Goal: Transaction & Acquisition: Purchase product/service

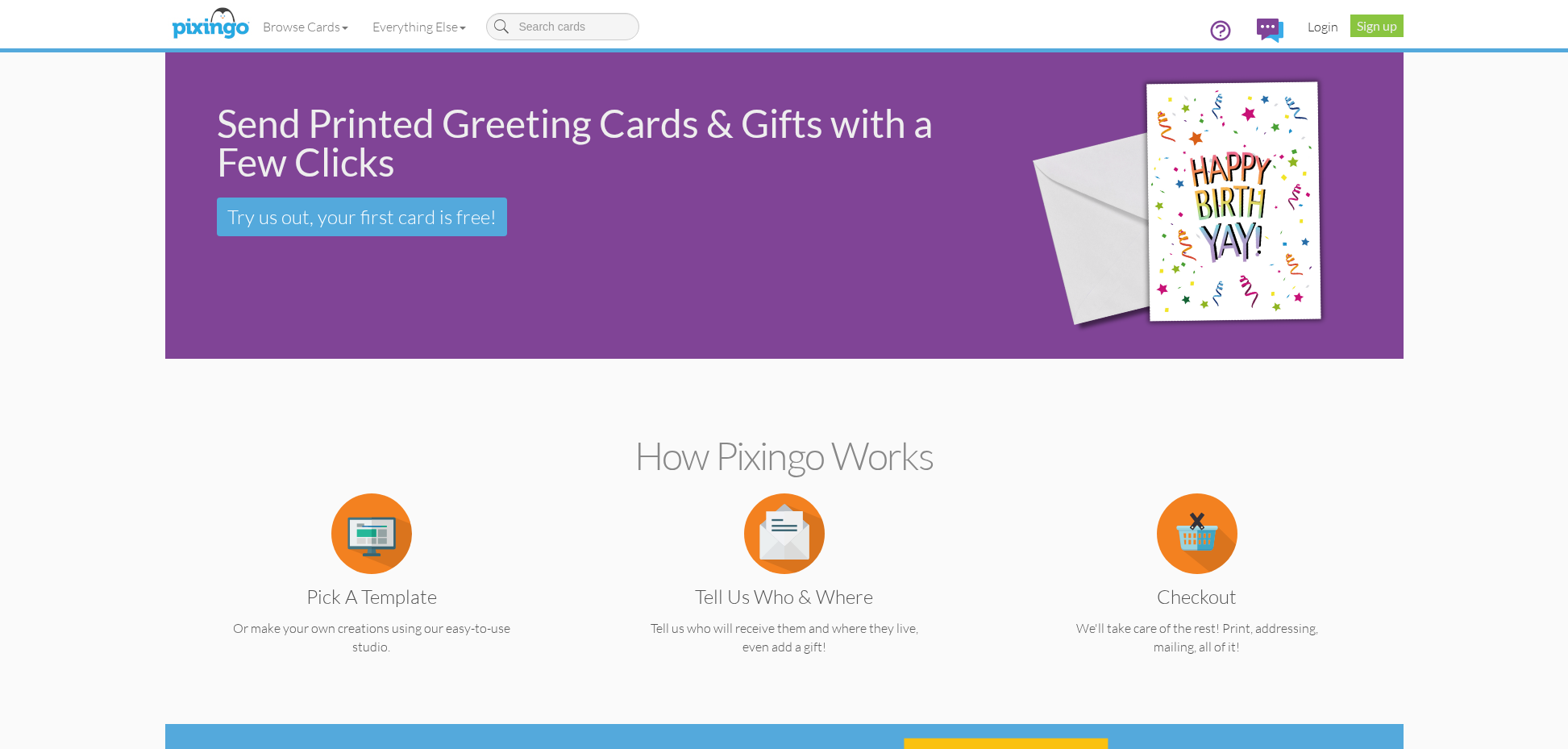
click at [1331, 28] on link "Login" at bounding box center [1324, 26] width 55 height 40
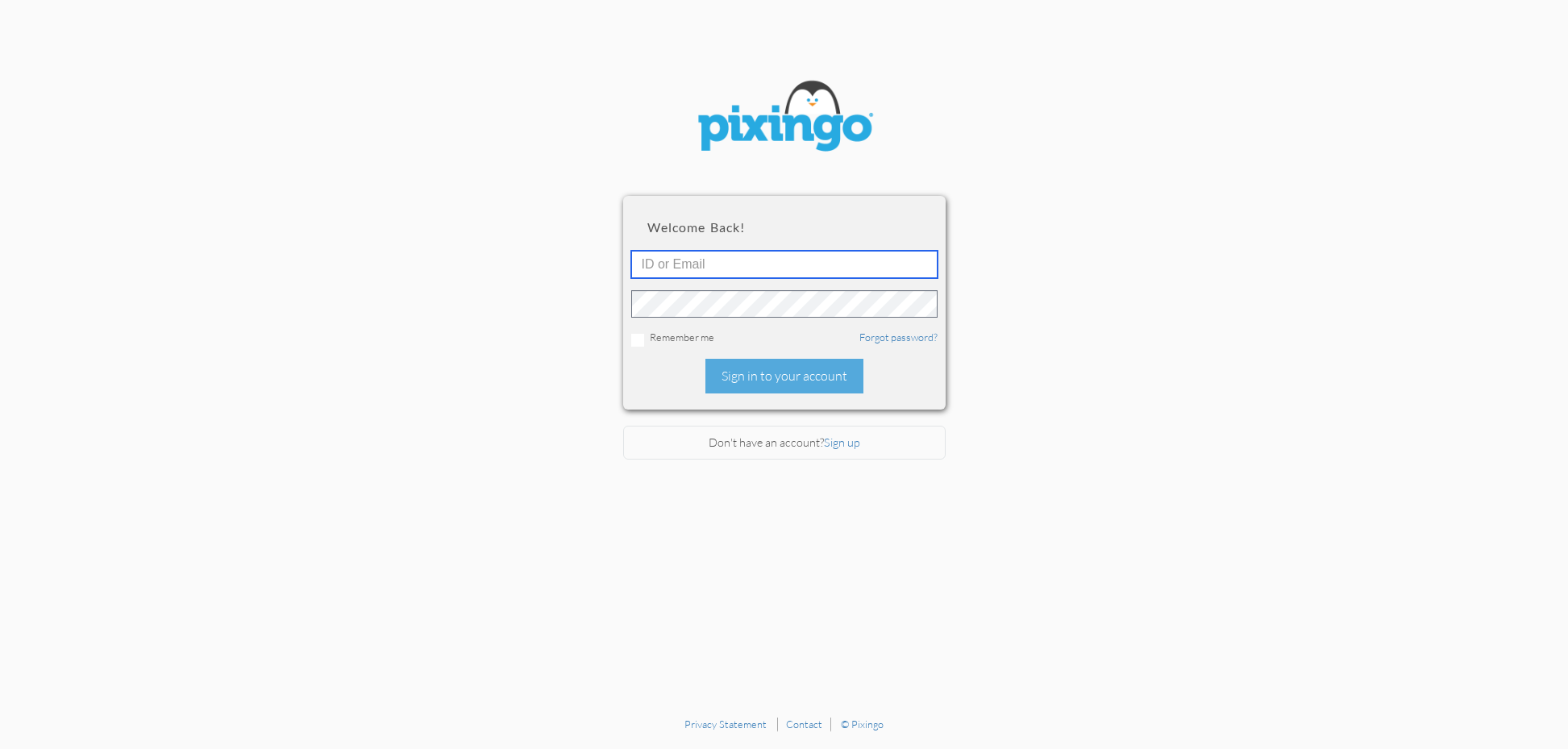
type input "[PERSON_NAME][EMAIL_ADDRESS][DOMAIN_NAME]"
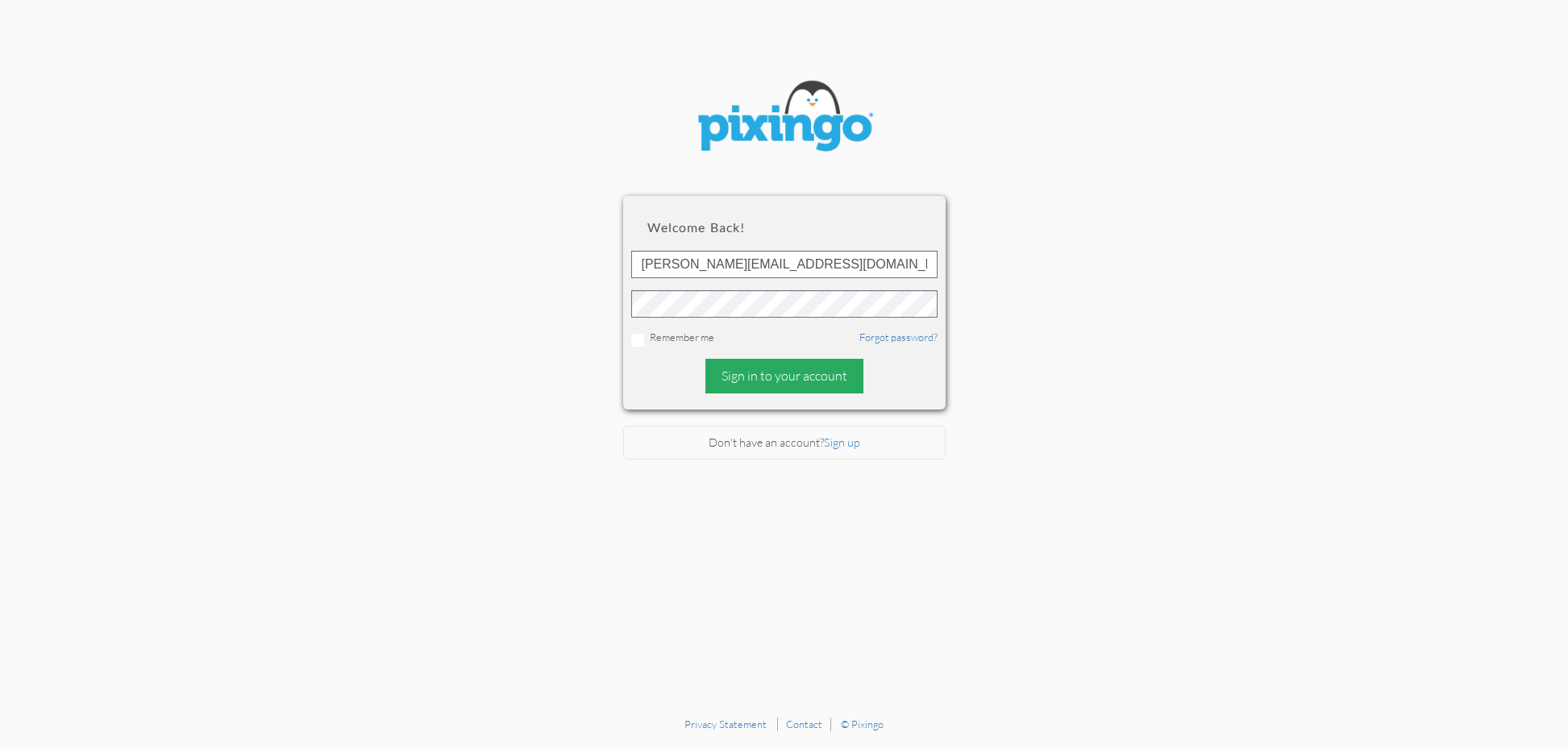
click at [757, 361] on div "Sign in to your account" at bounding box center [784, 376] width 158 height 34
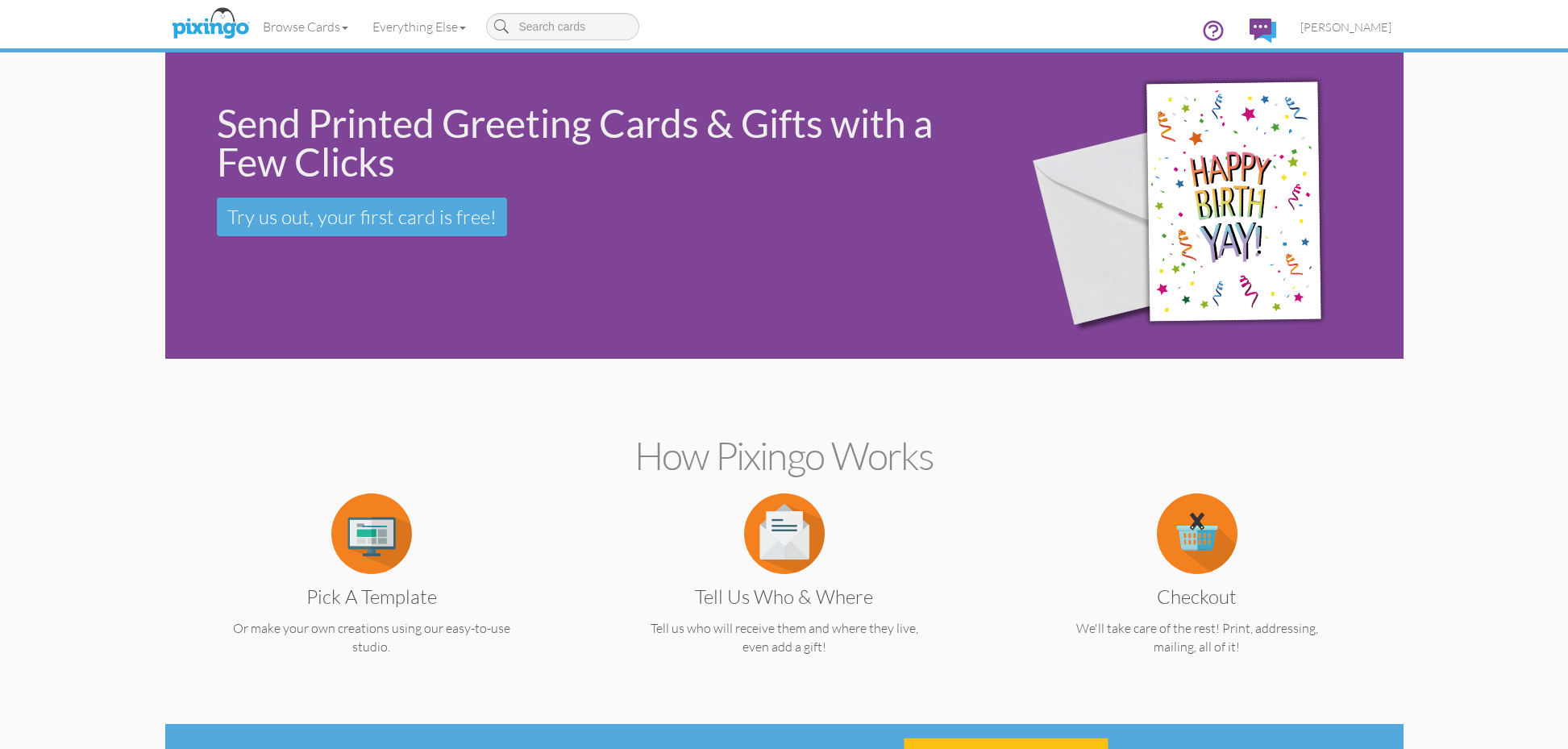
click at [550, 25] on input at bounding box center [563, 27] width 153 height 28
type input "Referral"
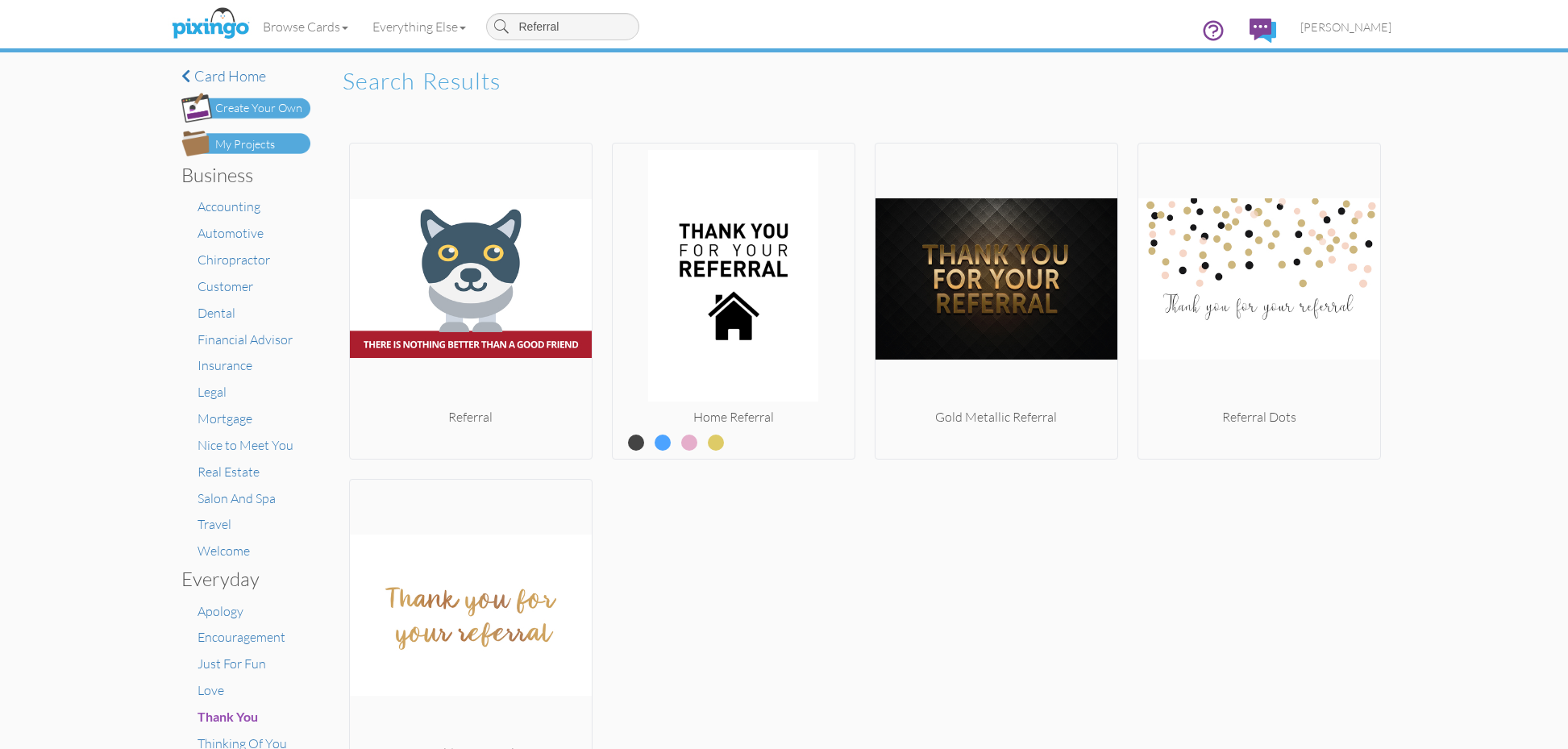
click at [251, 108] on div "Create Your Own" at bounding box center [258, 108] width 87 height 17
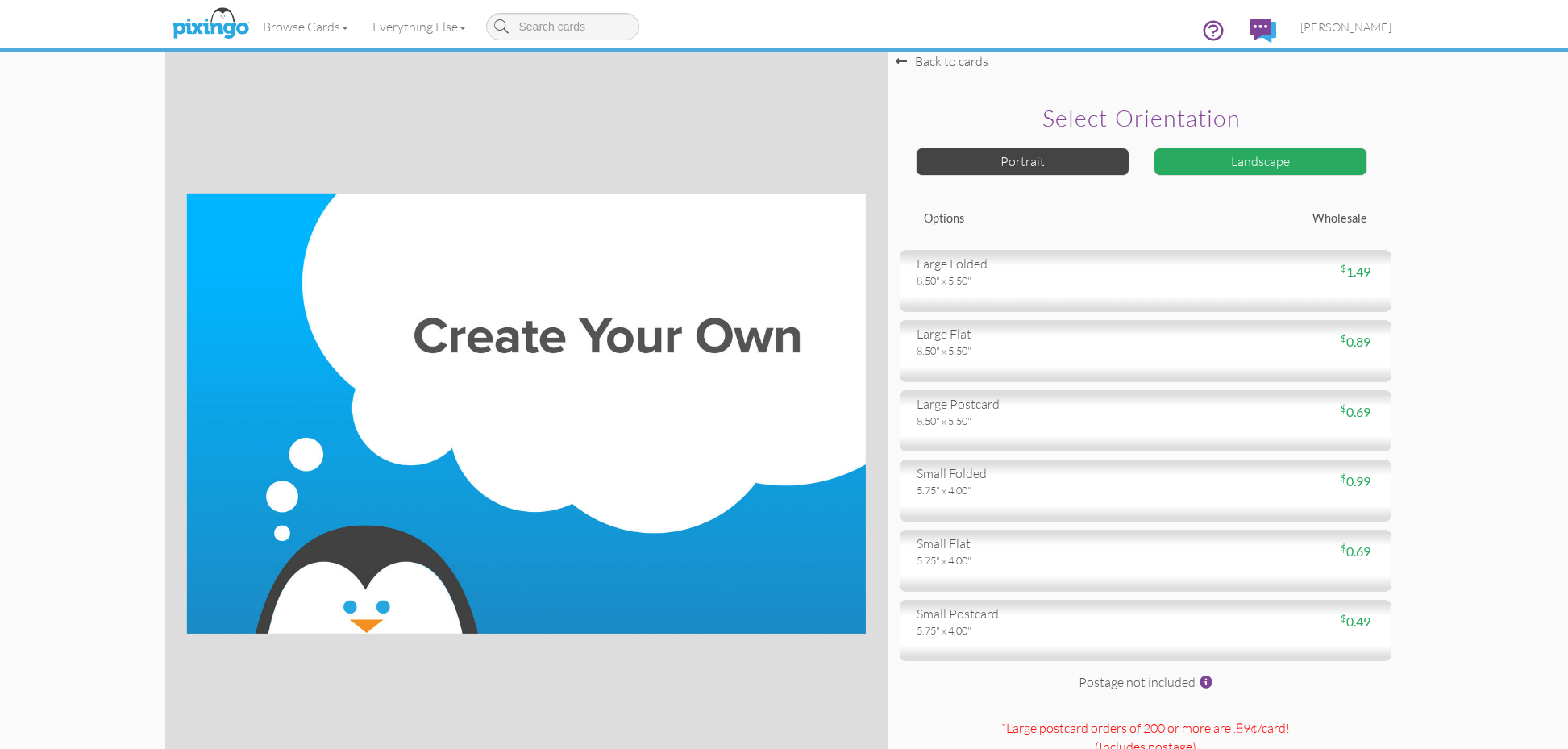
click at [196, 19] on img at bounding box center [210, 24] width 85 height 40
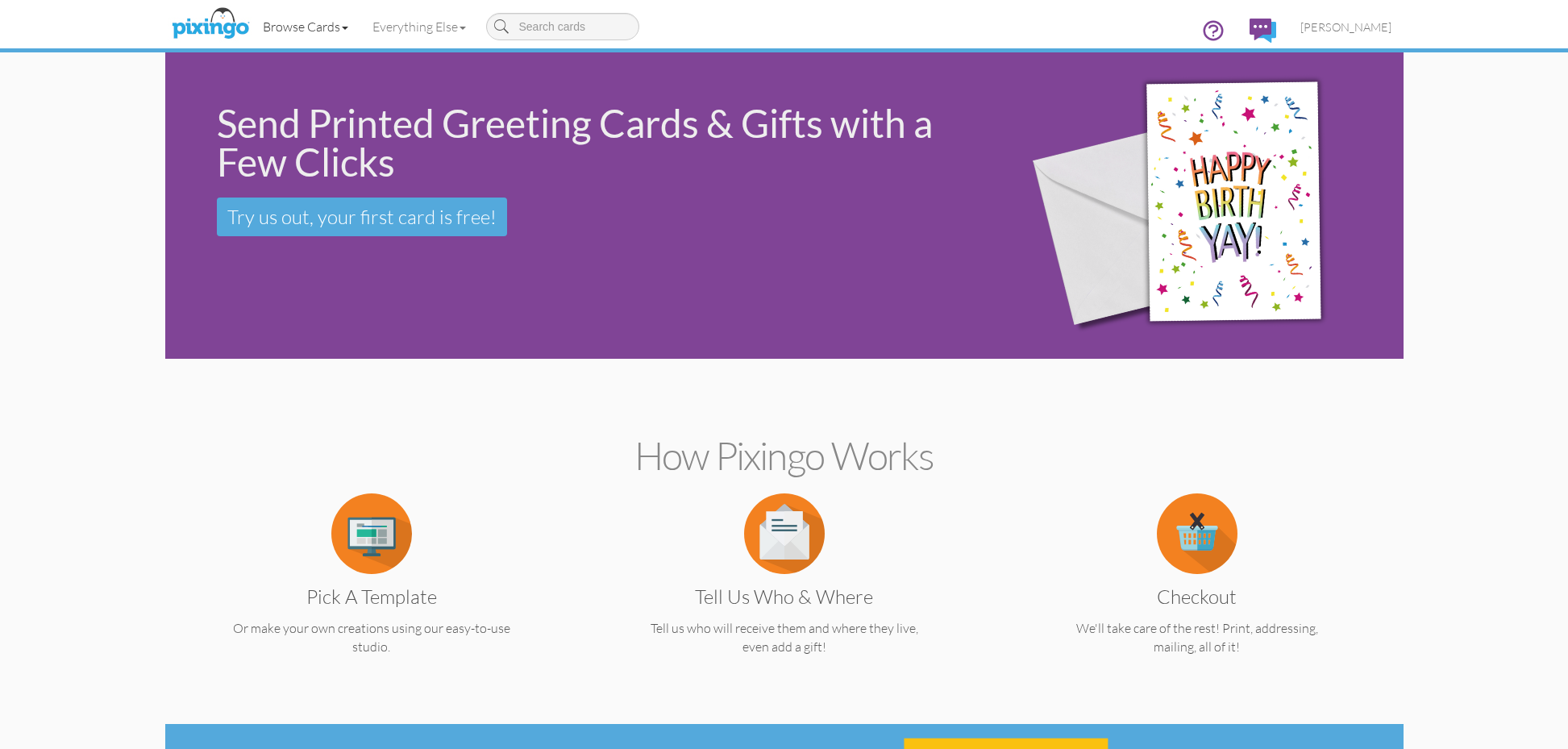
click at [335, 25] on link "Browse Cards" at bounding box center [305, 26] width 109 height 40
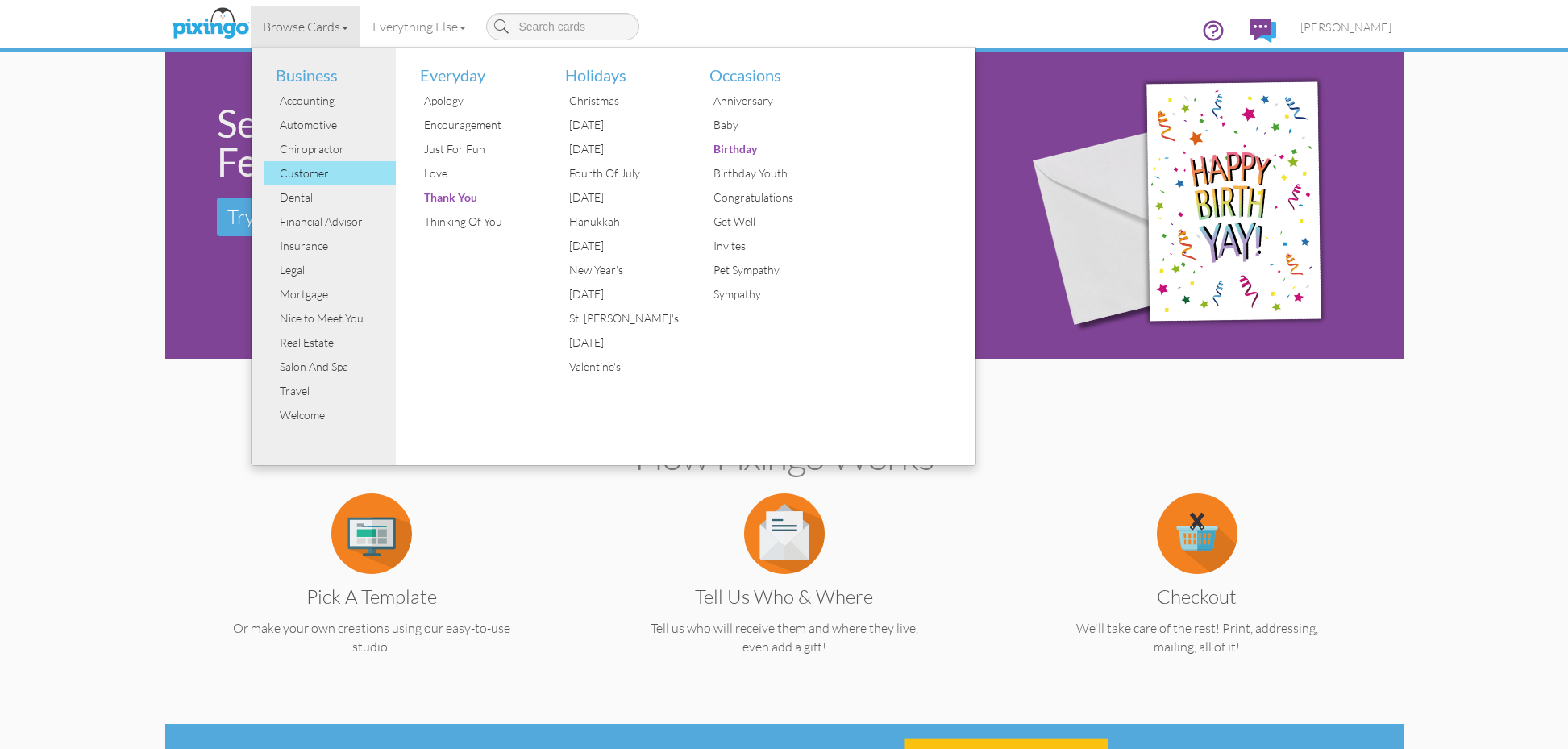
scroll to position [3, 0]
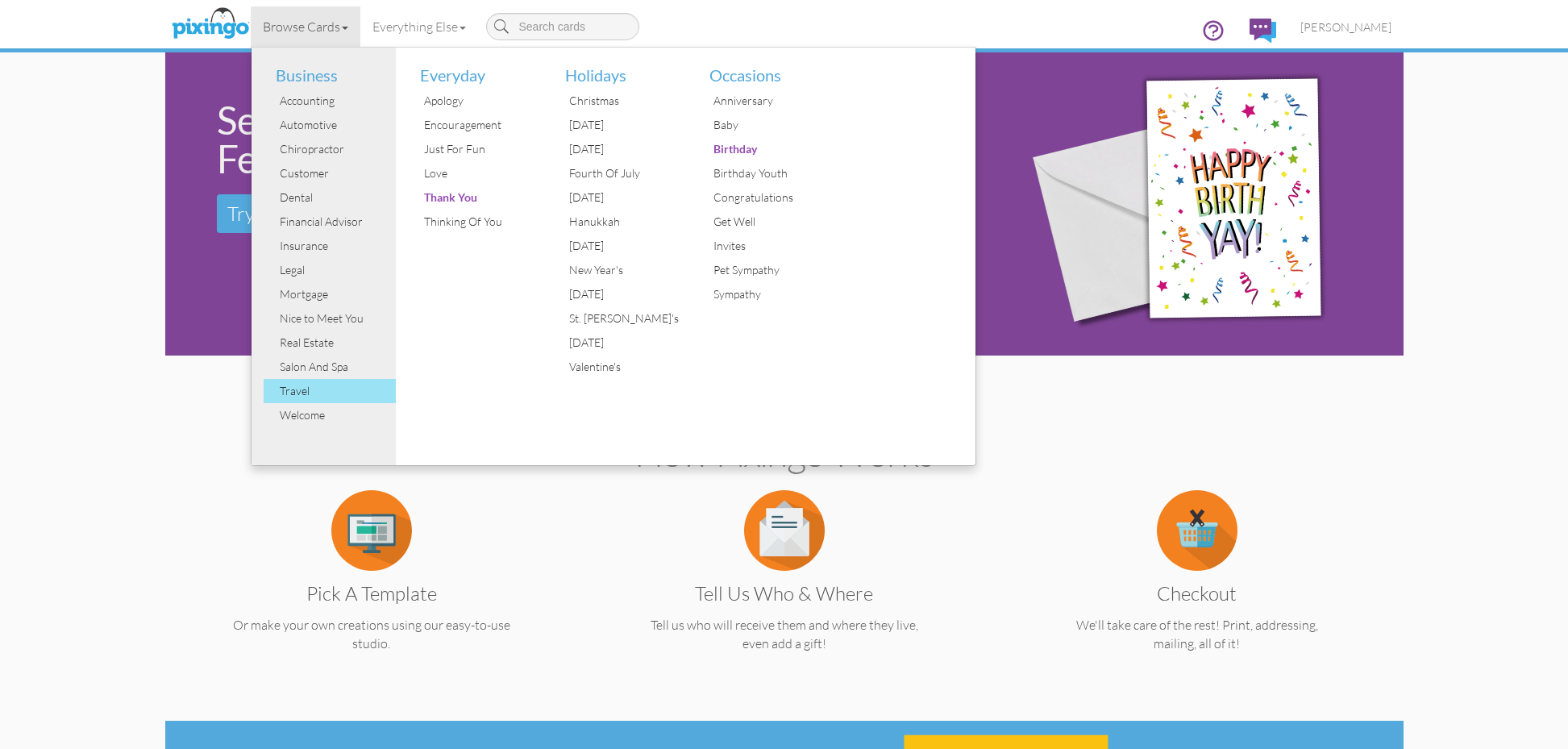
click at [309, 390] on div "Travel" at bounding box center [336, 391] width 121 height 24
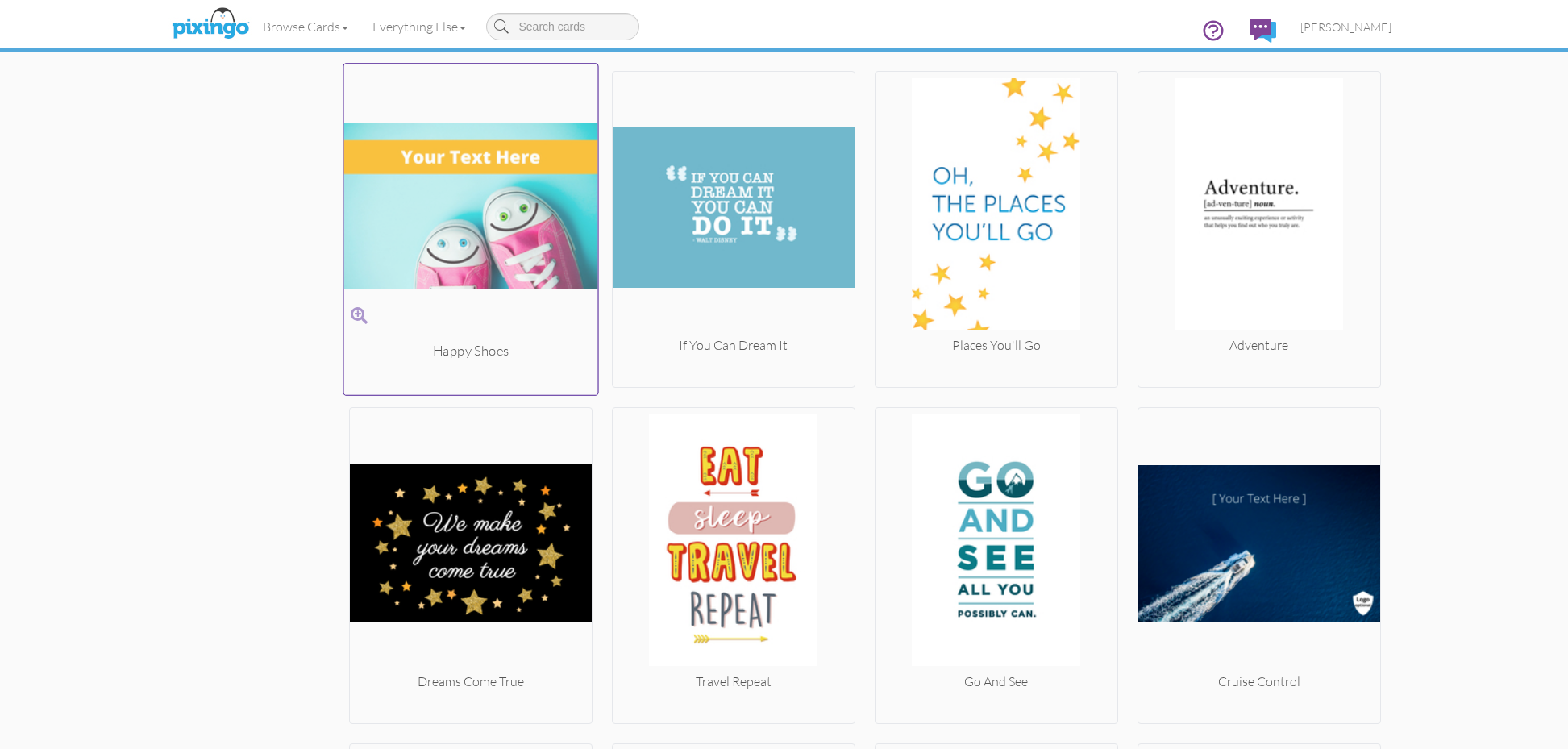
scroll to position [3026, 0]
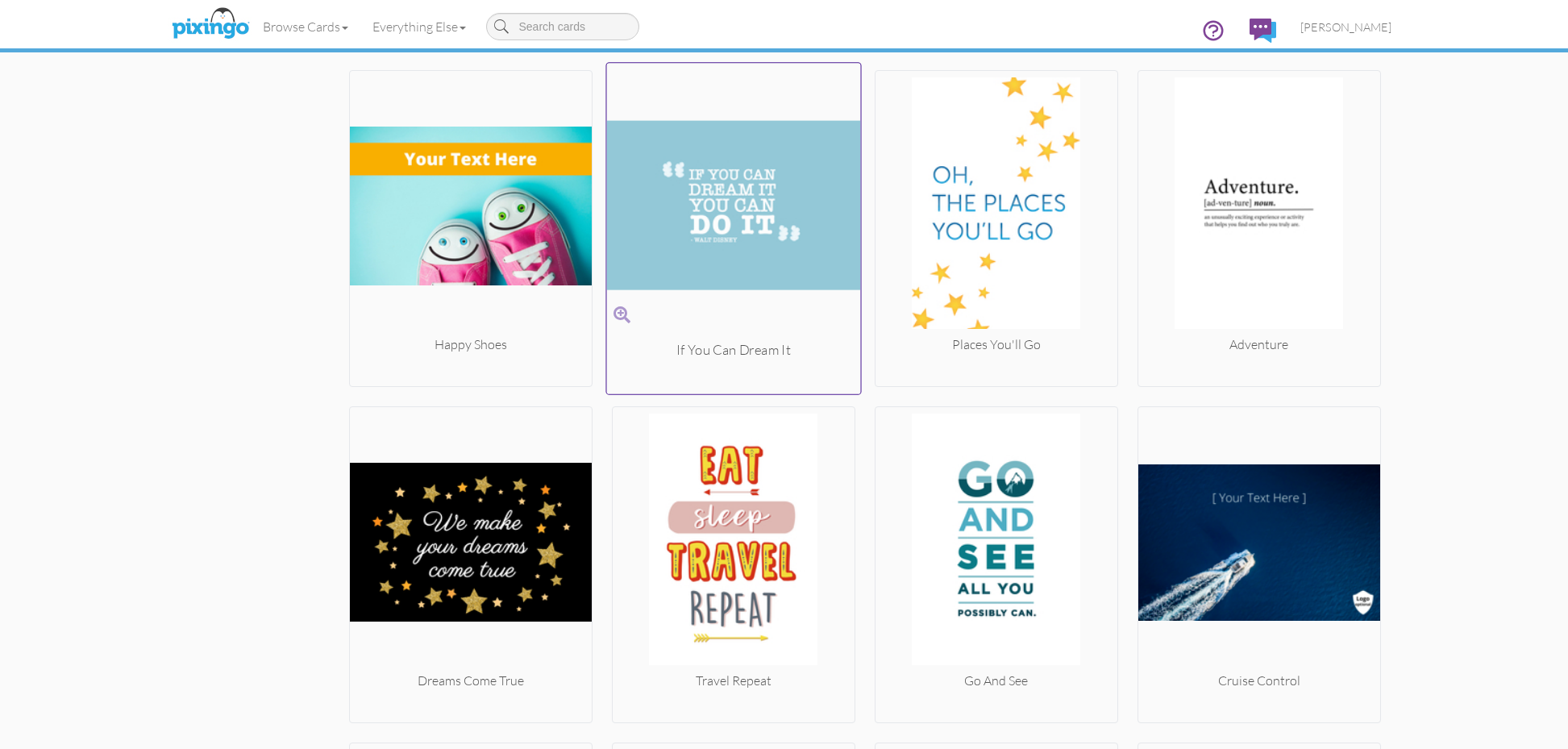
click at [762, 302] on img at bounding box center [733, 205] width 254 height 271
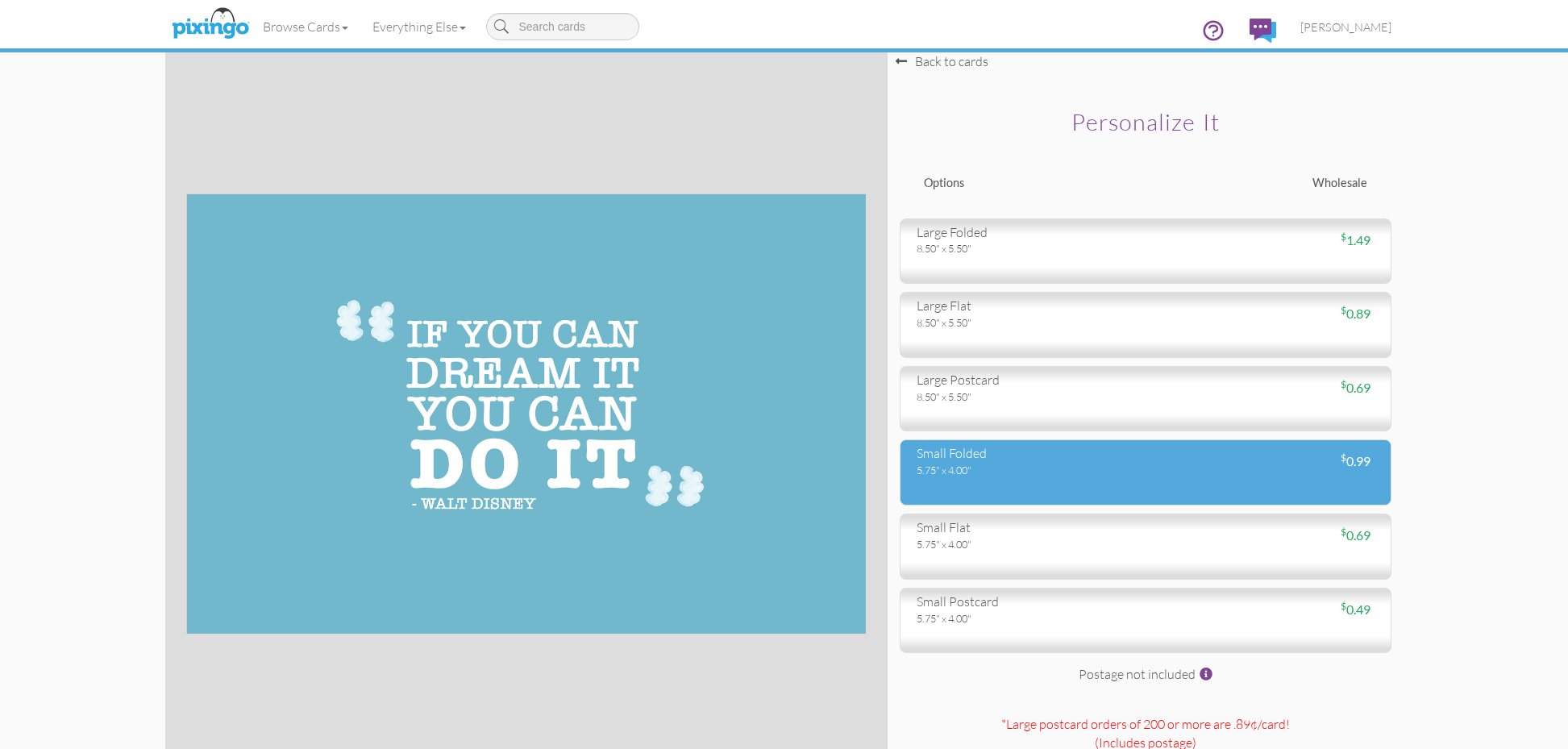
click at [1068, 489] on div "small folded 5.75" x 4.00" $ 0.99" at bounding box center [1146, 472] width 492 height 66
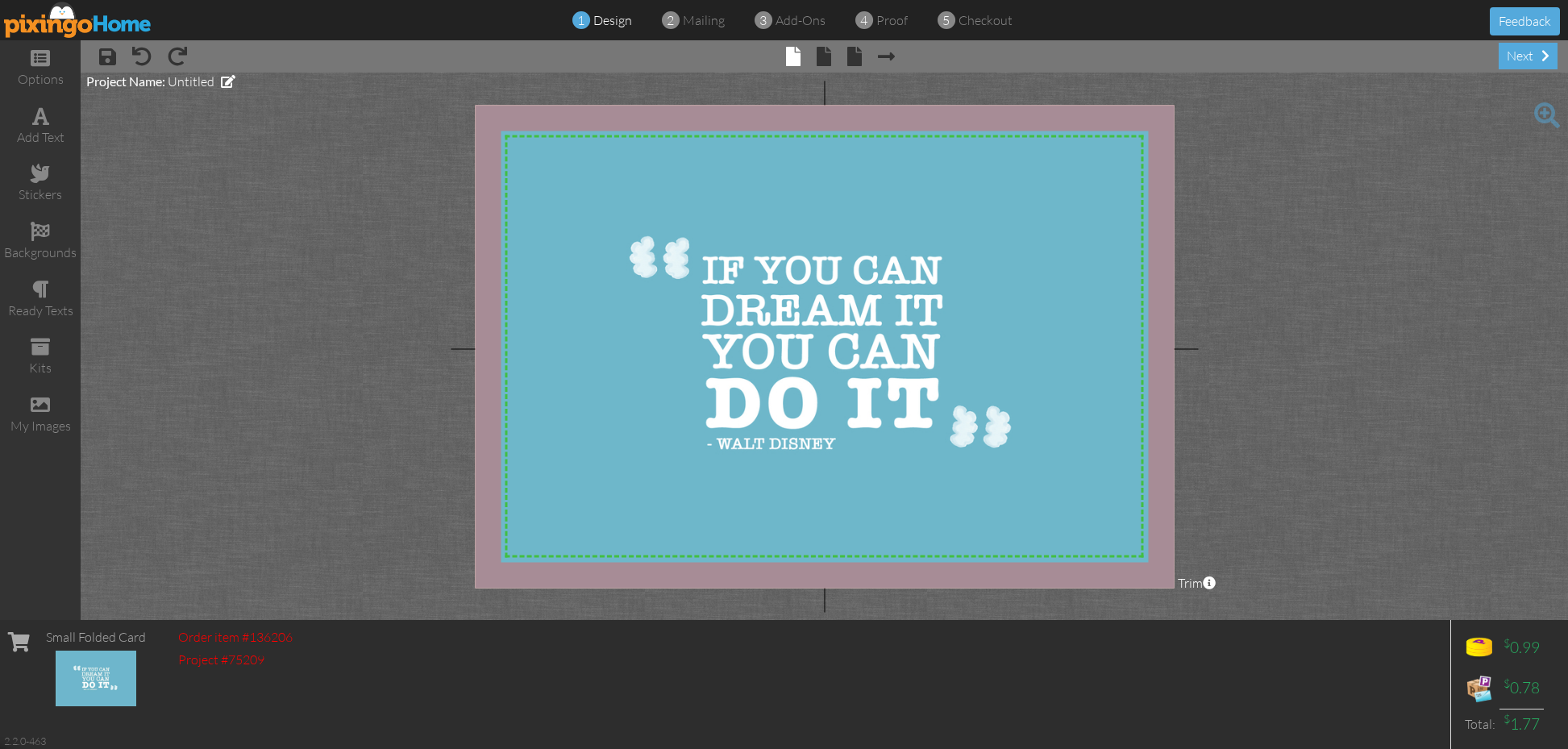
click at [821, 69] on div "× save × undo × redo × front × inside × back × Next page next" at bounding box center [825, 56] width 1488 height 32
click at [821, 62] on span at bounding box center [824, 56] width 15 height 19
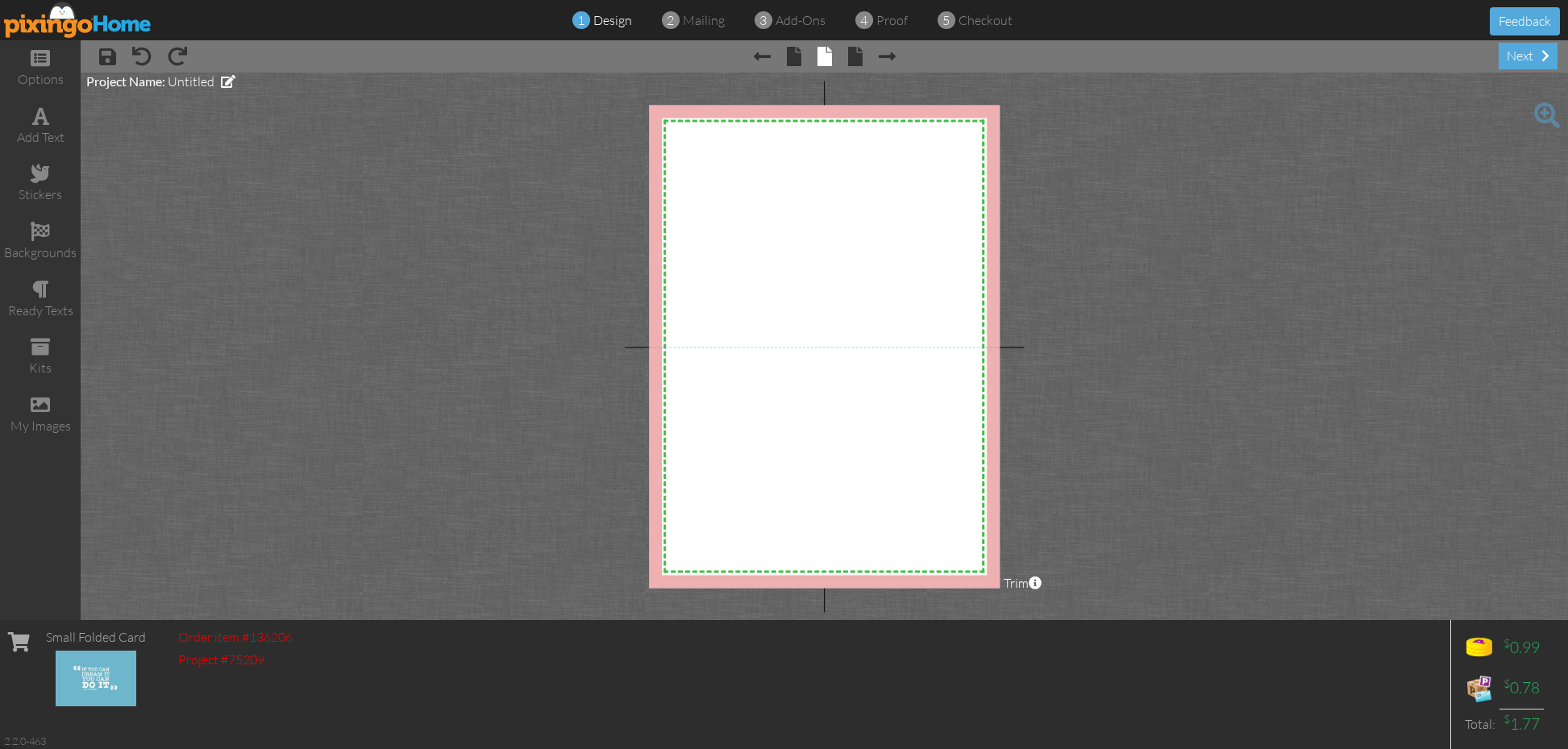
scroll to position [0, 1]
click at [229, 82] on span at bounding box center [228, 81] width 15 height 13
click at [169, 116] on span at bounding box center [136, 113] width 101 height 29
click at [233, 77] on span at bounding box center [228, 81] width 15 height 13
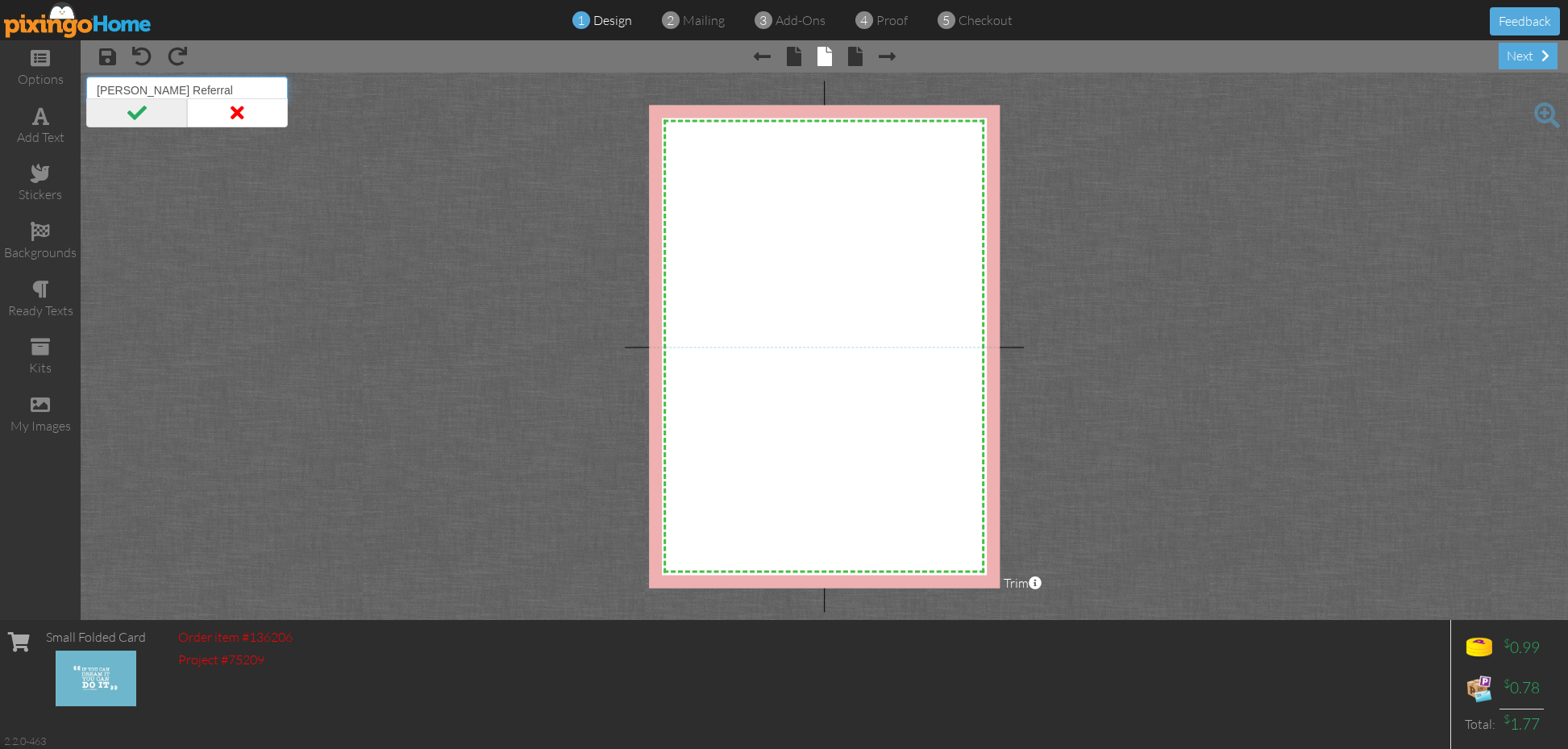
type input "[PERSON_NAME] Referral"
click at [120, 110] on span at bounding box center [136, 113] width 101 height 29
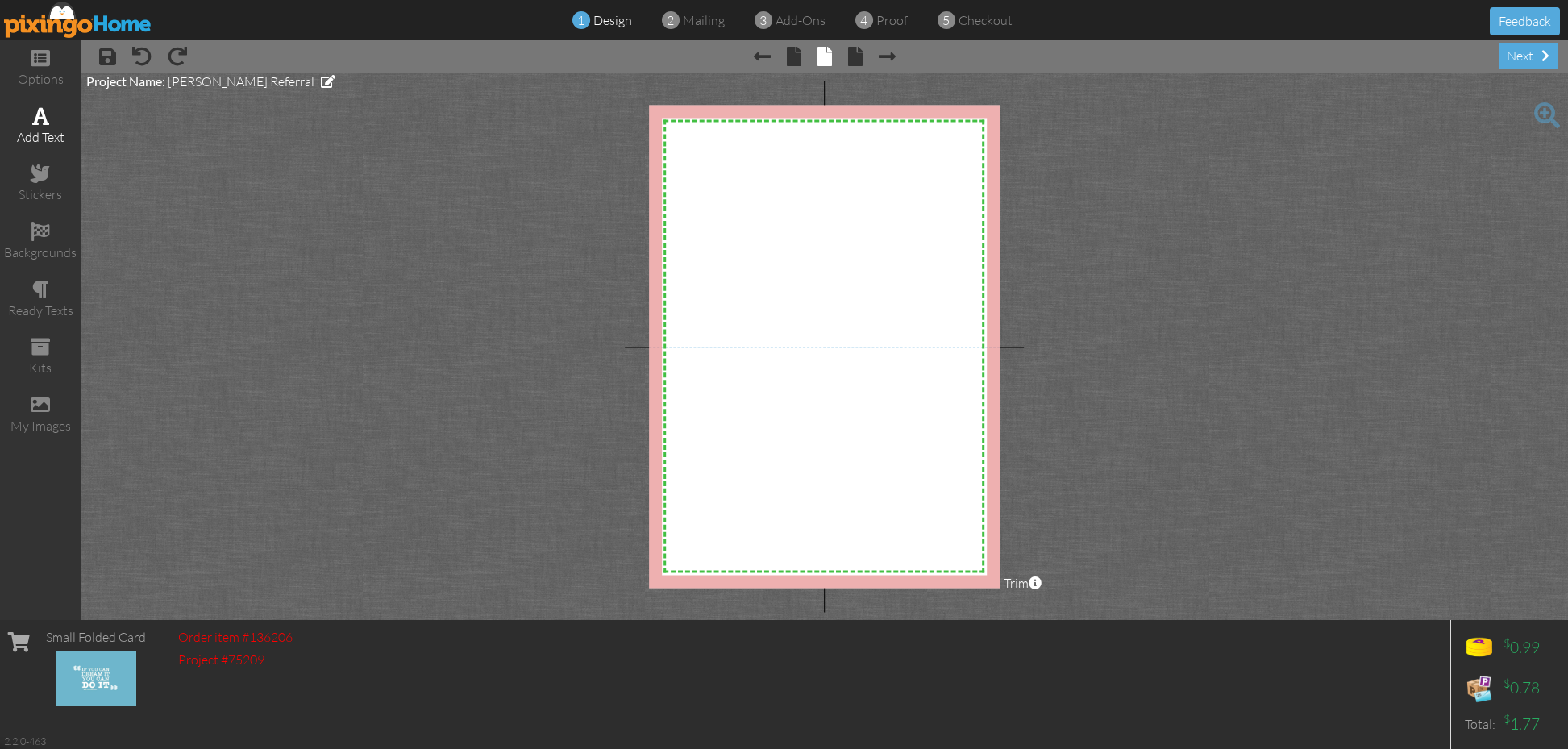
click at [42, 123] on span at bounding box center [40, 116] width 17 height 19
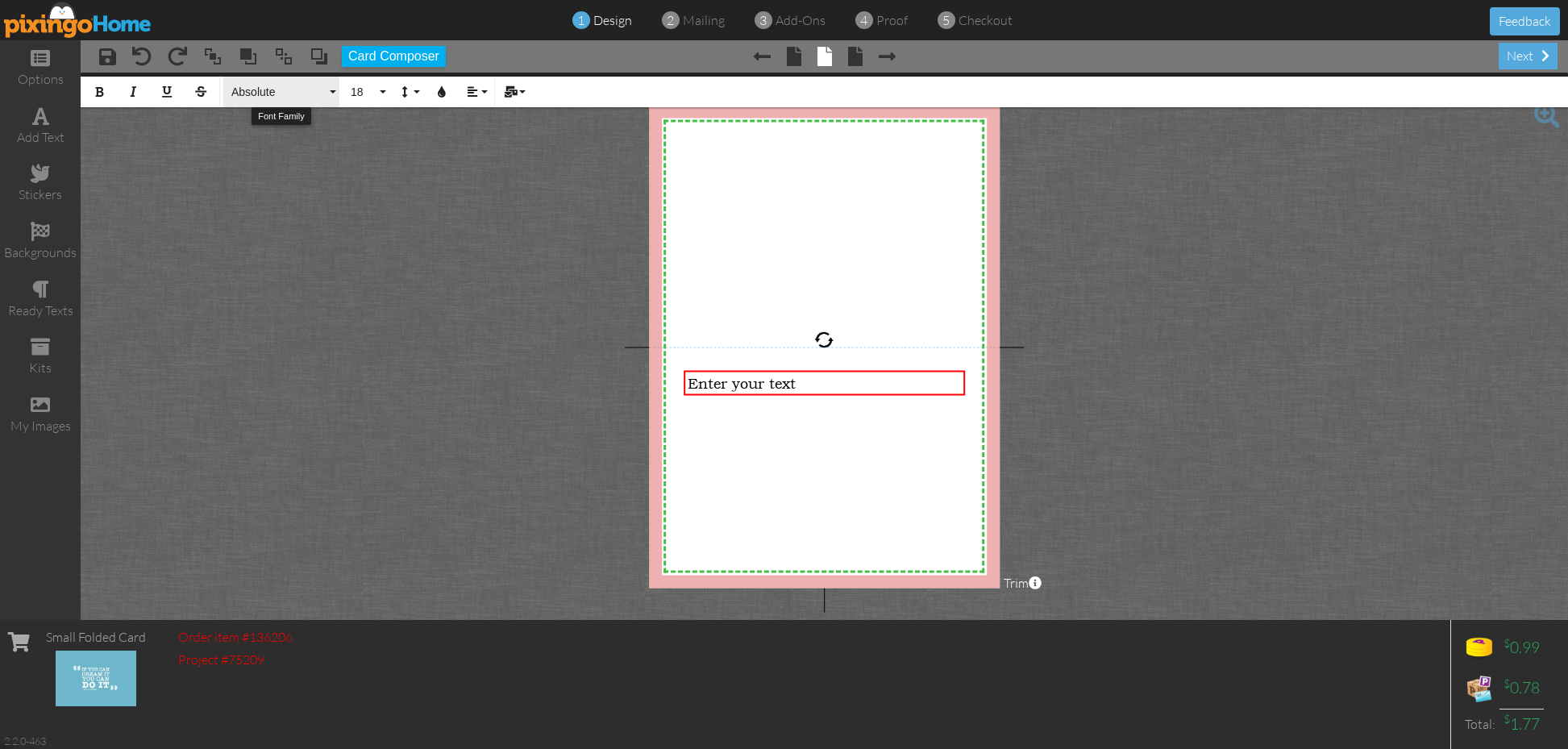
click at [272, 92] on span "Absolute" at bounding box center [278, 92] width 96 height 14
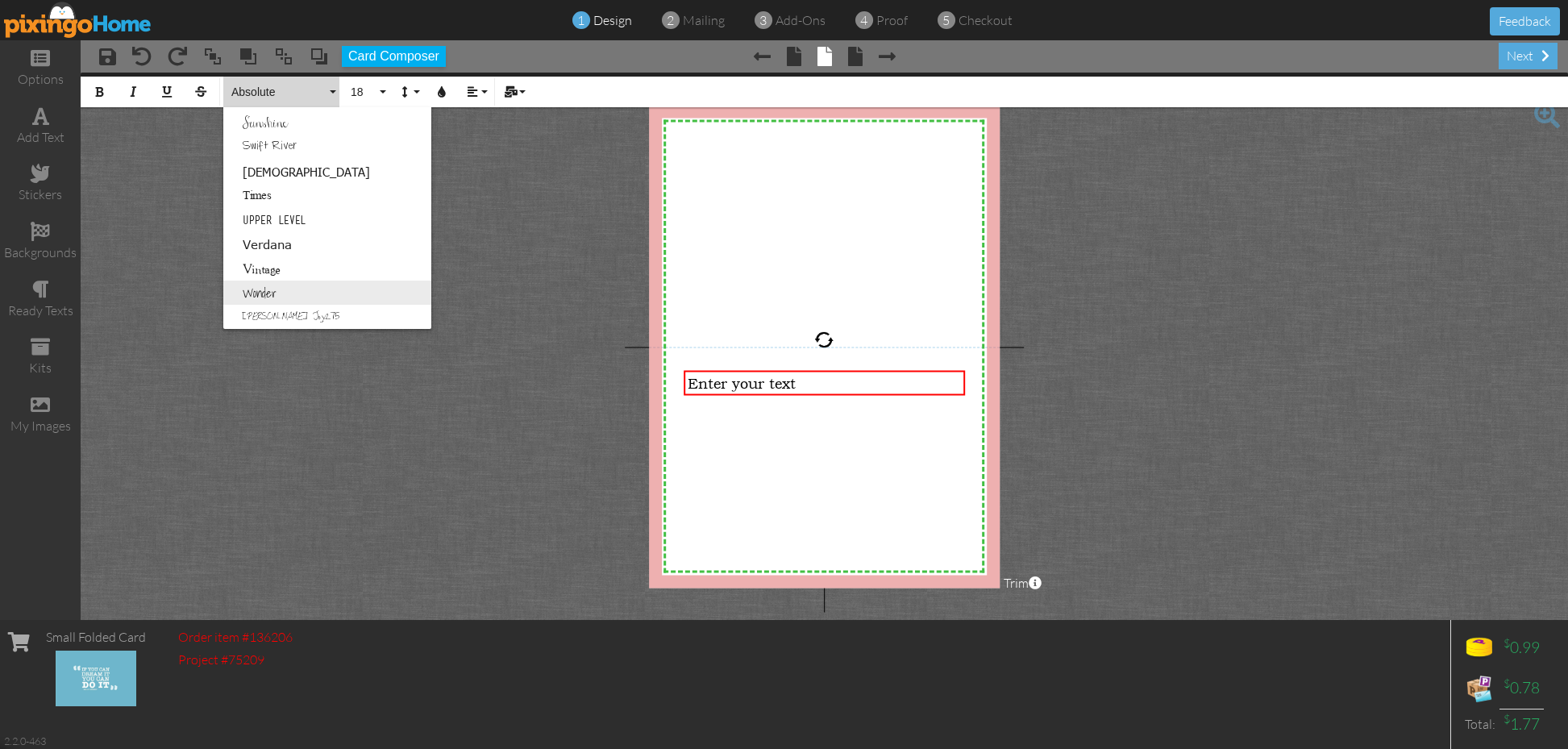
scroll to position [1036, 0]
click at [290, 153] on link "Swift River" at bounding box center [328, 147] width 208 height 24
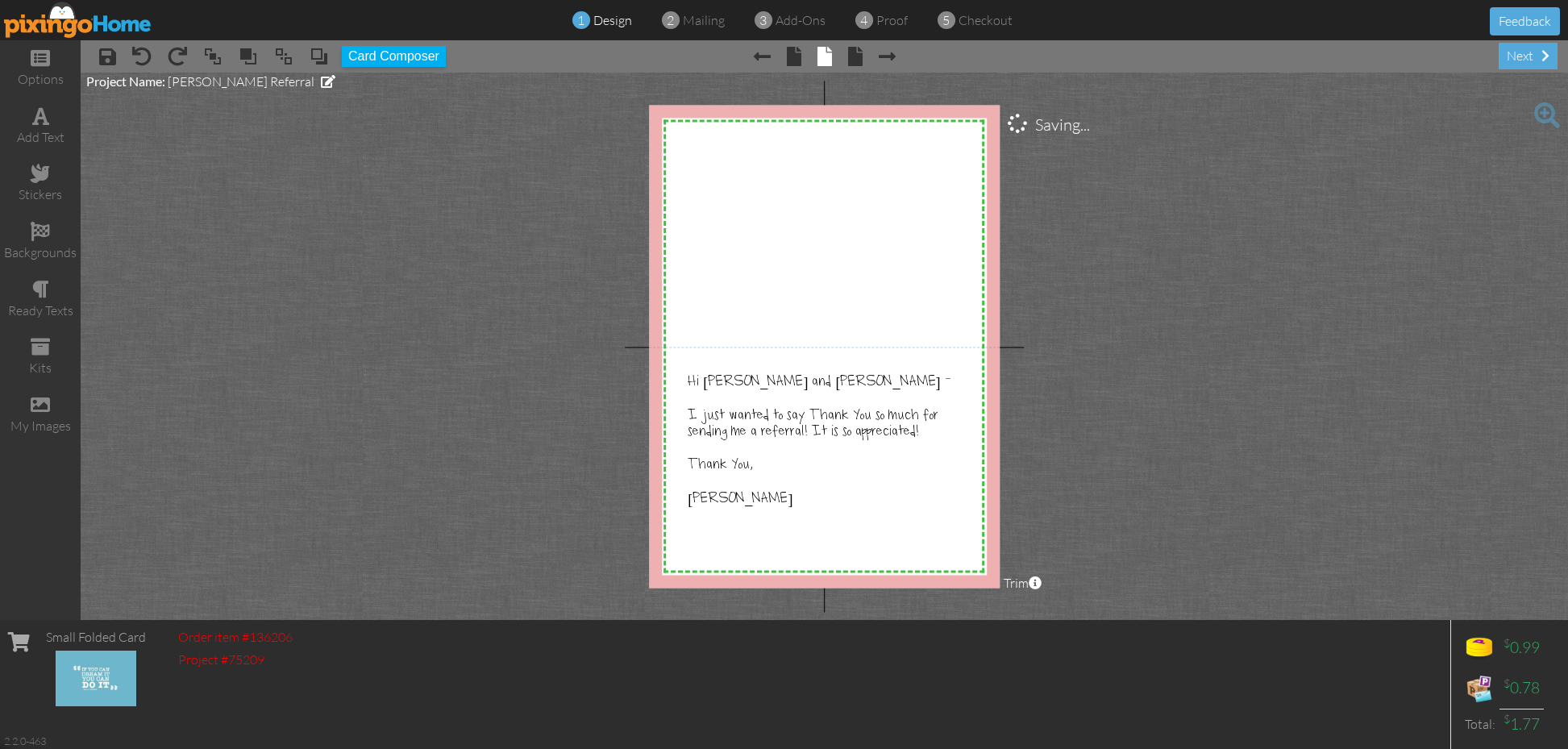
click at [1233, 483] on project-studio-wrapper "X X X X X X X X X X X X X X X X X X X X X X X X X X X X X X X X X X X X X X X X…" at bounding box center [825, 346] width 1488 height 548
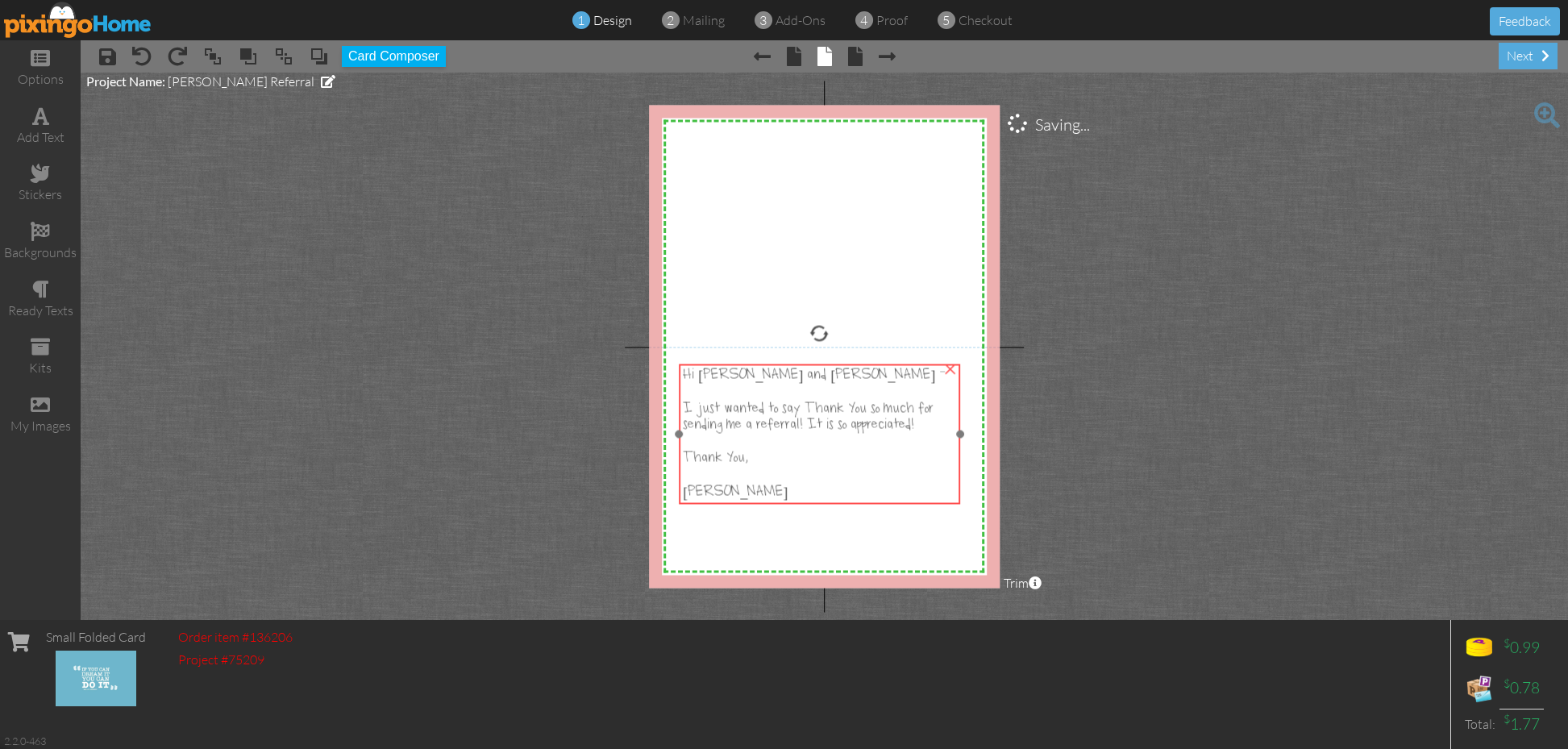
click at [903, 457] on div "Thank You," at bounding box center [819, 458] width 273 height 16
click at [1215, 397] on project-studio-wrapper "X X X X X X X X X X X X X X X X X X X X X X X X X X X X X X X X X X X X X X X X…" at bounding box center [825, 346] width 1488 height 548
click at [883, 490] on div "[PERSON_NAME]" at bounding box center [819, 492] width 273 height 18
click at [745, 479] on div at bounding box center [819, 476] width 273 height 17
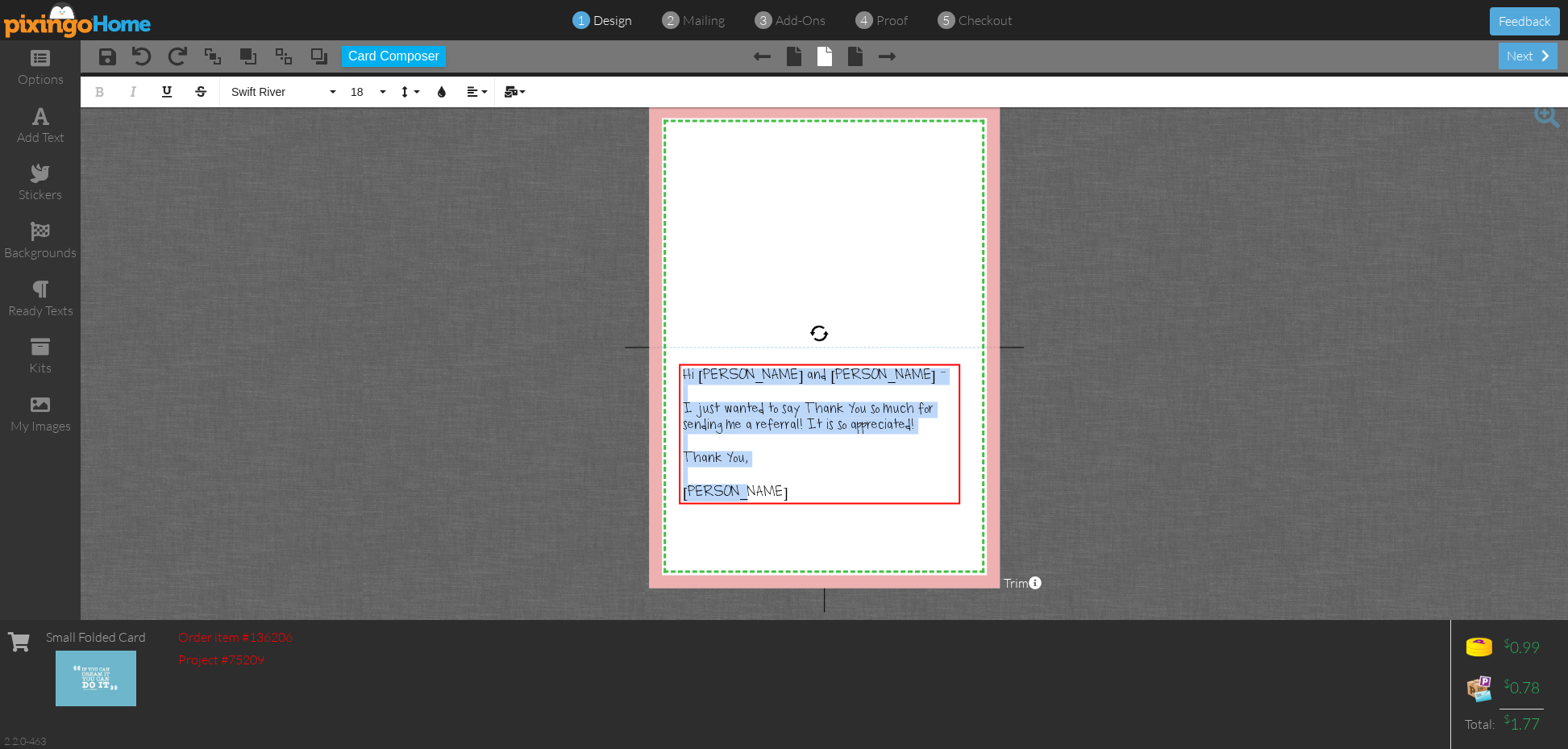
drag, startPoint x: 753, startPoint y: 492, endPoint x: 574, endPoint y: 292, distance: 268.4
click at [672, 362] on div "X X X X X X X X X X X X X X X X X X X X X X X X X X X X X X X X X X X X X X X X…" at bounding box center [825, 347] width 352 height 483
click at [385, 98] on button "18" at bounding box center [366, 92] width 46 height 31
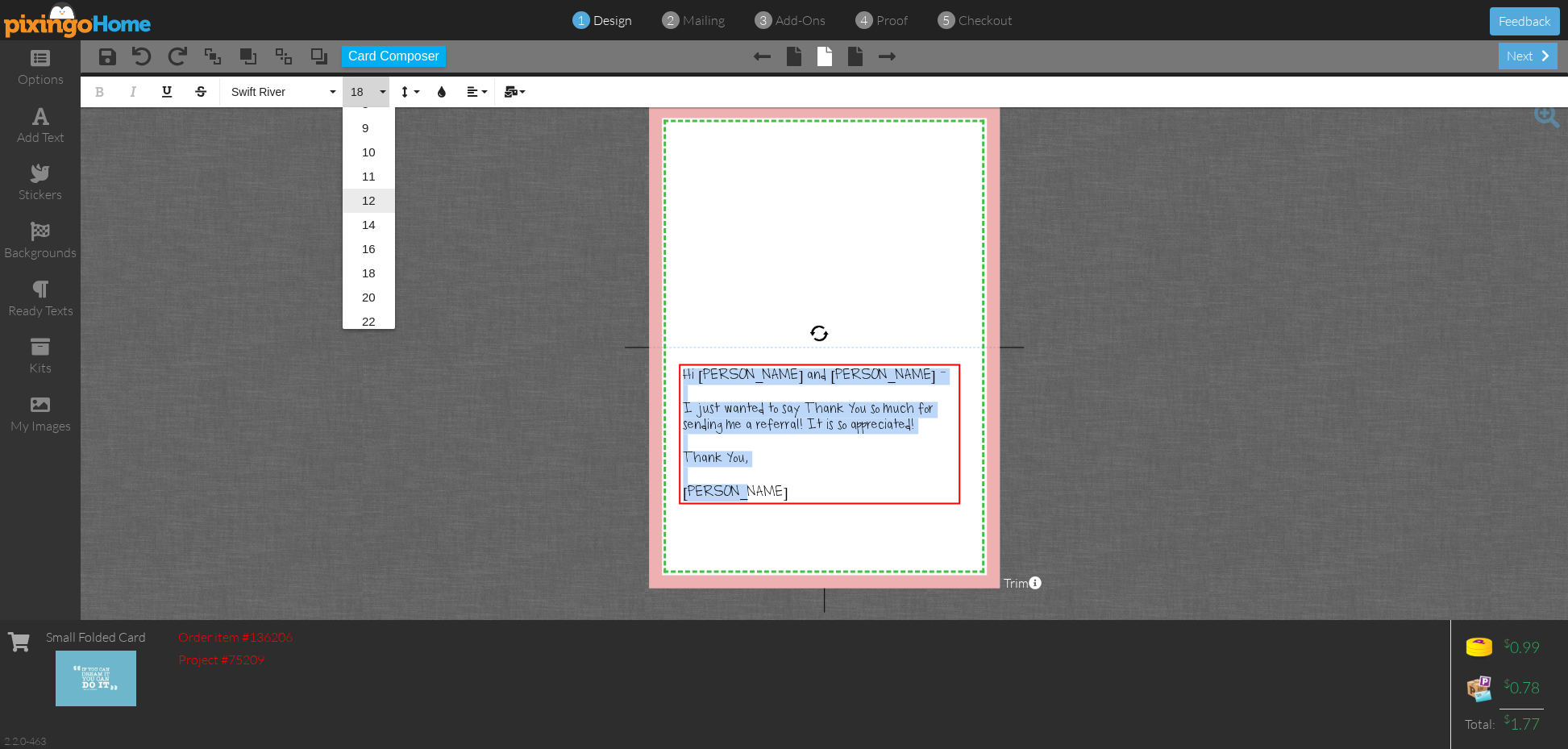
scroll to position [89, 0]
click at [372, 316] on link "22" at bounding box center [368, 321] width 52 height 24
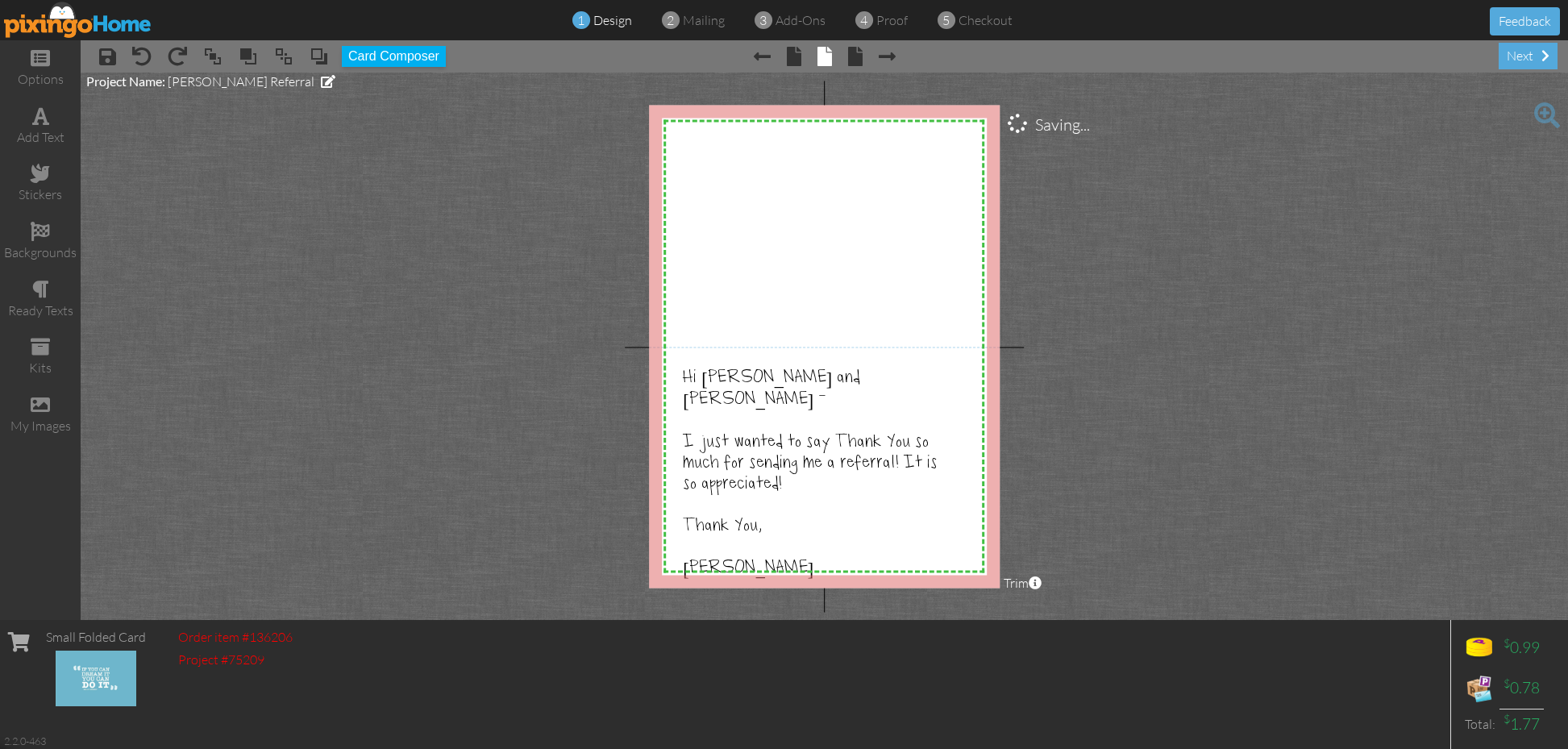
click at [1182, 363] on project-studio-wrapper "X X X X X X X X X X X X X X X X X X X X X X X X X X X X X X X X X X X X X X X X…" at bounding box center [825, 346] width 1488 height 548
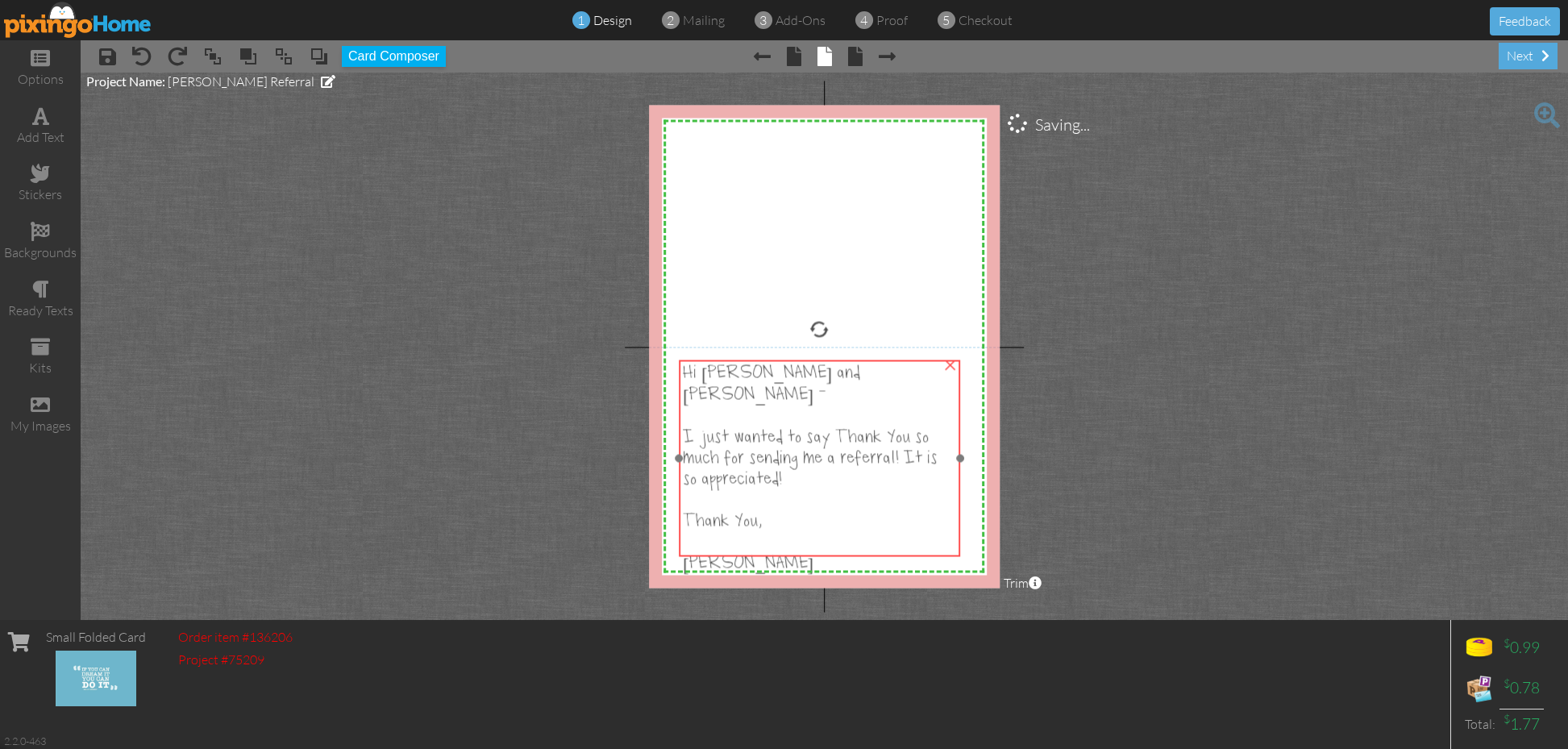
click at [861, 447] on span "I just wanted to say Thank You so much for sending me a referral! It is so appr…" at bounding box center [810, 459] width 255 height 61
drag, startPoint x: 960, startPoint y: 457, endPoint x: 971, endPoint y: 457, distance: 11.0
click at [971, 457] on div at bounding box center [971, 457] width 8 height 8
click at [1119, 426] on project-studio-wrapper "X X X X X X X X X X X X X X X X X X X X X X X X X X X X X X X X X X X X X X X X…" at bounding box center [825, 346] width 1488 height 548
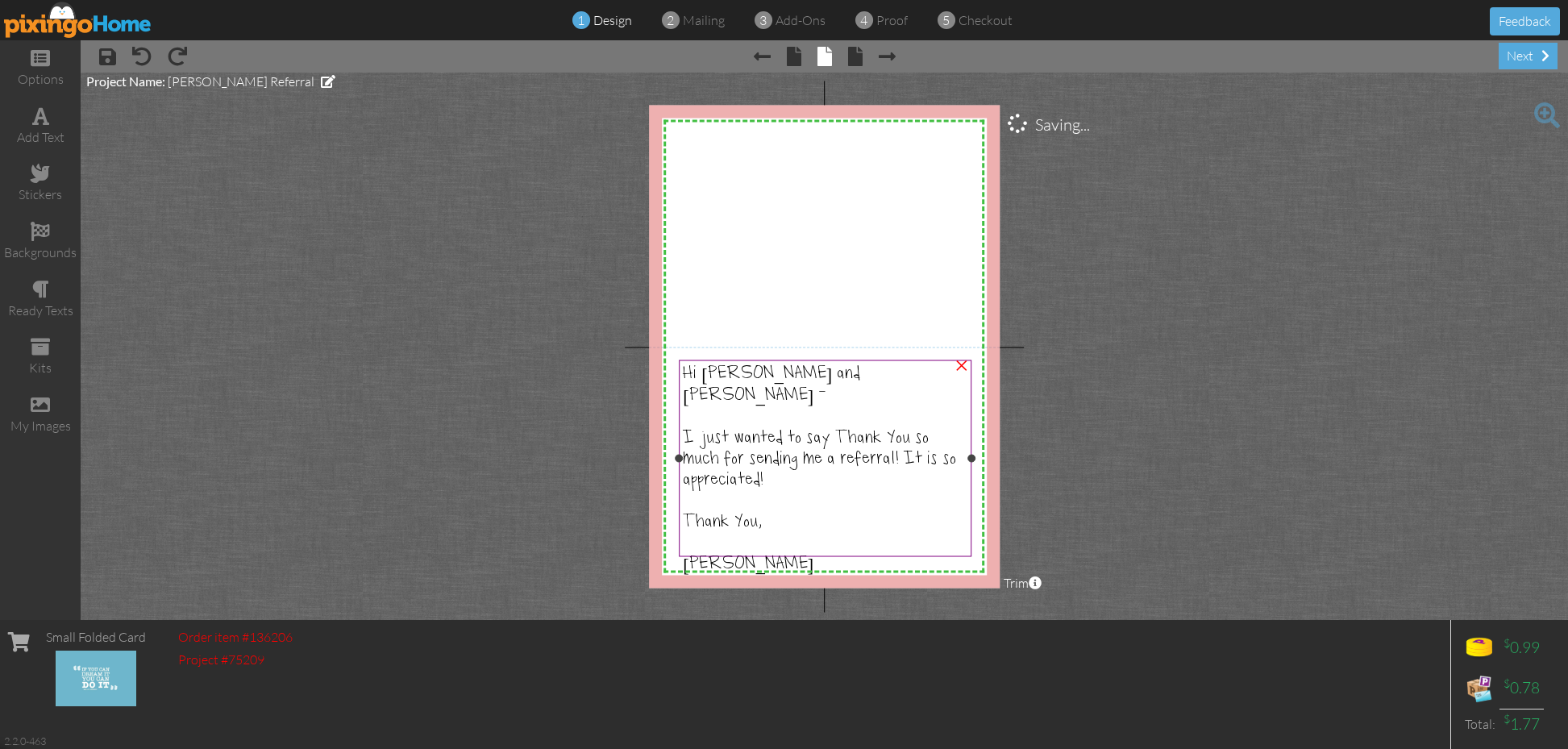
click at [959, 448] on div "I just wanted to say Thank You so much for sending me a referral! It is so appr…" at bounding box center [825, 459] width 284 height 63
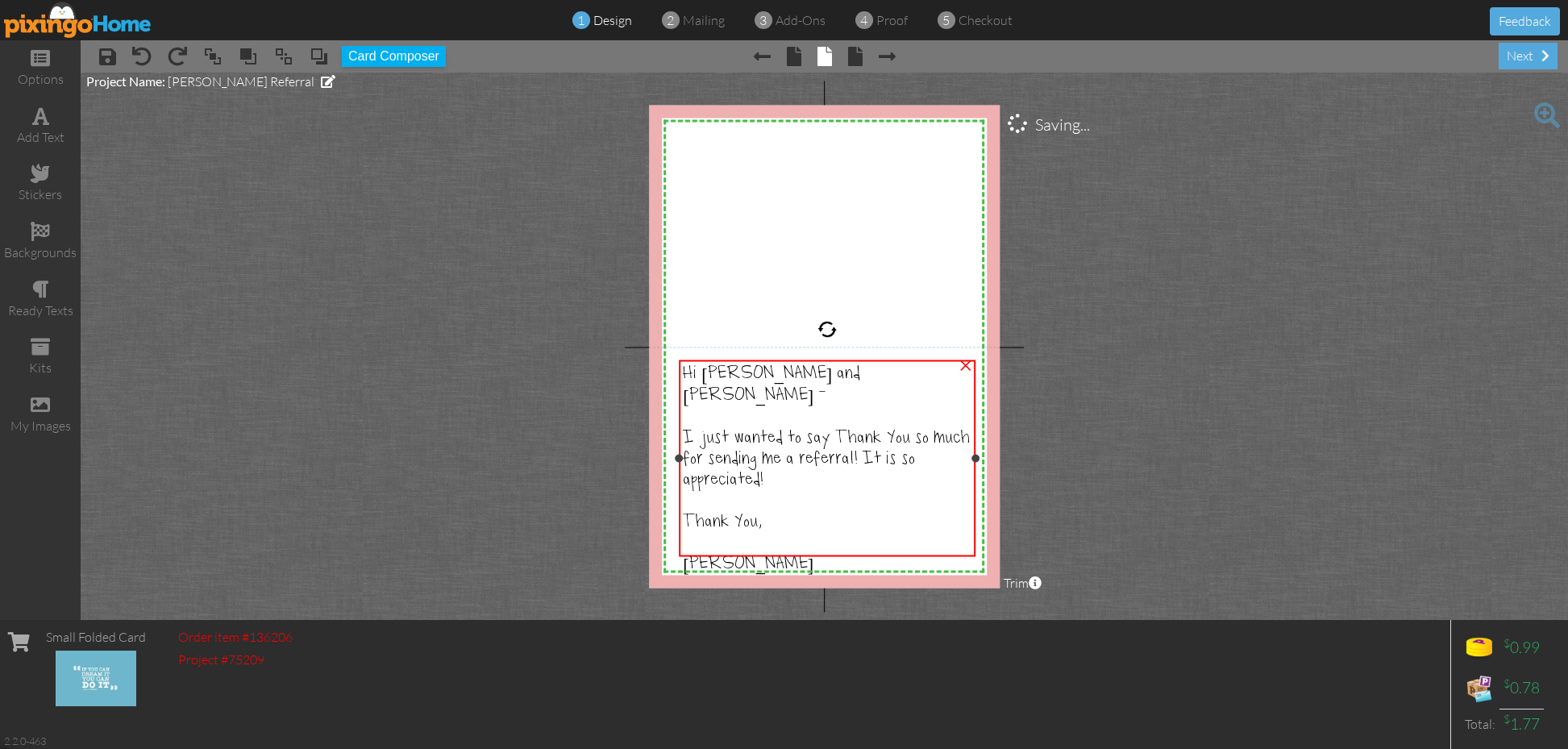
click at [975, 460] on div at bounding box center [975, 457] width 8 height 8
click at [1122, 432] on project-studio-wrapper "X X X X X X X X X X X X X X X X X X X X X X X X X X X X X X X X X X X X X X X X…" at bounding box center [825, 346] width 1488 height 548
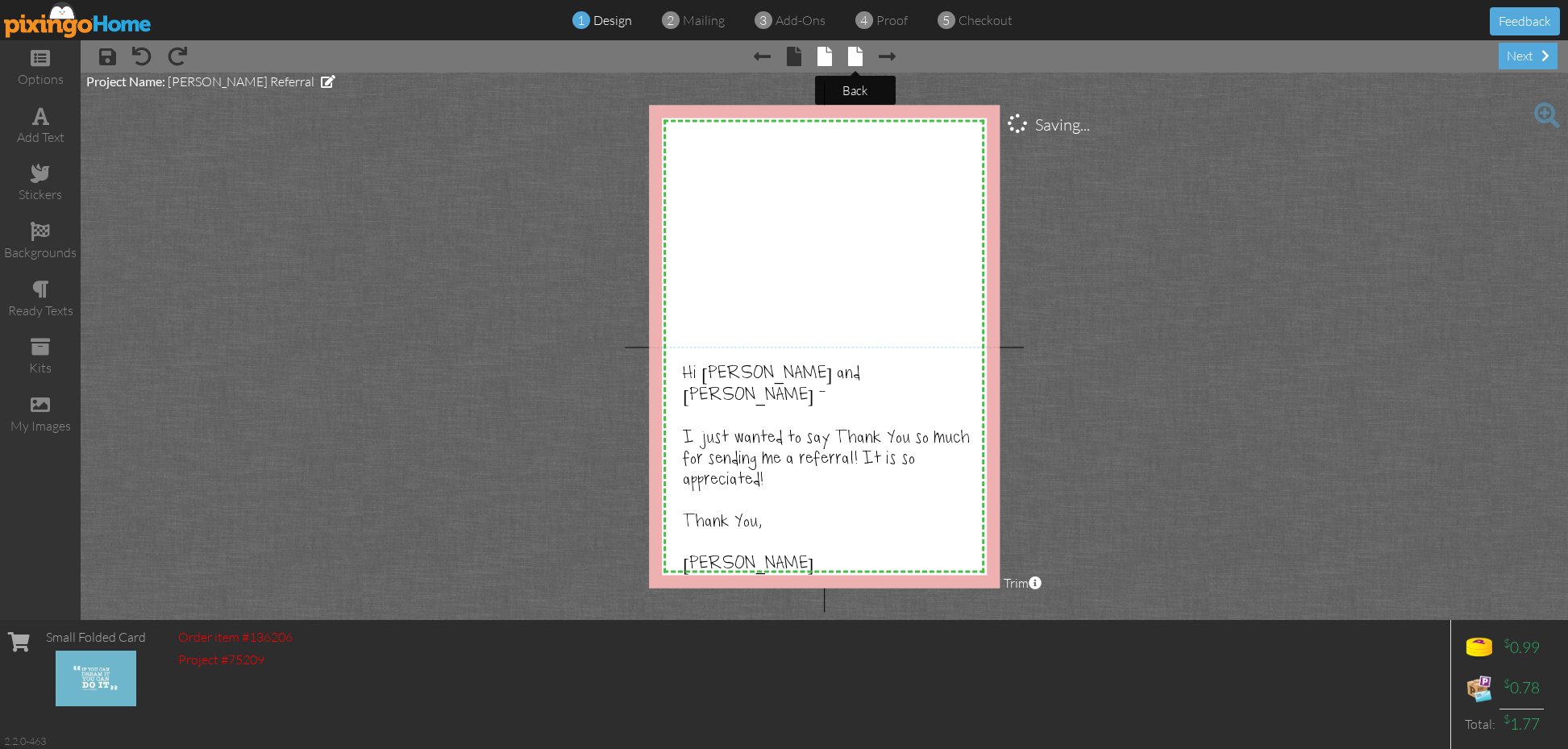
click at [858, 47] on span at bounding box center [855, 56] width 15 height 19
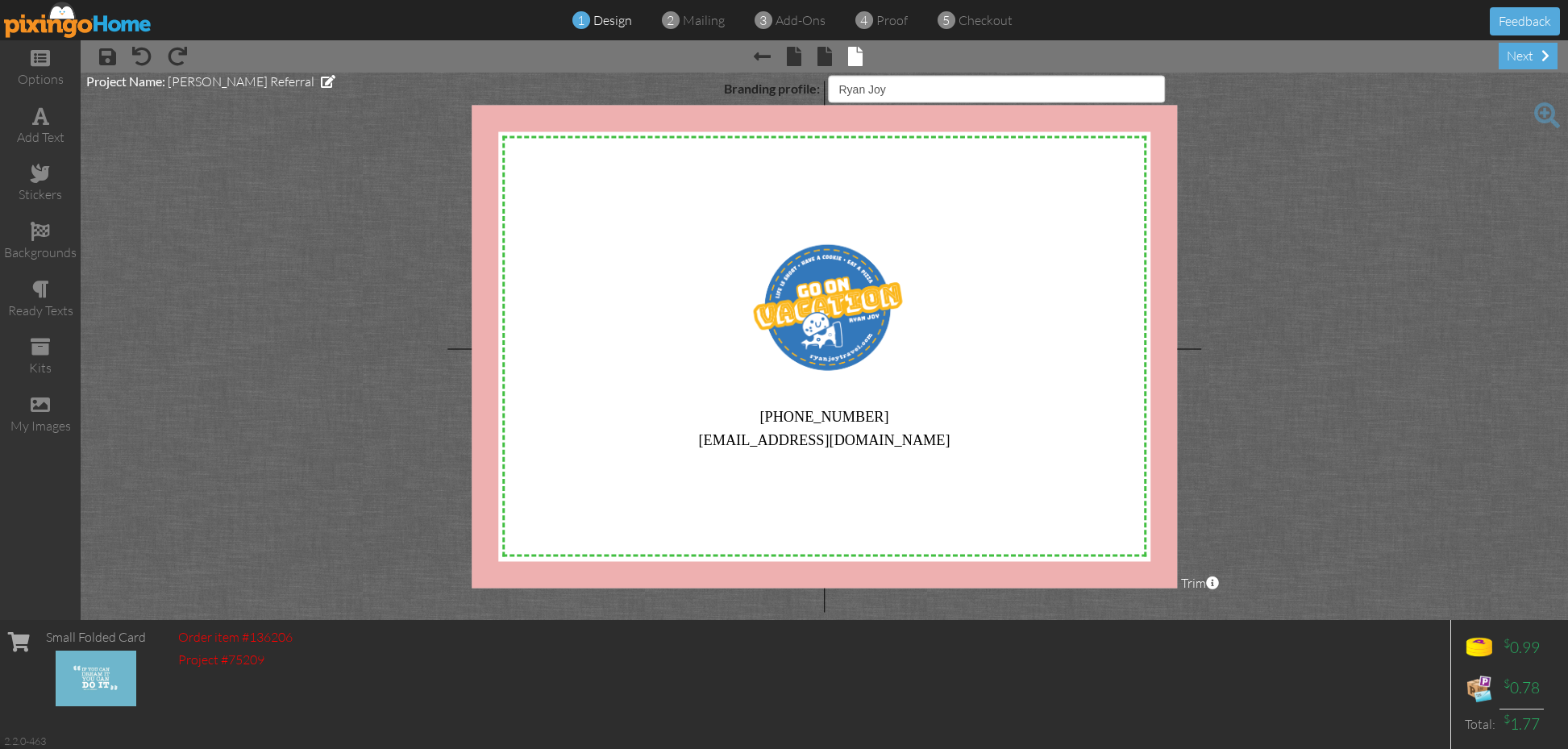
select select "object:2201"
drag, startPoint x: 1546, startPoint y: 56, endPoint x: 1537, endPoint y: 58, distance: 9.2
click at [1546, 56] on span at bounding box center [1545, 55] width 8 height 13
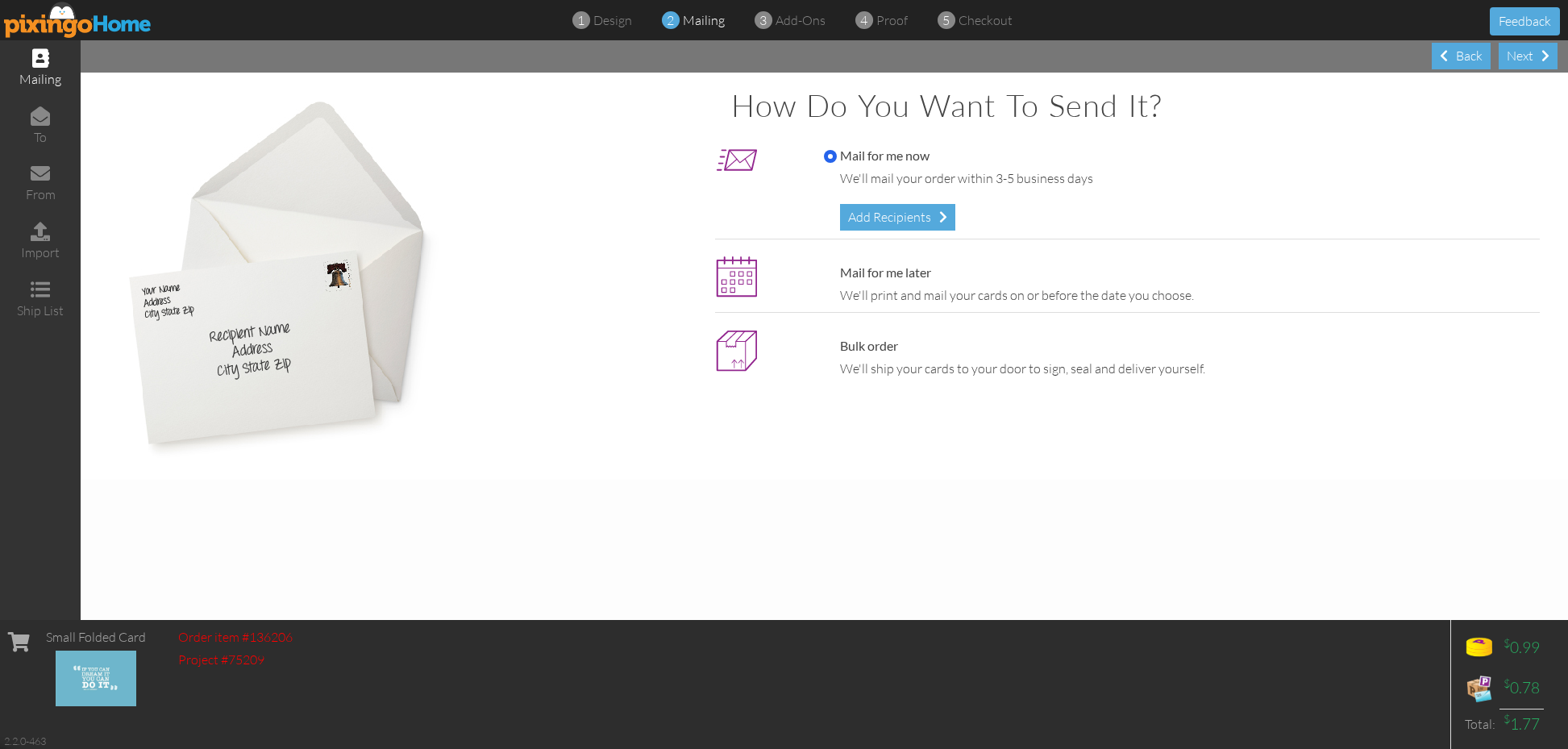
click at [891, 216] on div "Add Recipients" at bounding box center [898, 217] width 115 height 27
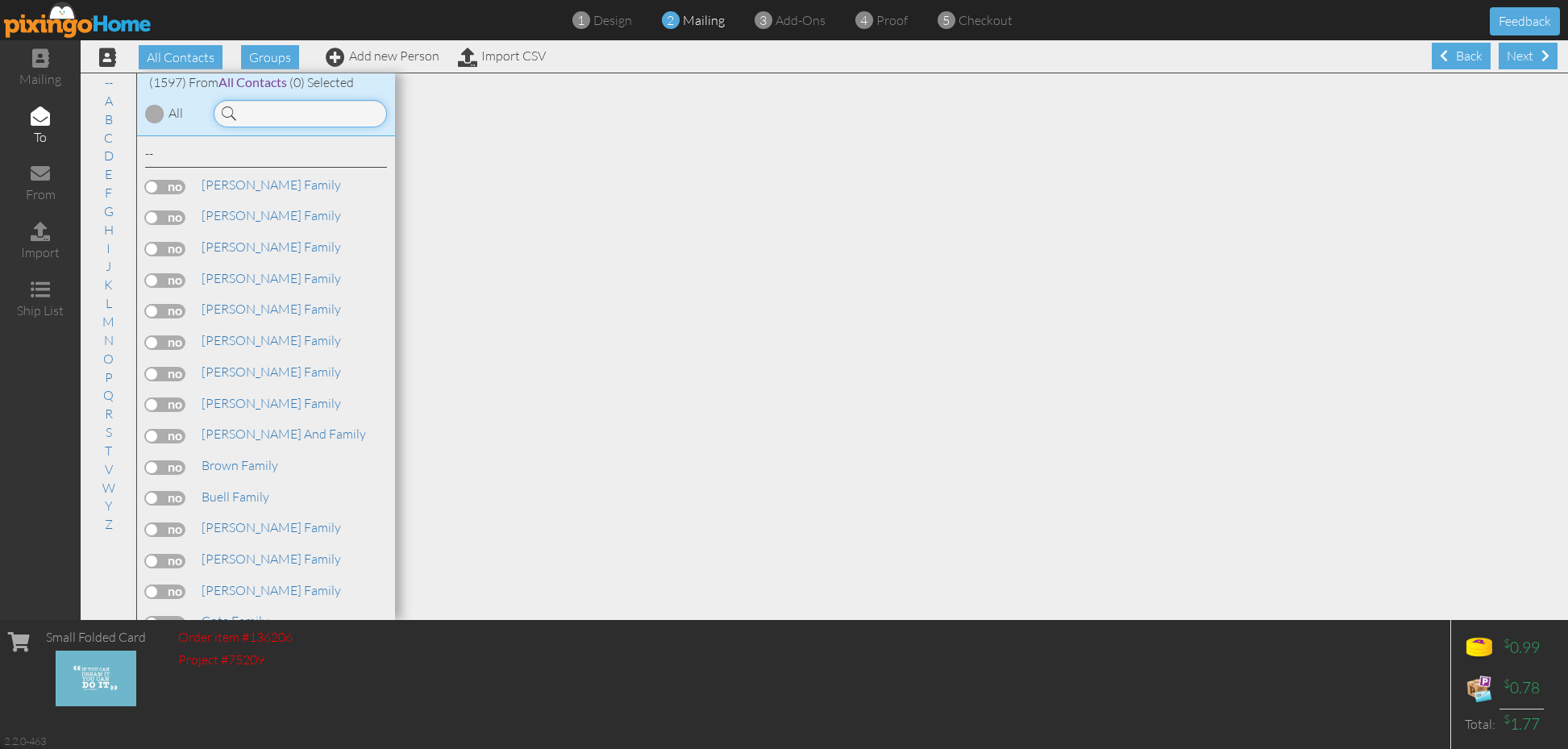
click at [329, 107] on input at bounding box center [300, 114] width 174 height 28
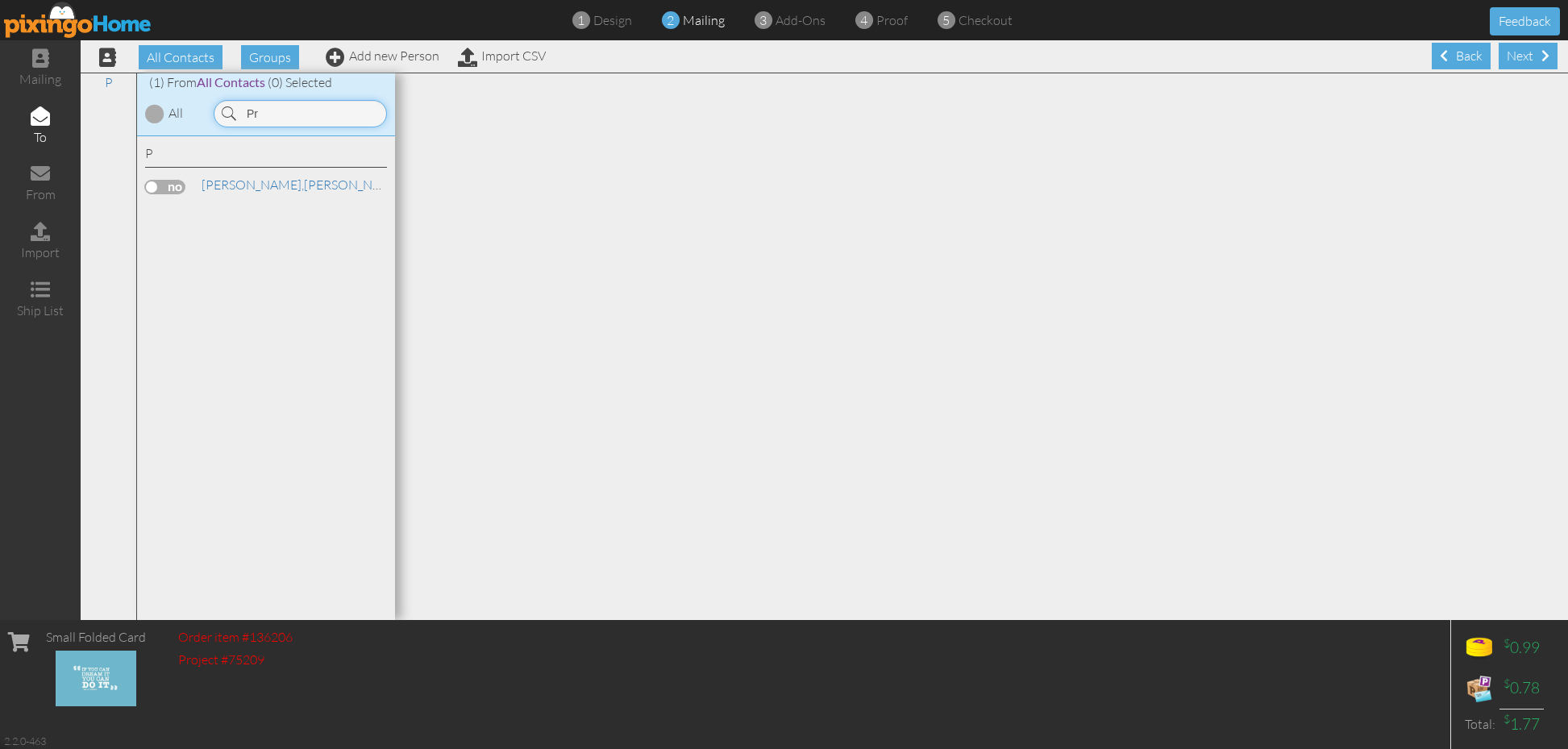
type input "P"
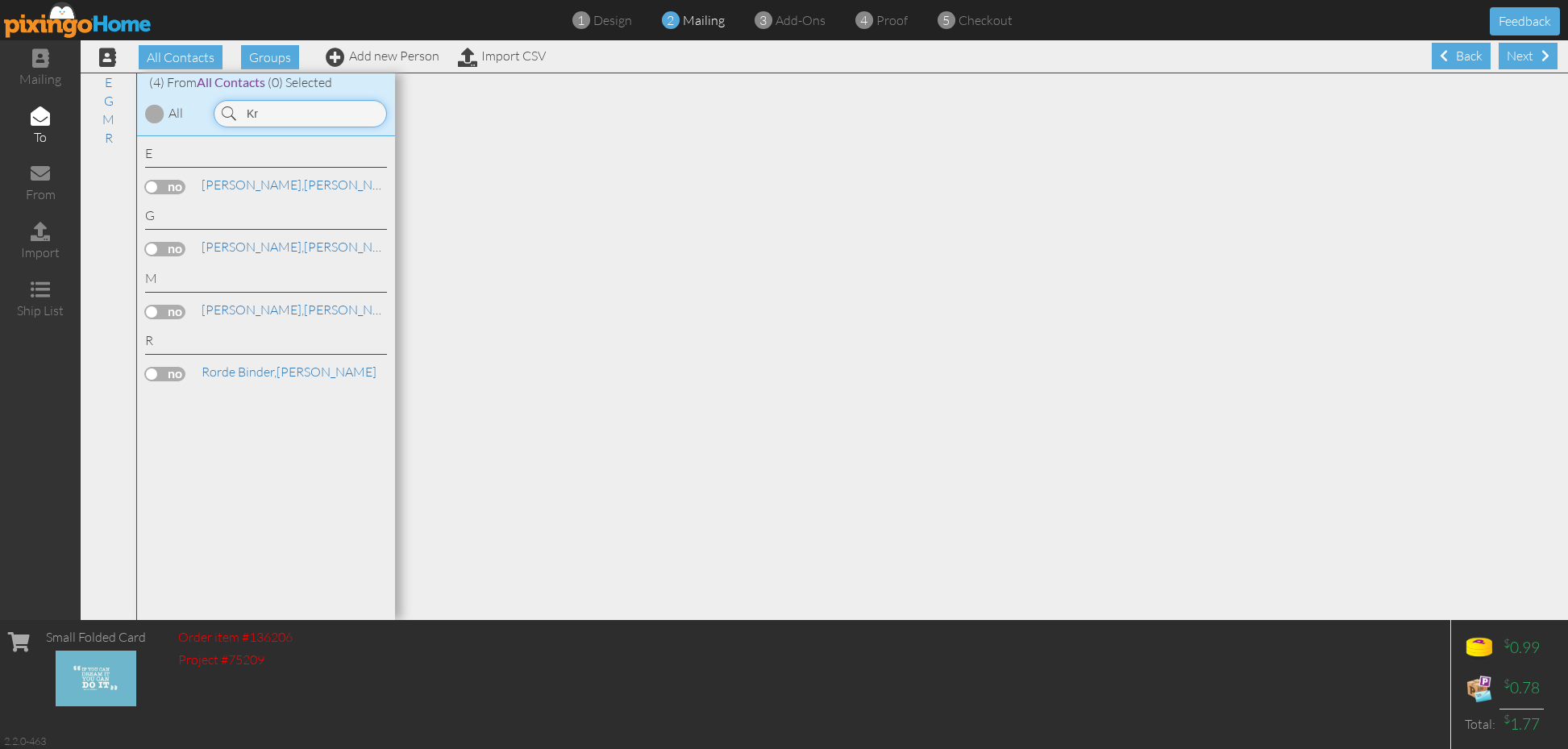
type input "K"
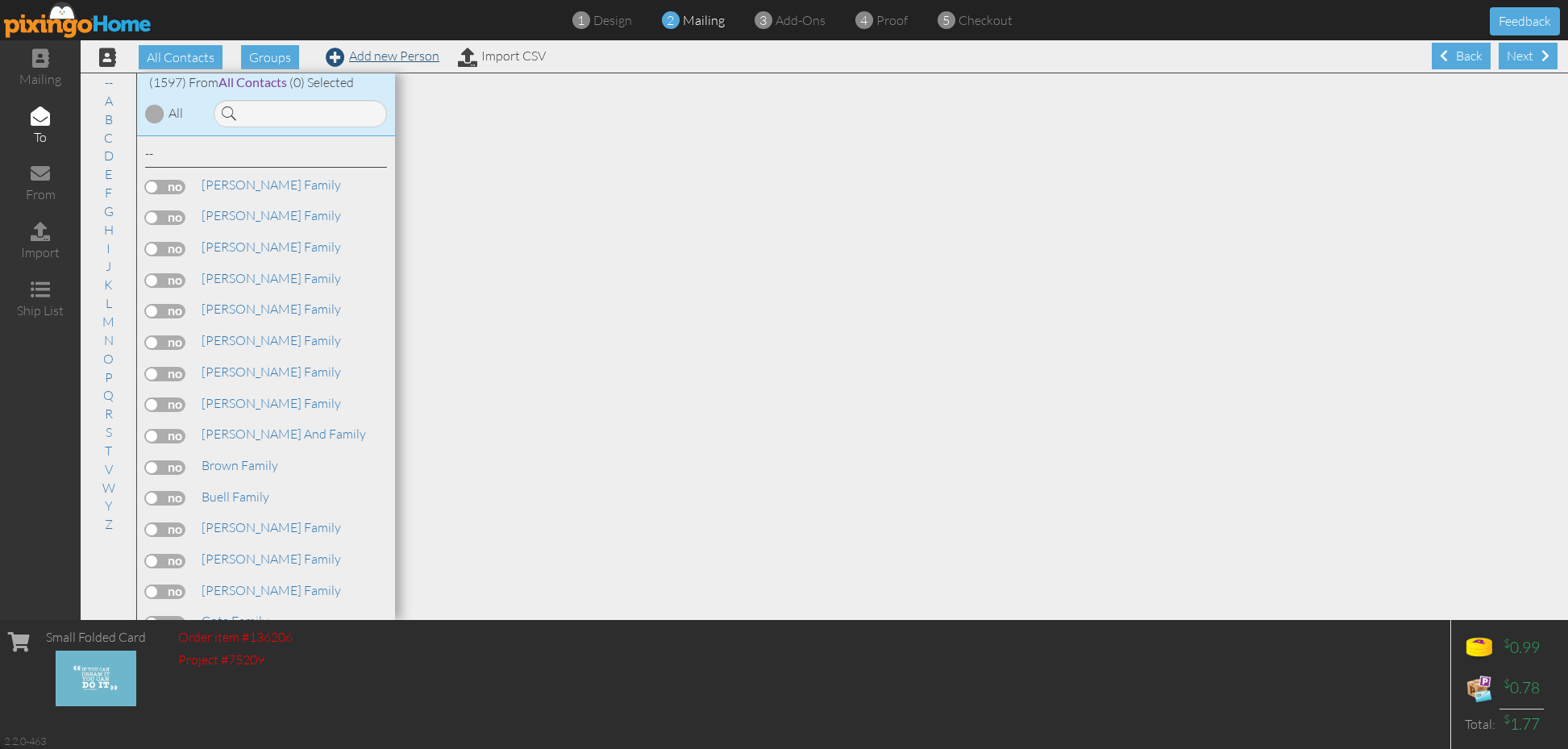
click at [387, 58] on link "Add new Person" at bounding box center [383, 55] width 114 height 16
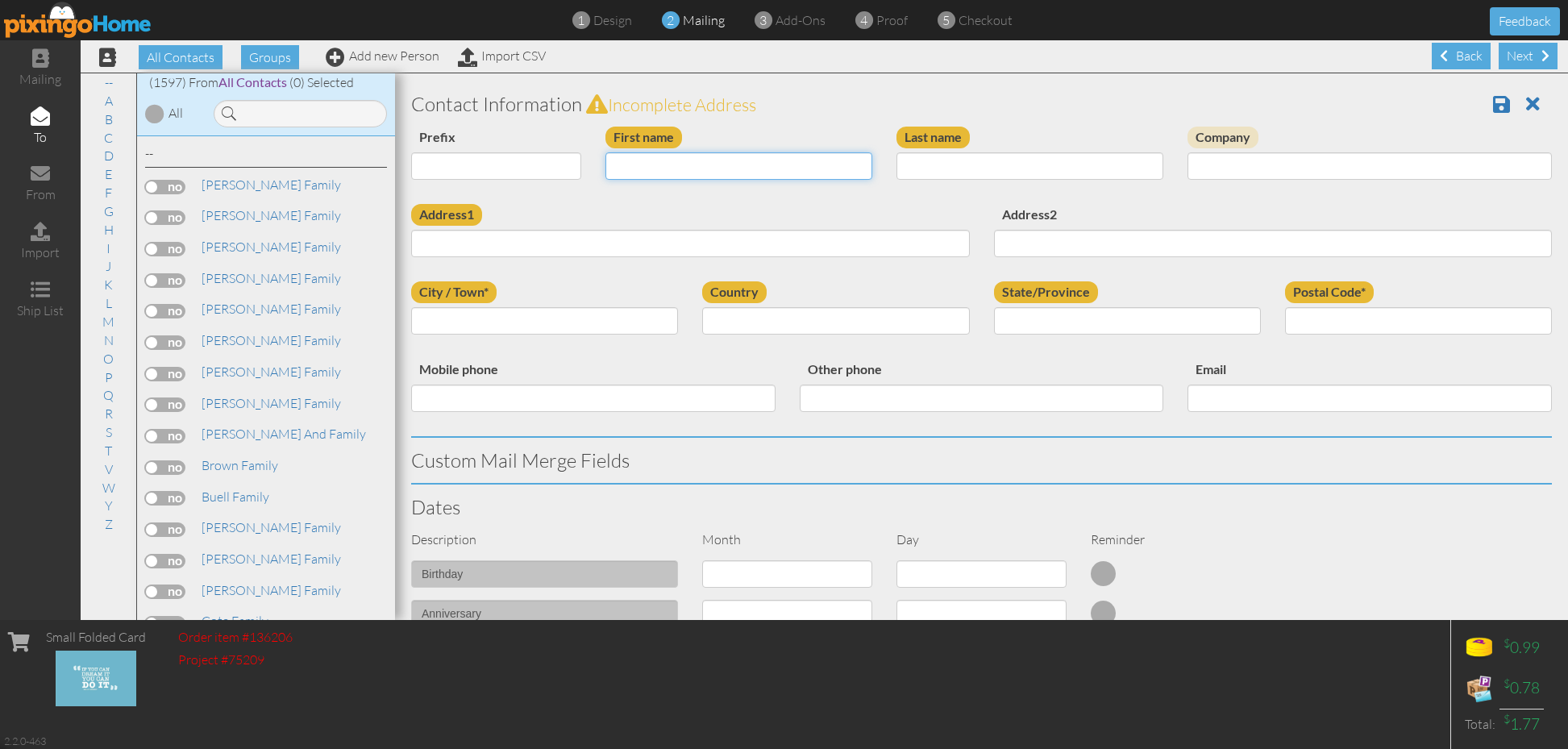
drag, startPoint x: 654, startPoint y: 159, endPoint x: 643, endPoint y: 174, distance: 18.6
click at [654, 159] on input "First name" at bounding box center [739, 166] width 267 height 28
type input "[PERSON_NAME] Family"
paste input "[STREET_ADDRESS]"
type input "[STREET_ADDRESS]"
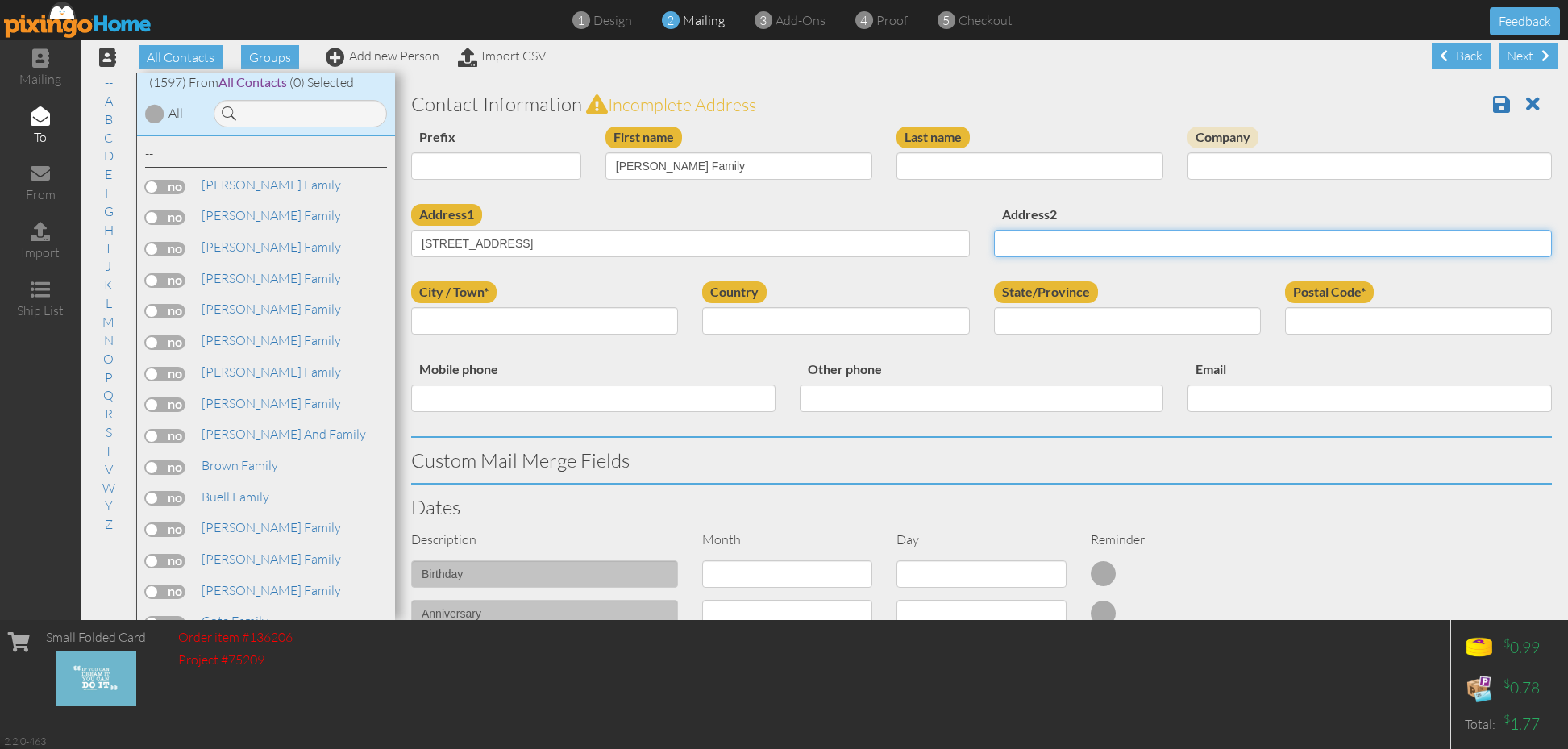
click at [1066, 245] on input "Address2" at bounding box center [1274, 243] width 559 height 28
type input "Mendon"
select select "object:13064"
select select "object:13348"
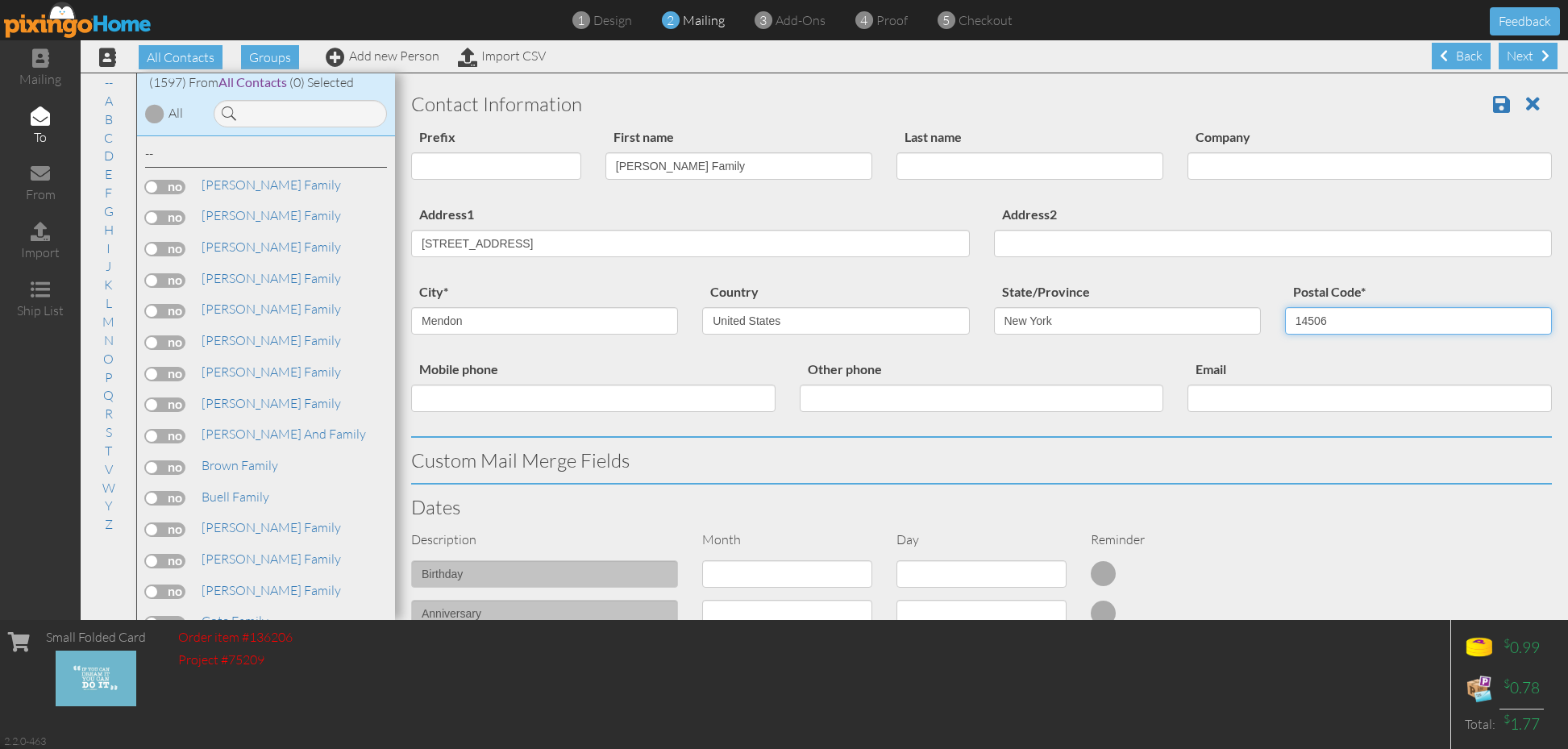
type input "14506"
drag, startPoint x: 649, startPoint y: 245, endPoint x: 517, endPoint y: 244, distance: 132.0
click at [517, 244] on input "[STREET_ADDRESS]" at bounding box center [691, 243] width 559 height 28
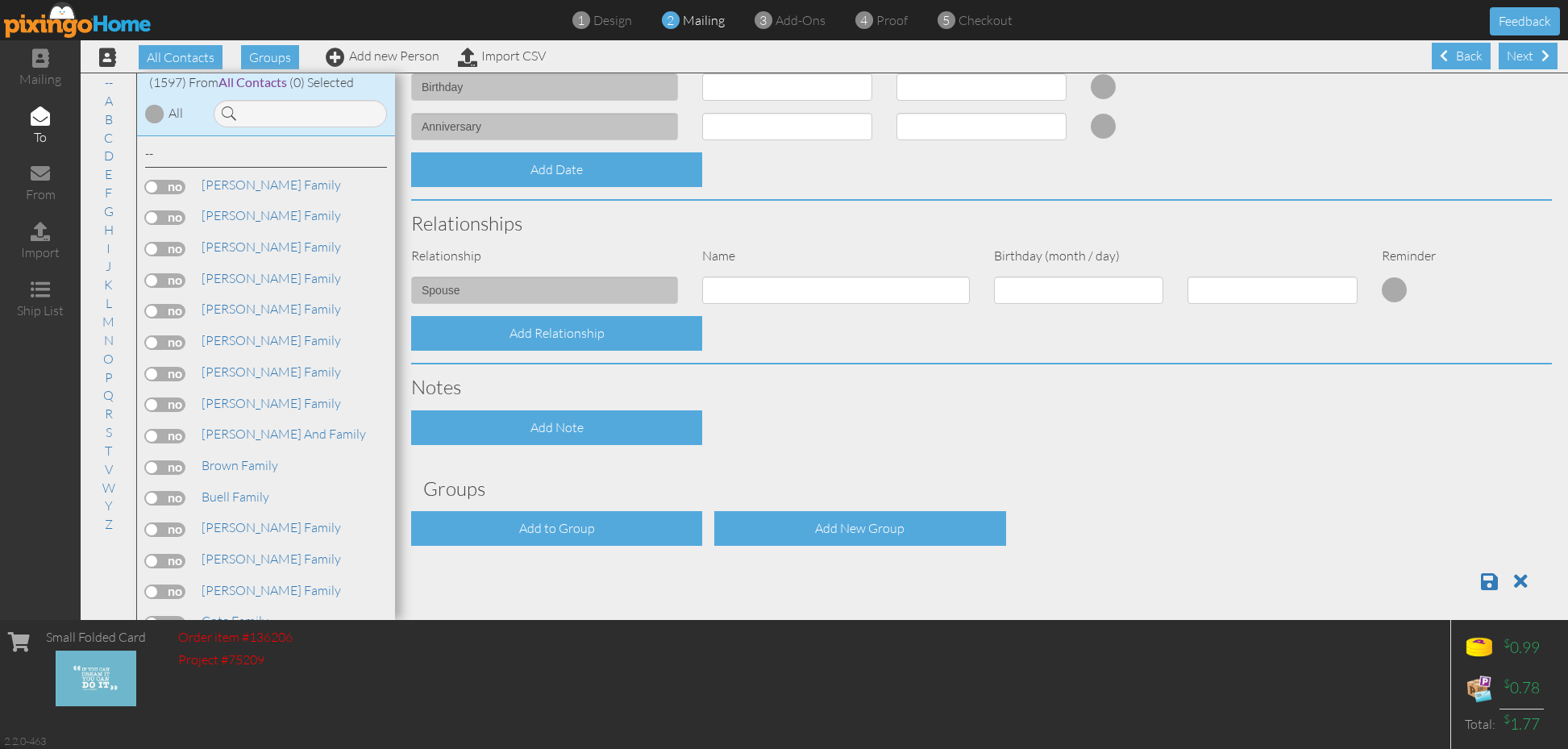
scroll to position [486, 0]
type input "49 [GEOGRAPHIC_DATA]"
click at [610, 518] on div "Add to Group" at bounding box center [556, 529] width 291 height 34
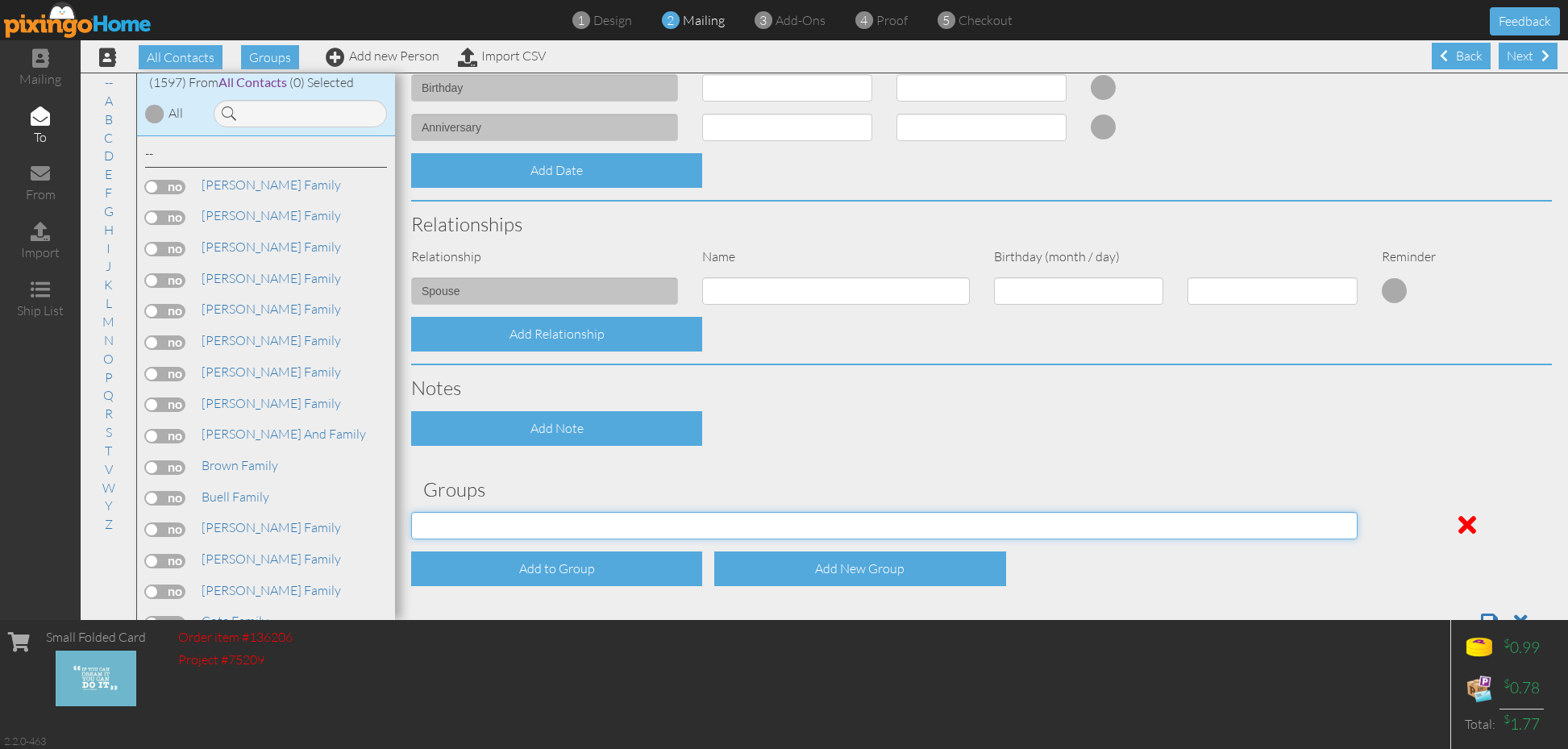
select select "object:13380"
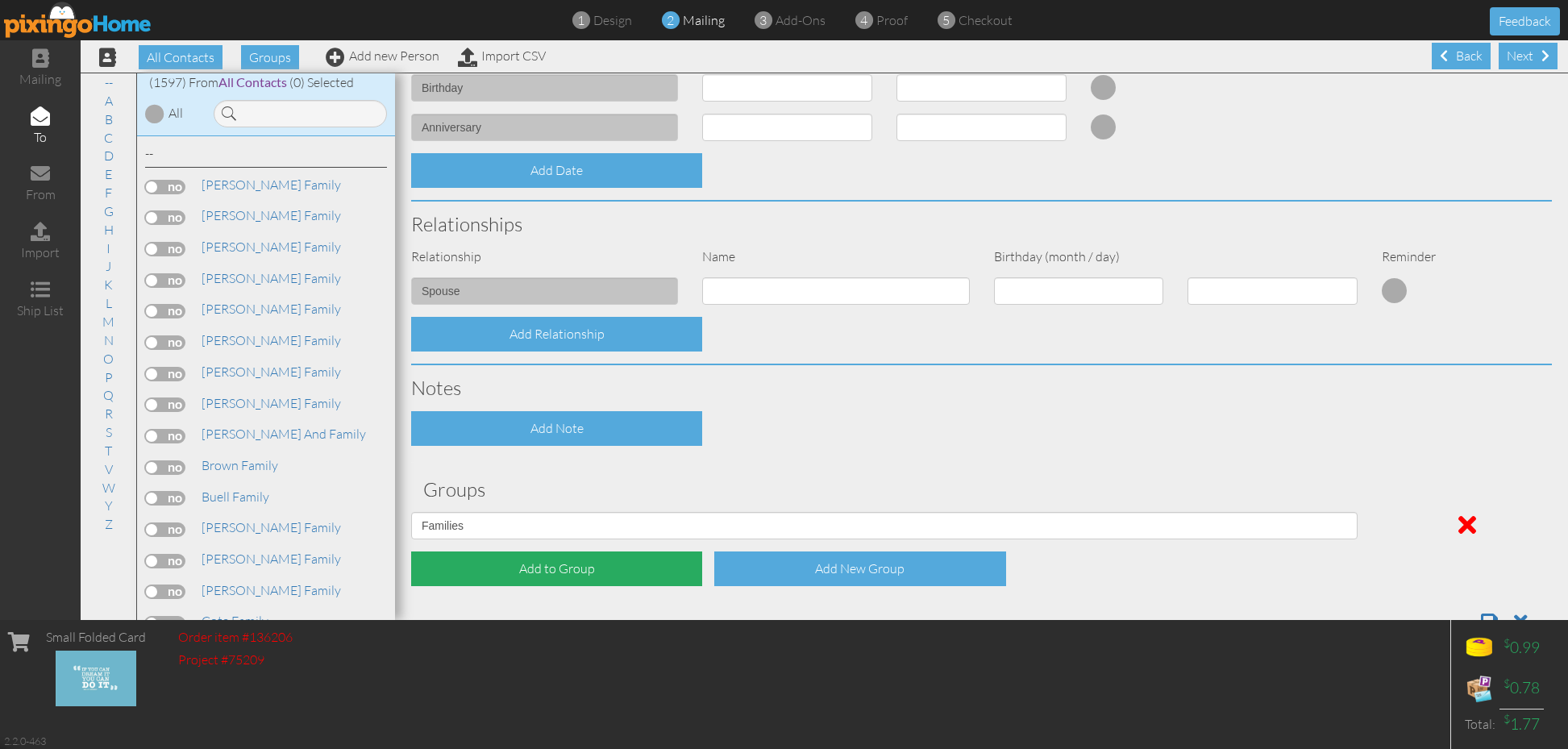
click at [600, 572] on div "Add to Group" at bounding box center [556, 568] width 291 height 34
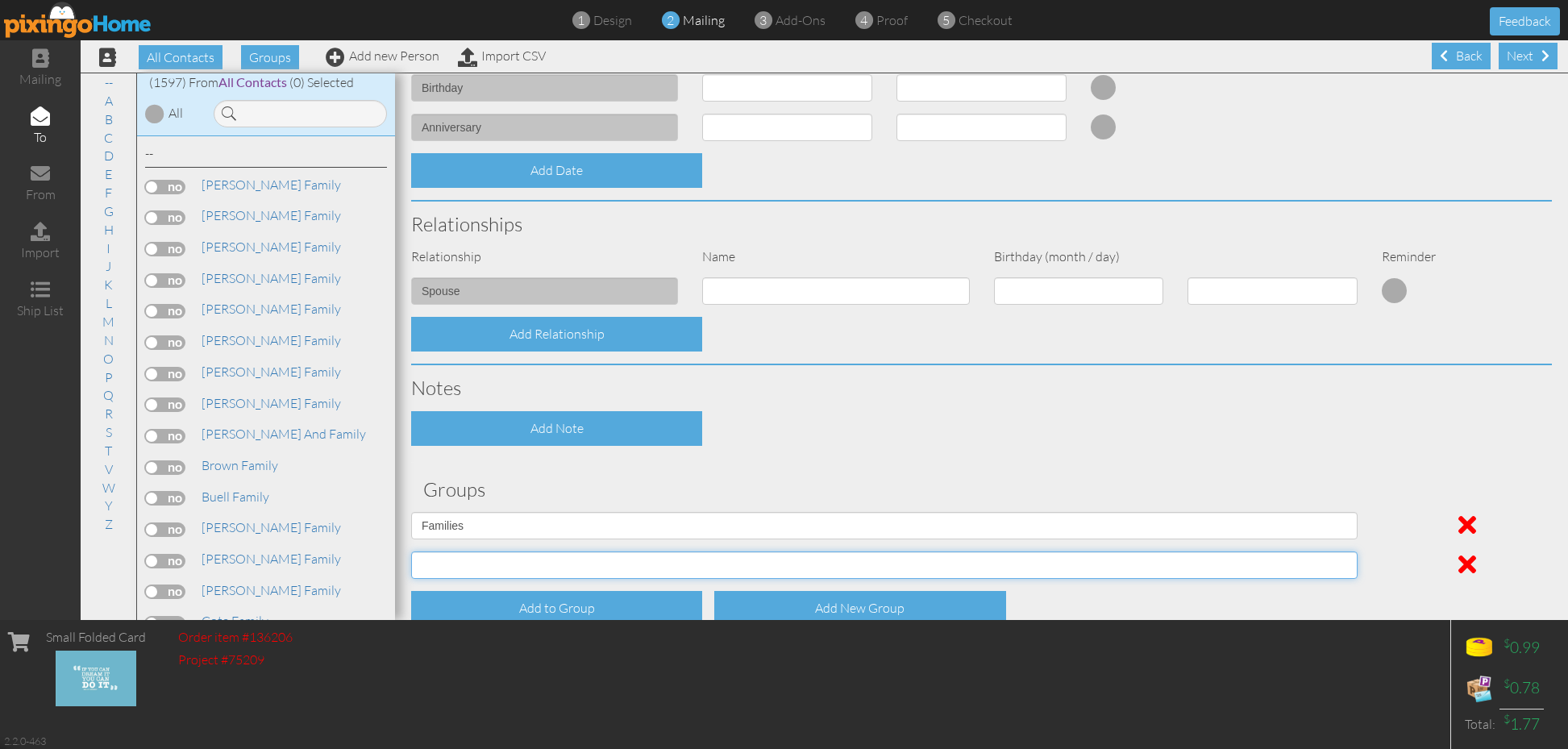
select select "object:13382"
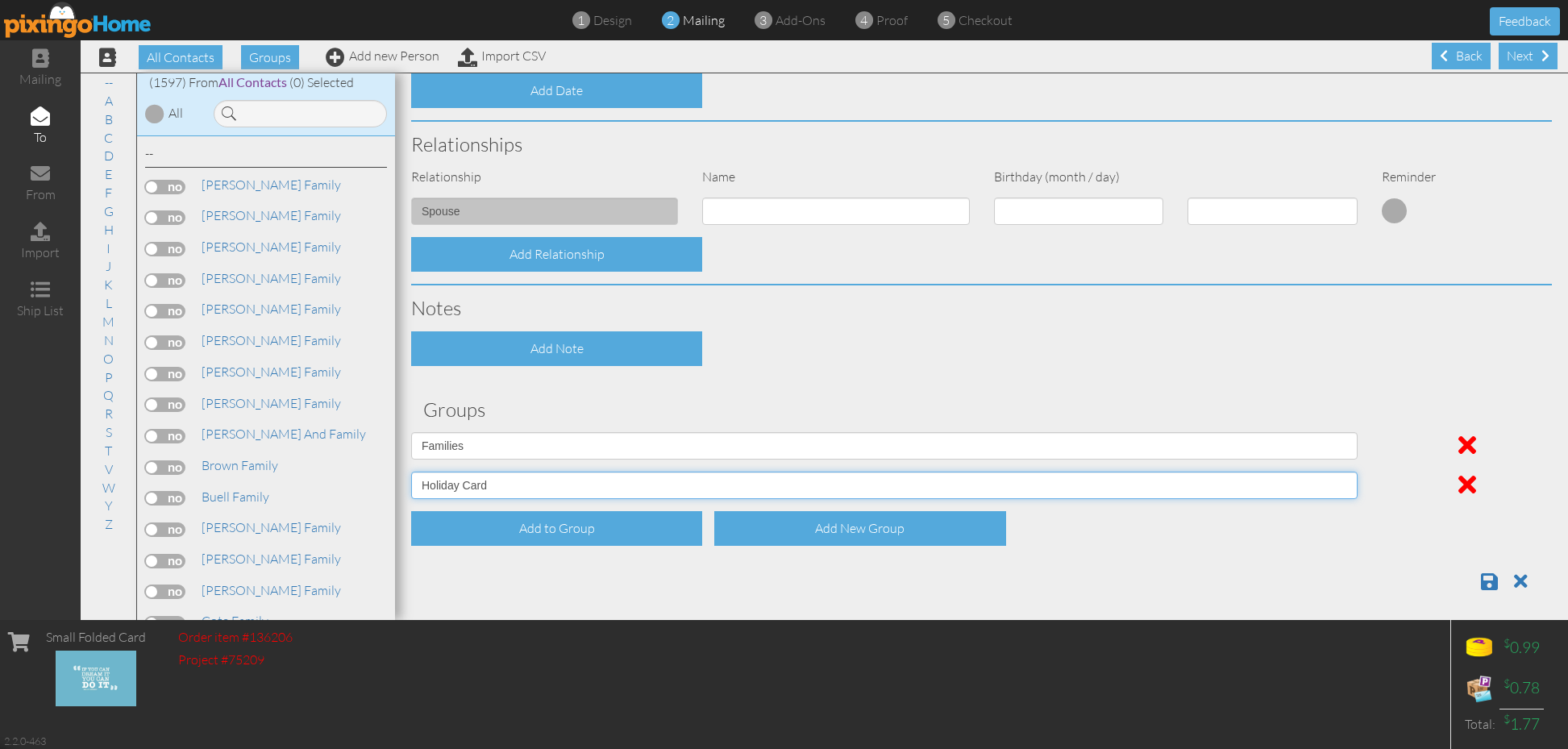
scroll to position [565, 0]
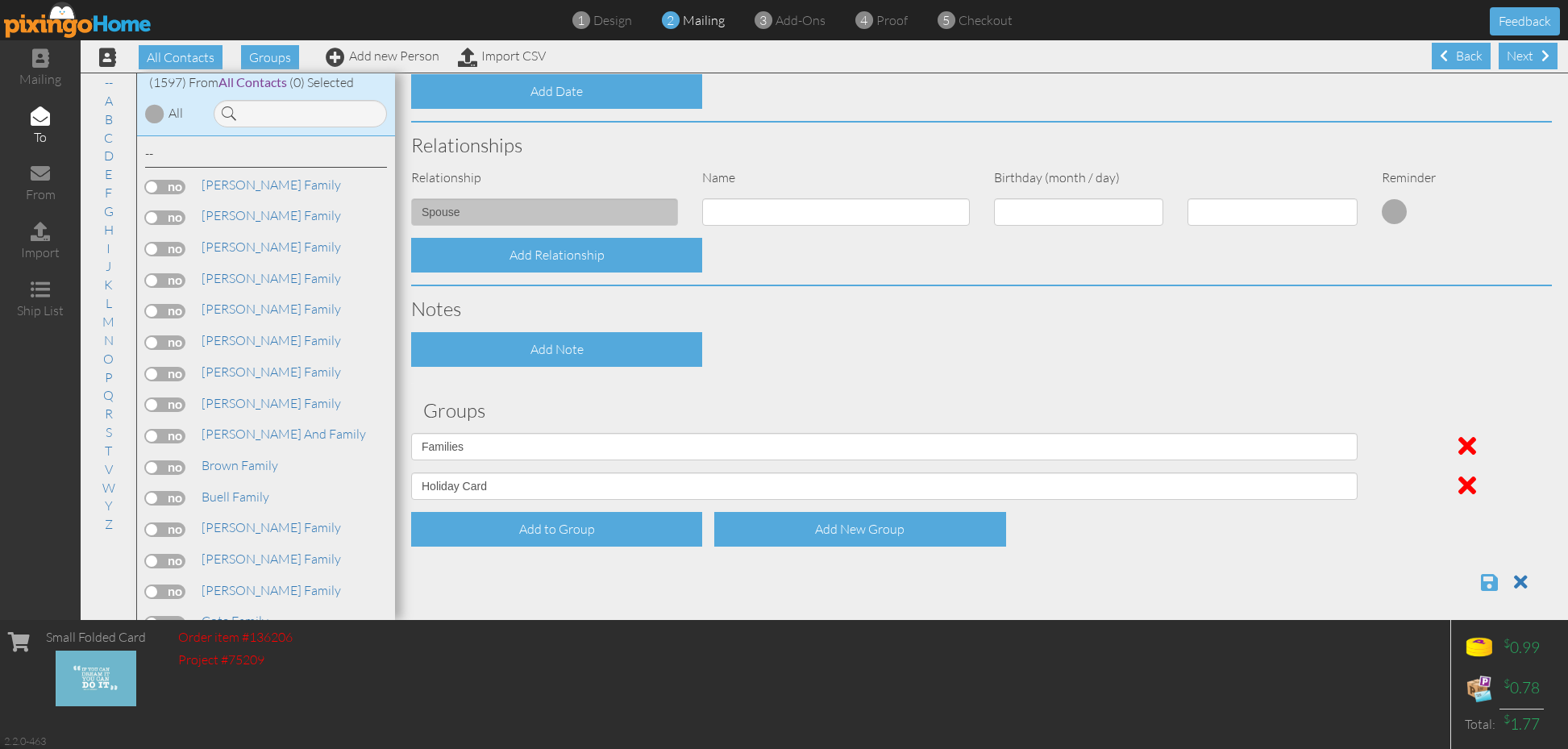
click at [1490, 580] on span at bounding box center [1490, 582] width 17 height 19
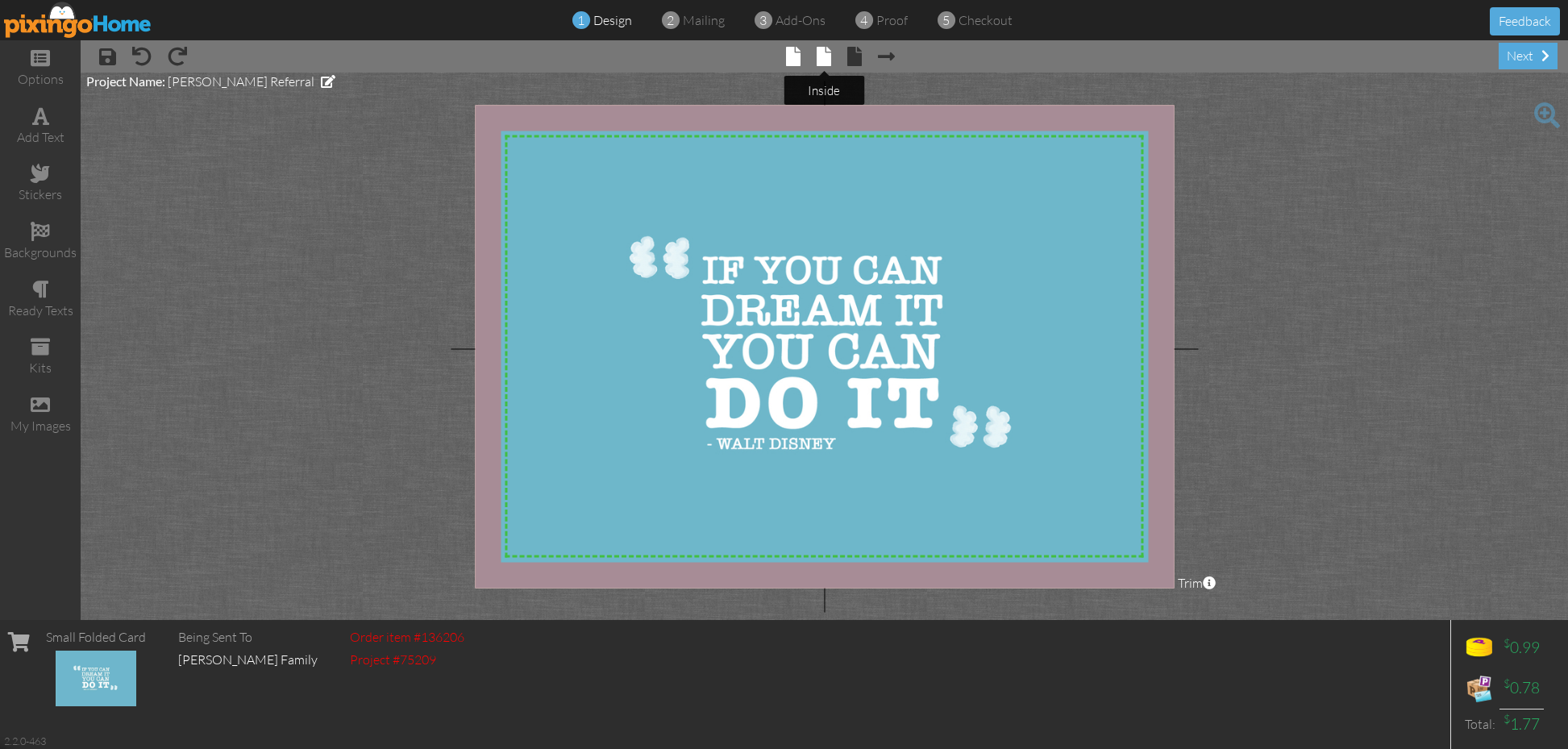
click at [824, 59] on span at bounding box center [824, 56] width 15 height 19
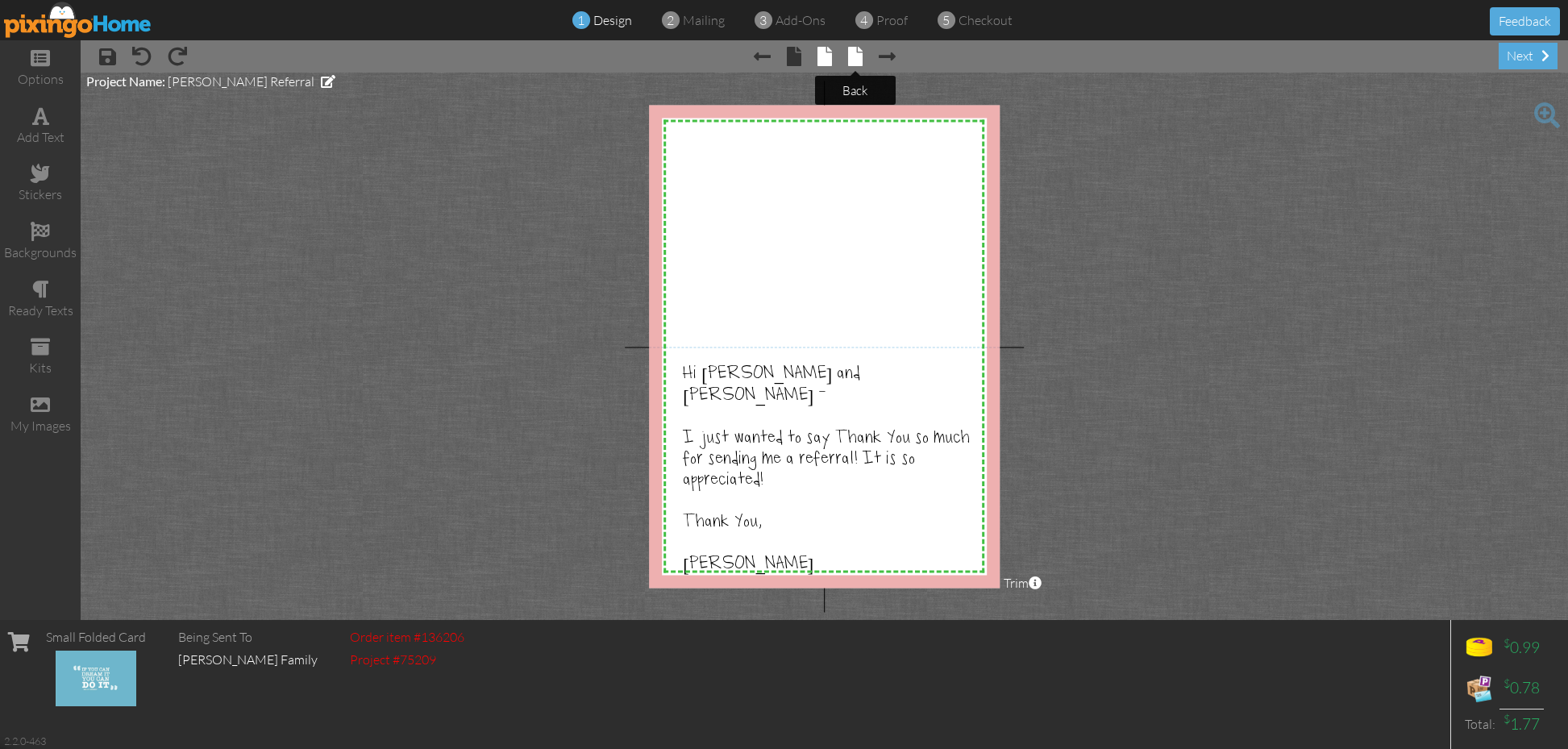
click at [854, 58] on span at bounding box center [855, 56] width 15 height 19
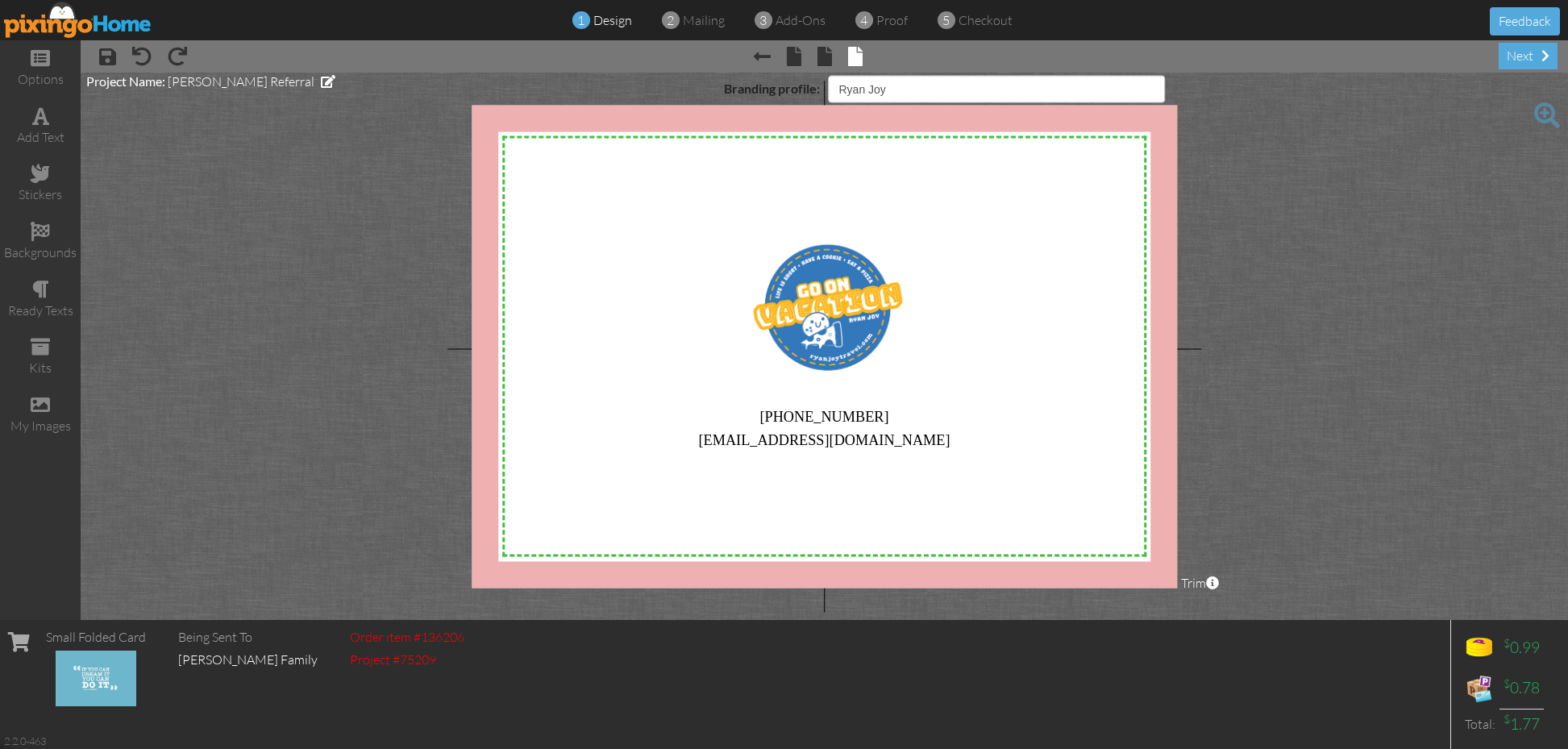
select select "object:143"
click at [1525, 58] on div "next" at bounding box center [1528, 56] width 58 height 27
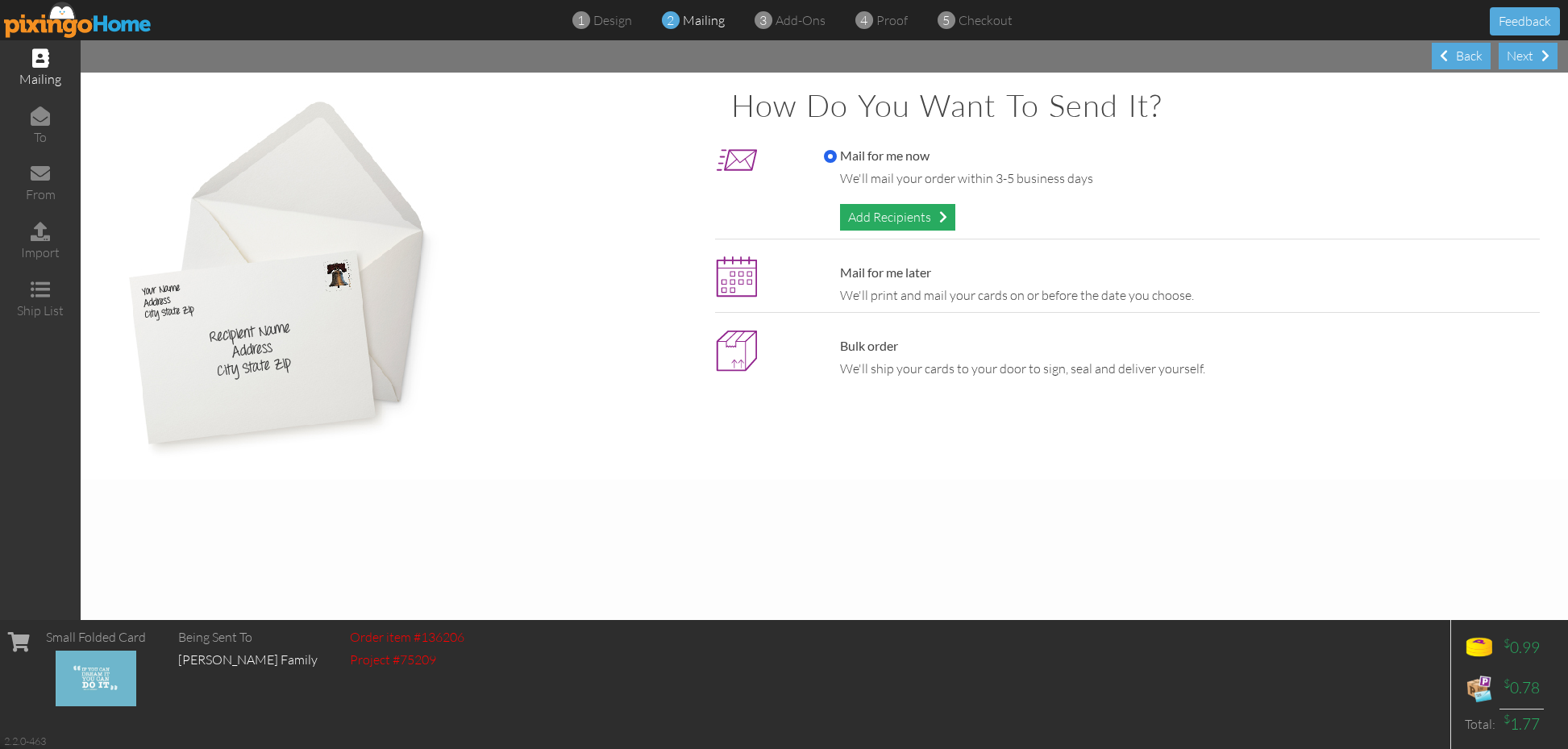
click at [910, 218] on div "Add Recipients" at bounding box center [898, 217] width 115 height 27
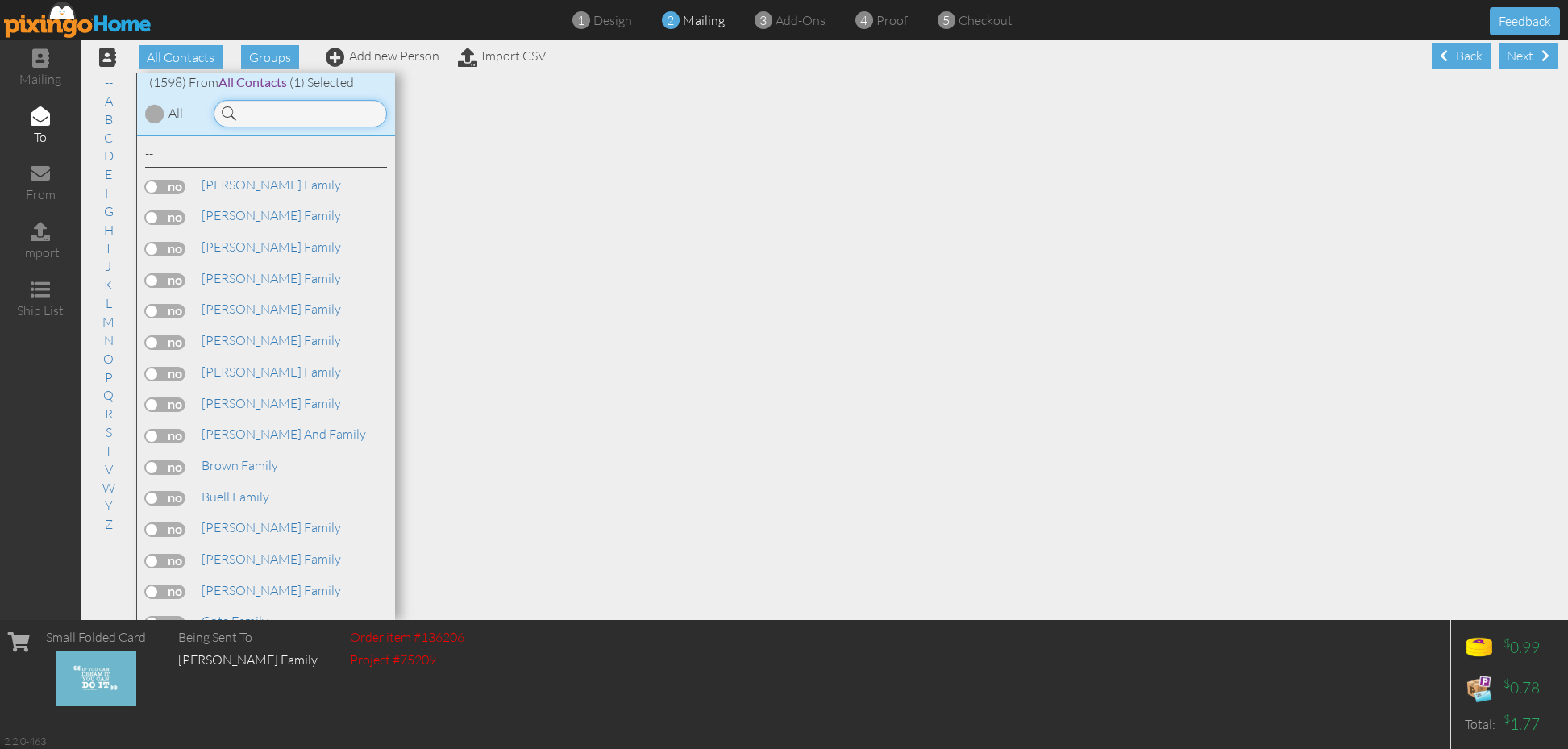
click at [348, 120] on input at bounding box center [300, 114] width 174 height 28
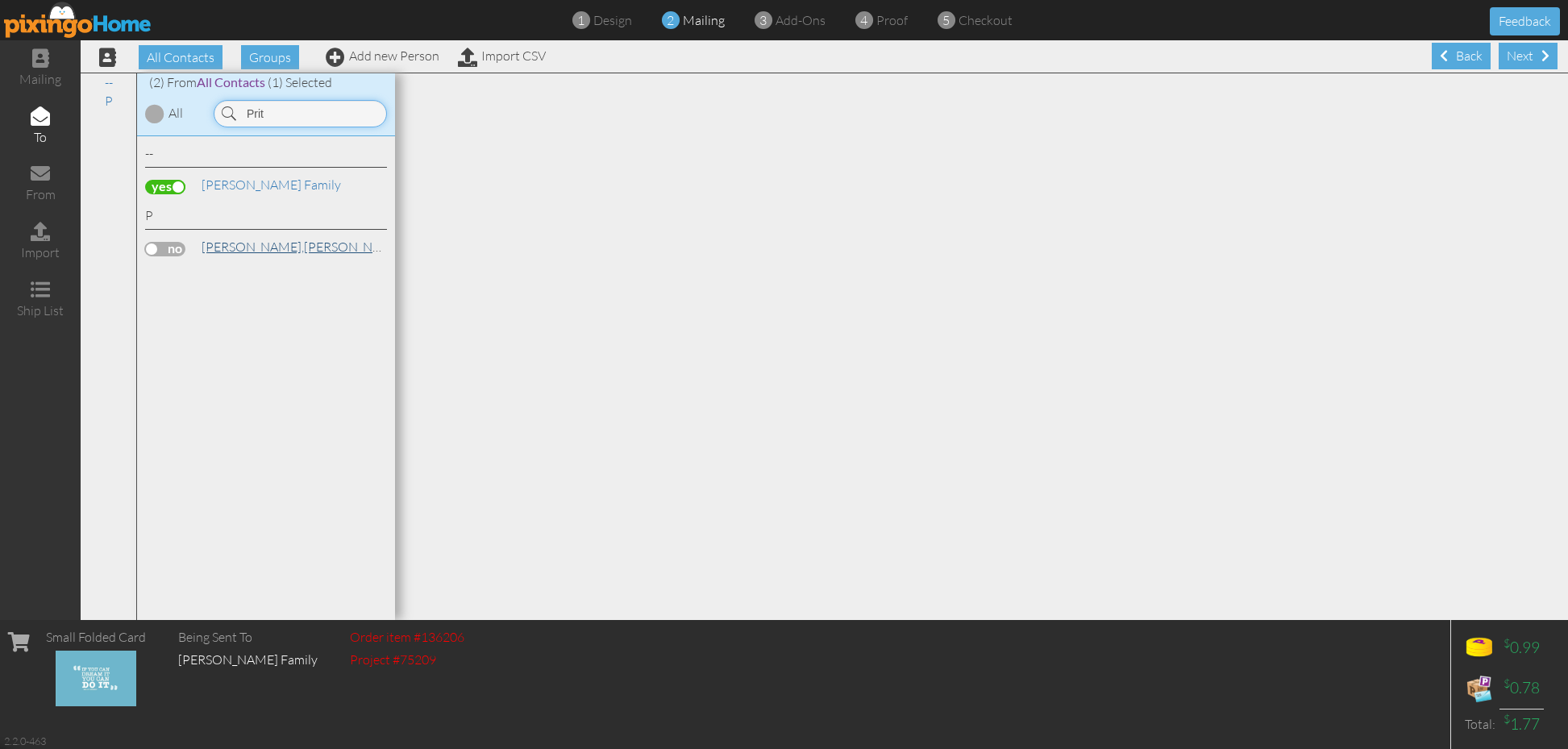
type input "Prit"
click at [249, 248] on span "[PERSON_NAME]," at bounding box center [252, 246] width 102 height 16
click at [279, 247] on link "Pritchard, Bobby" at bounding box center [302, 247] width 206 height 19
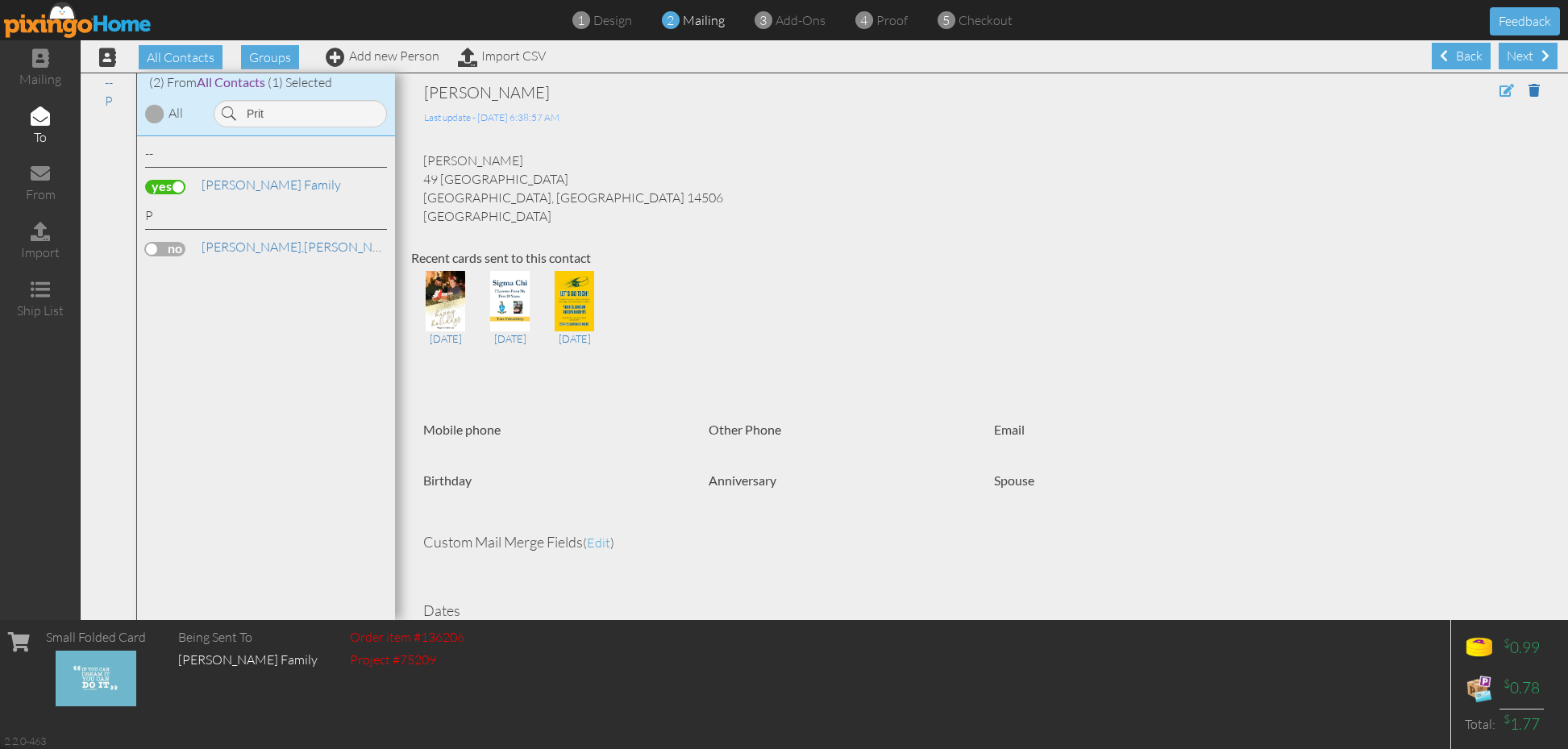
click at [1506, 89] on span at bounding box center [1507, 89] width 15 height 13
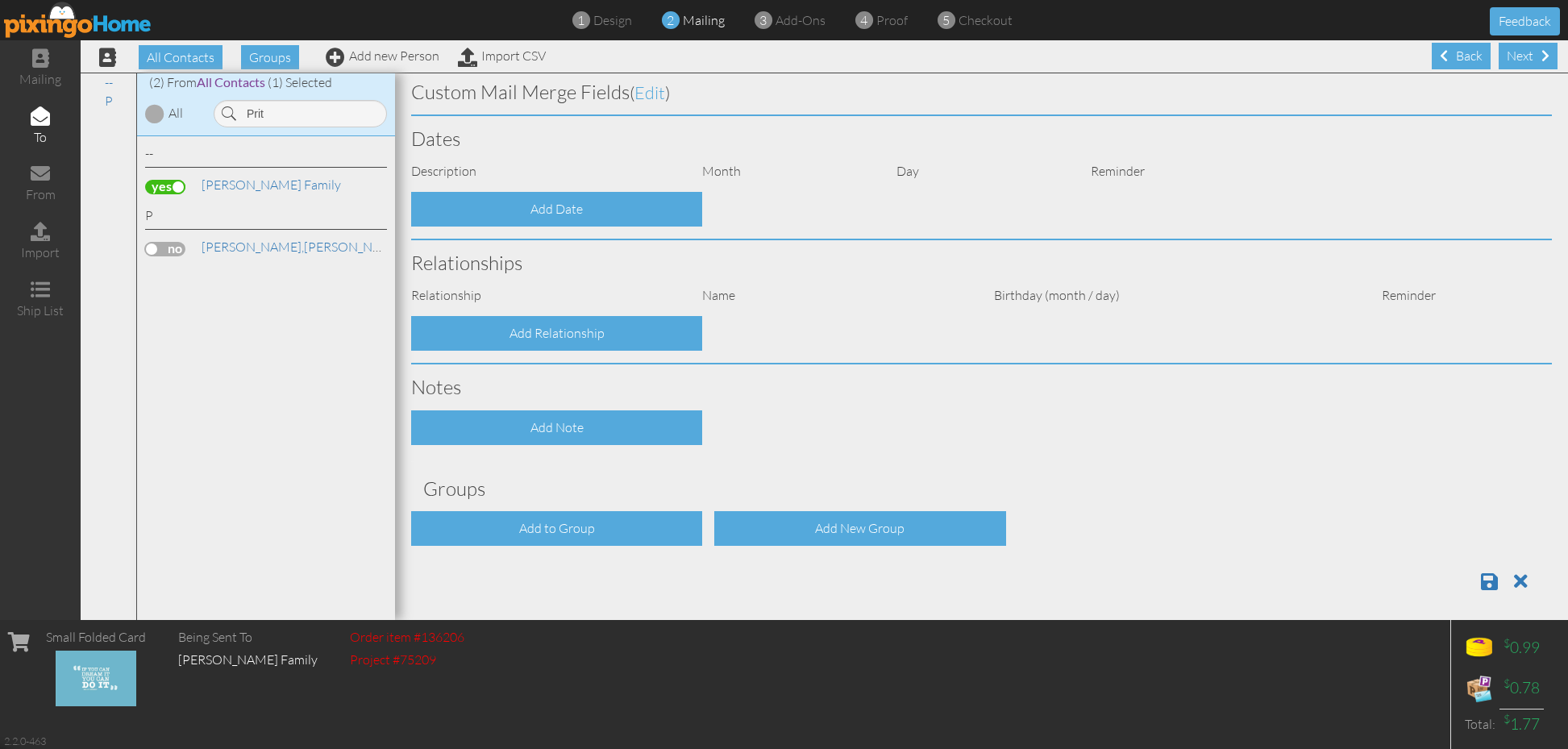
scroll to position [367, 0]
type input "[PERSON_NAME]"
type input "49 [GEOGRAPHIC_DATA]"
type input "Mendon"
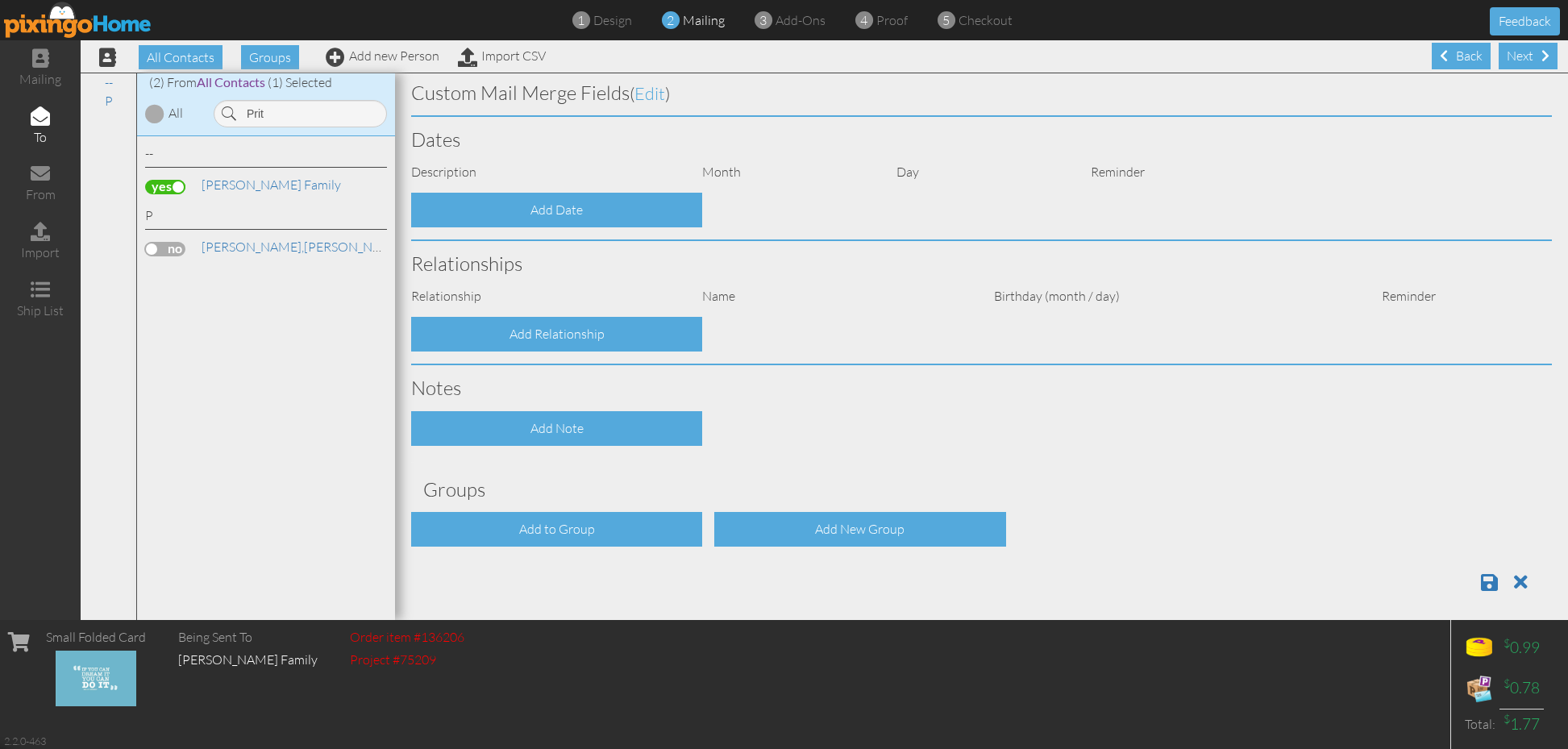
type input "14506"
select select "object:4943"
select select "object:5188"
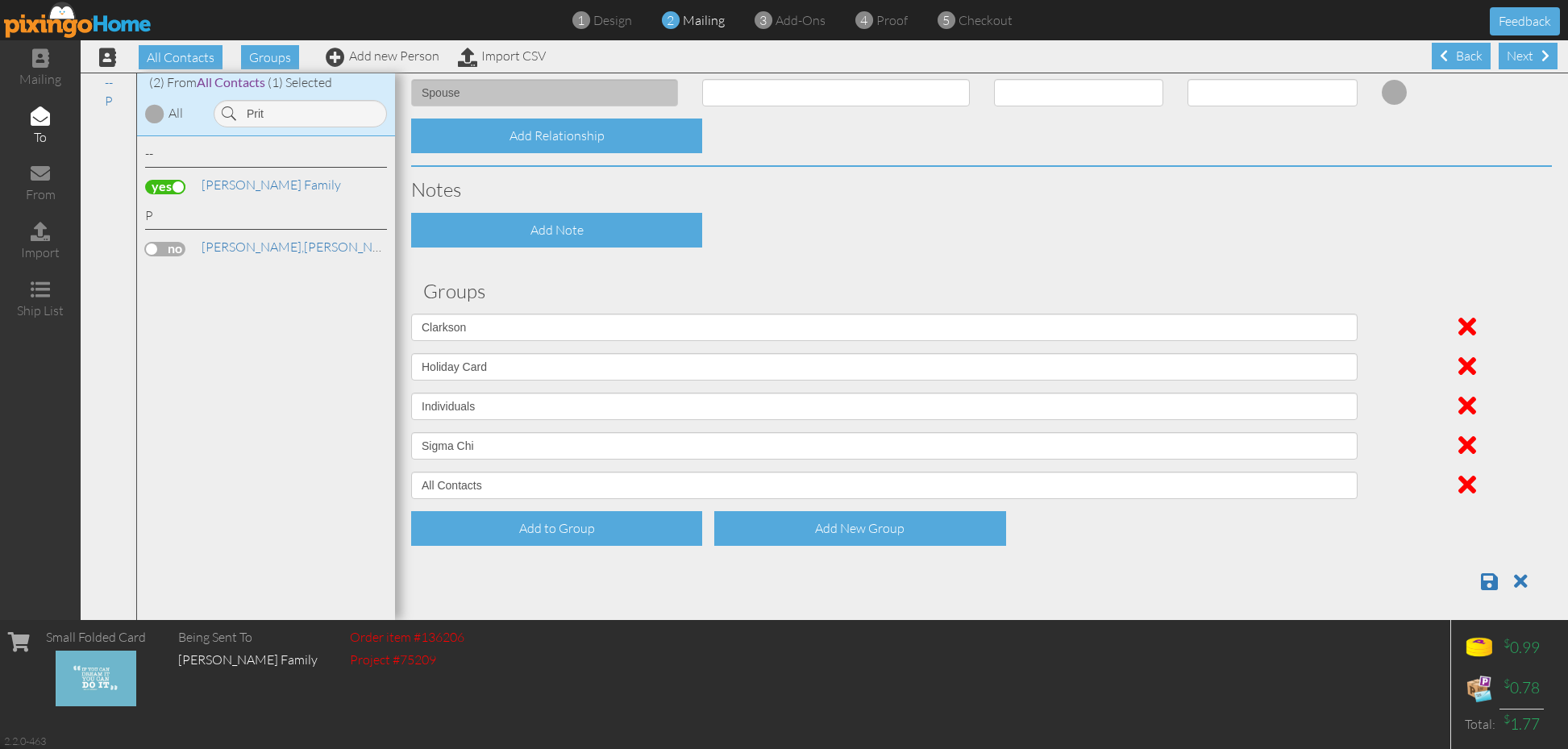
scroll to position [684, 0]
click at [1466, 357] on span at bounding box center [1467, 367] width 18 height 26
select select "object:4933"
select select "object:4941"
select select "object:4923"
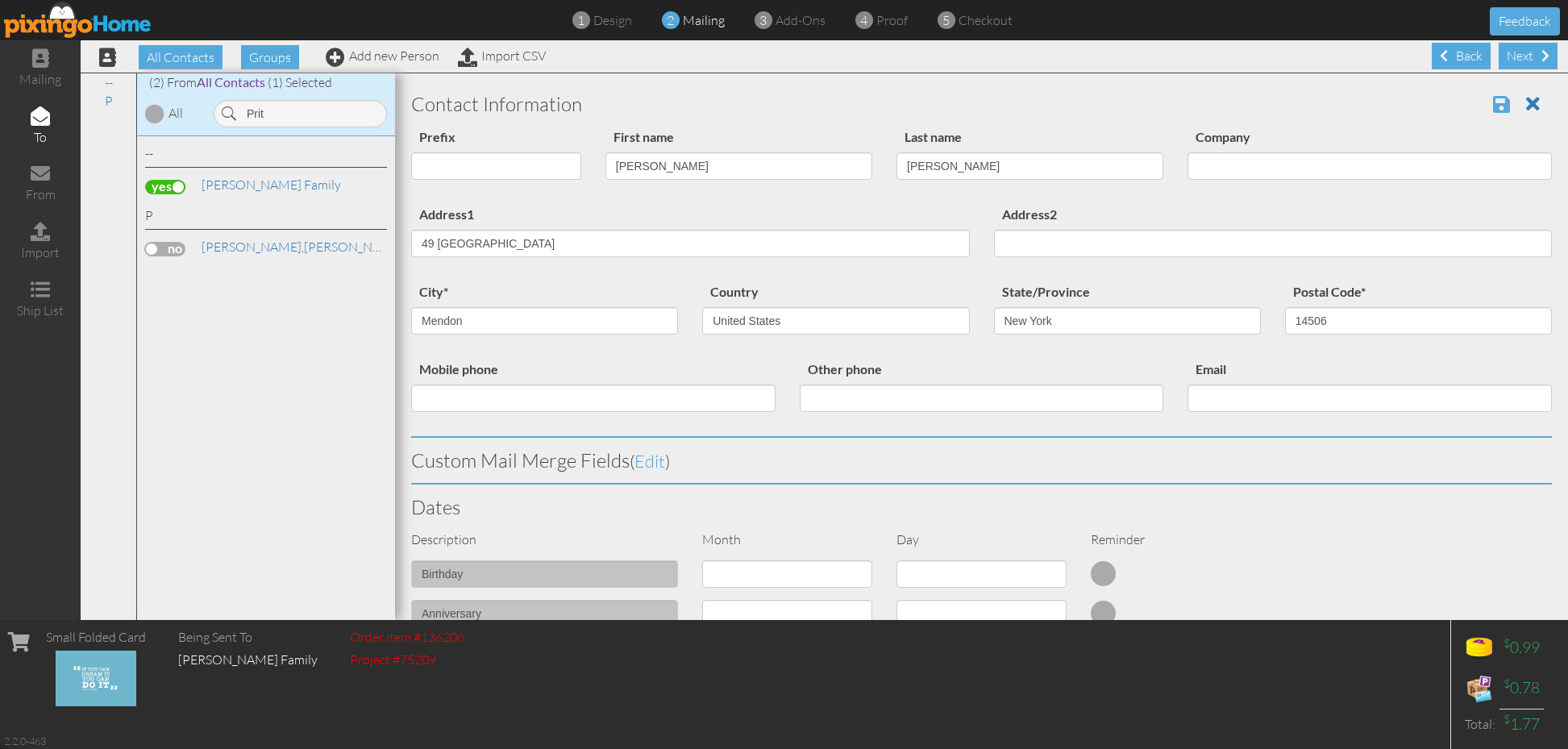
scroll to position [0, 0]
click at [1502, 113] on span at bounding box center [1502, 104] width 17 height 19
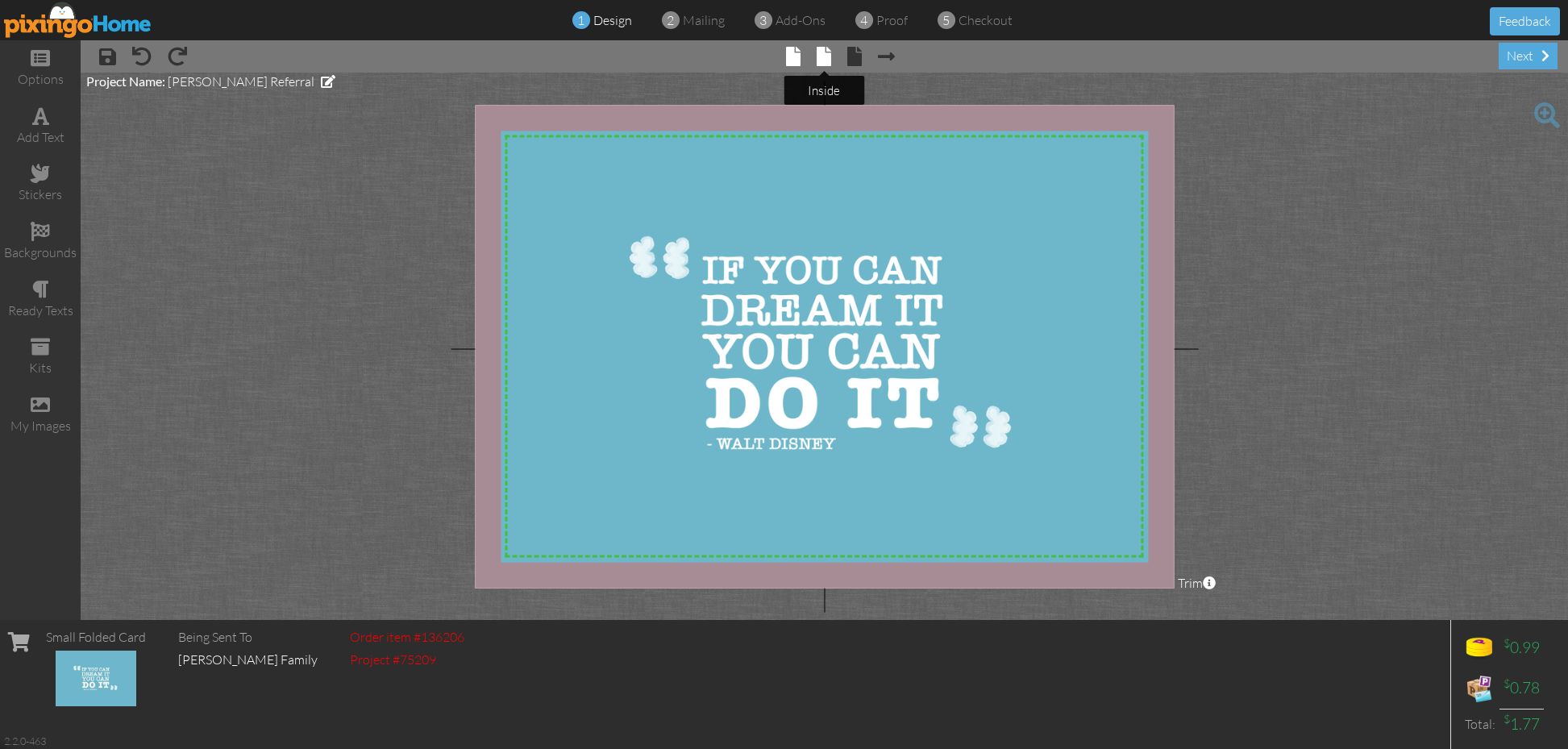
click at [819, 58] on span at bounding box center [824, 56] width 15 height 19
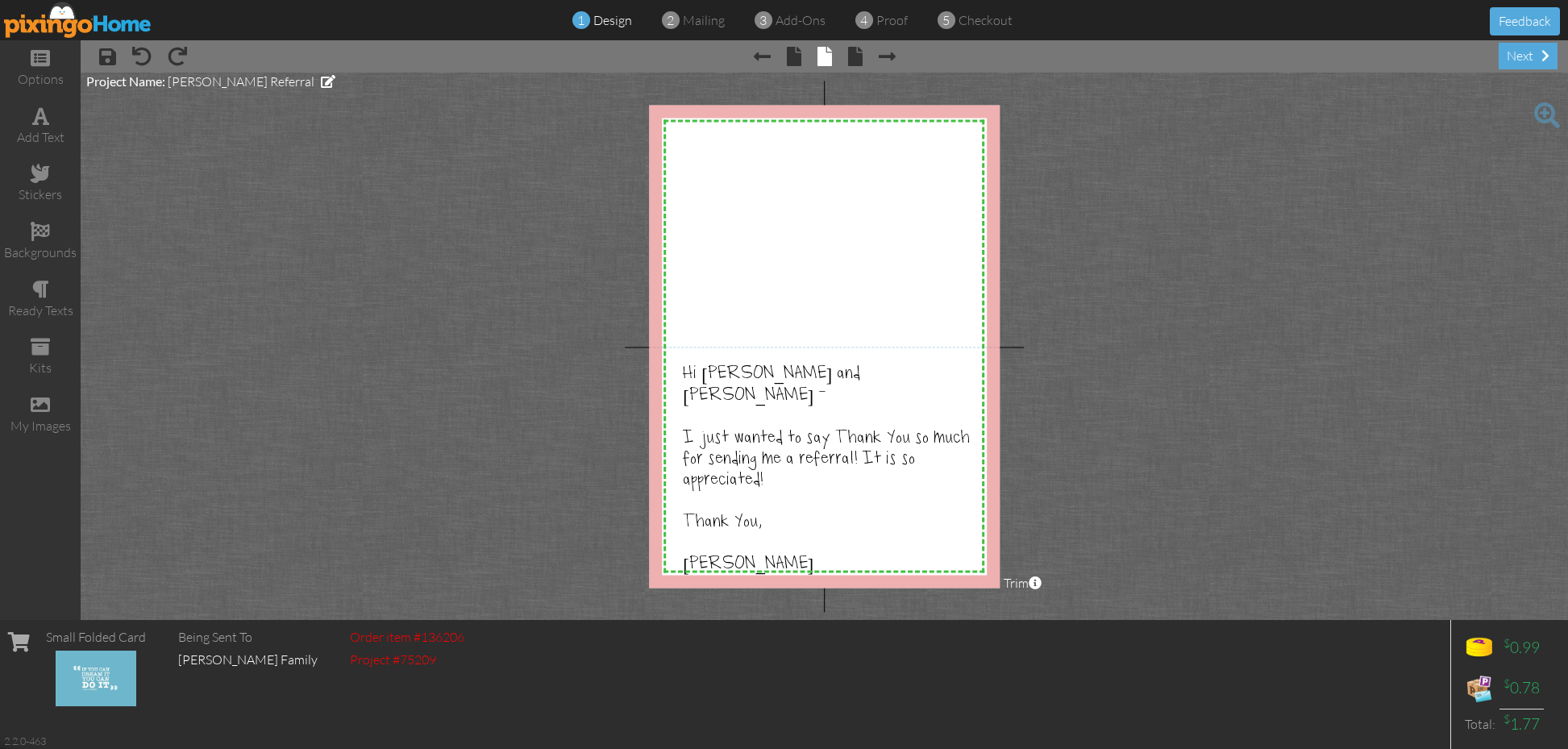
click at [858, 71] on div "× save × undo × redo × Previous page × front × inside × back × Next page next" at bounding box center [825, 56] width 1488 height 32
click at [852, 59] on span at bounding box center [855, 56] width 15 height 19
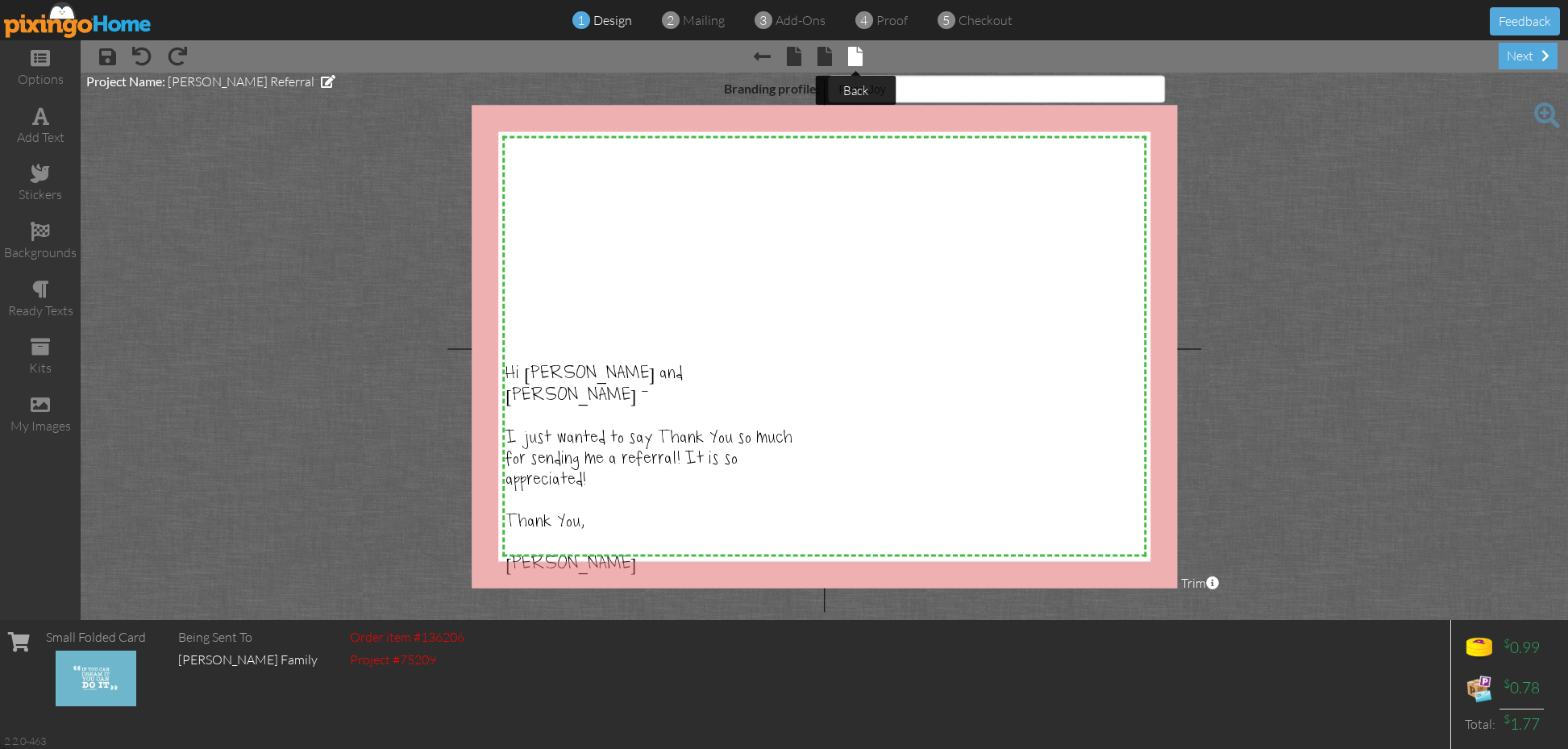
select select "object:143"
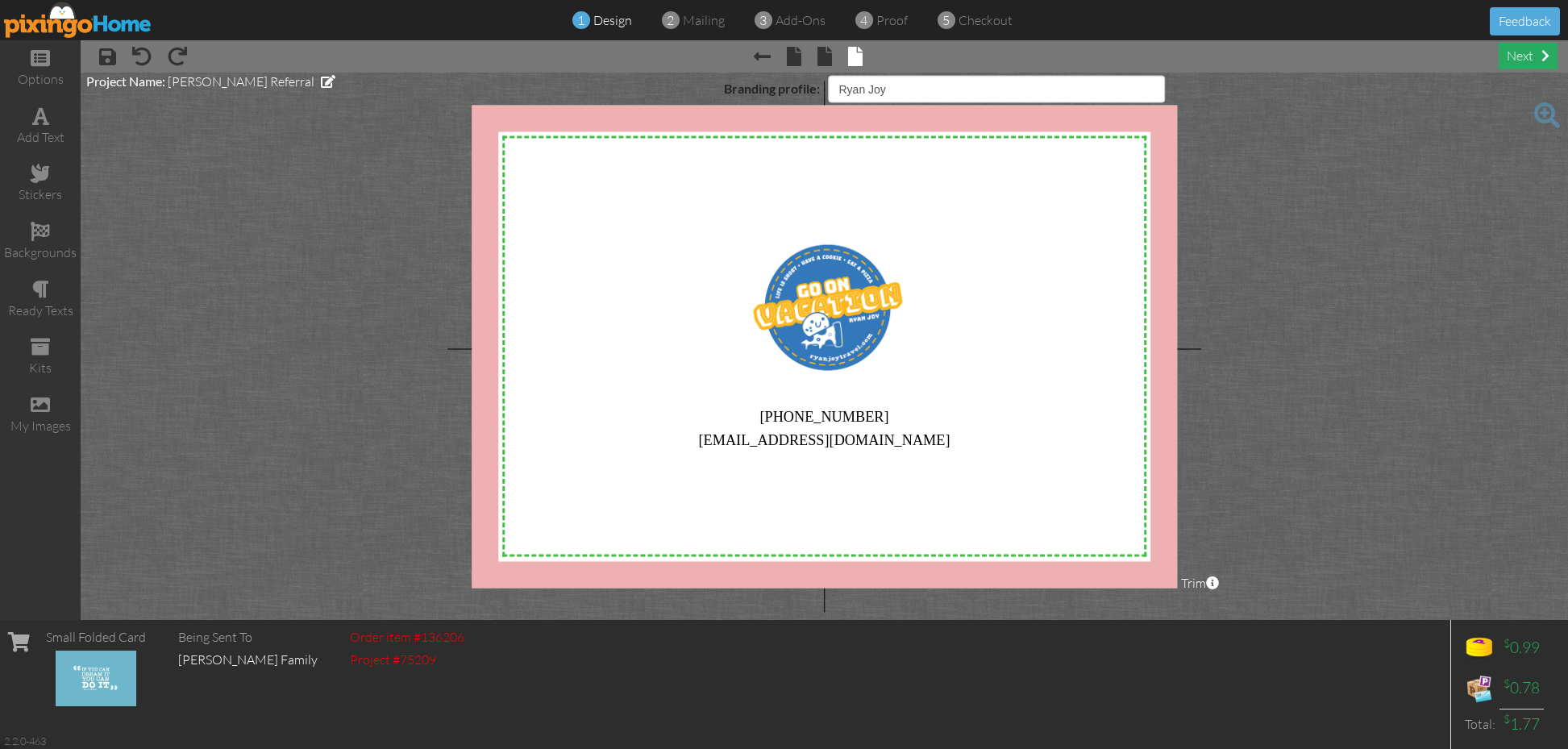
click at [1541, 57] on span at bounding box center [1545, 55] width 8 height 13
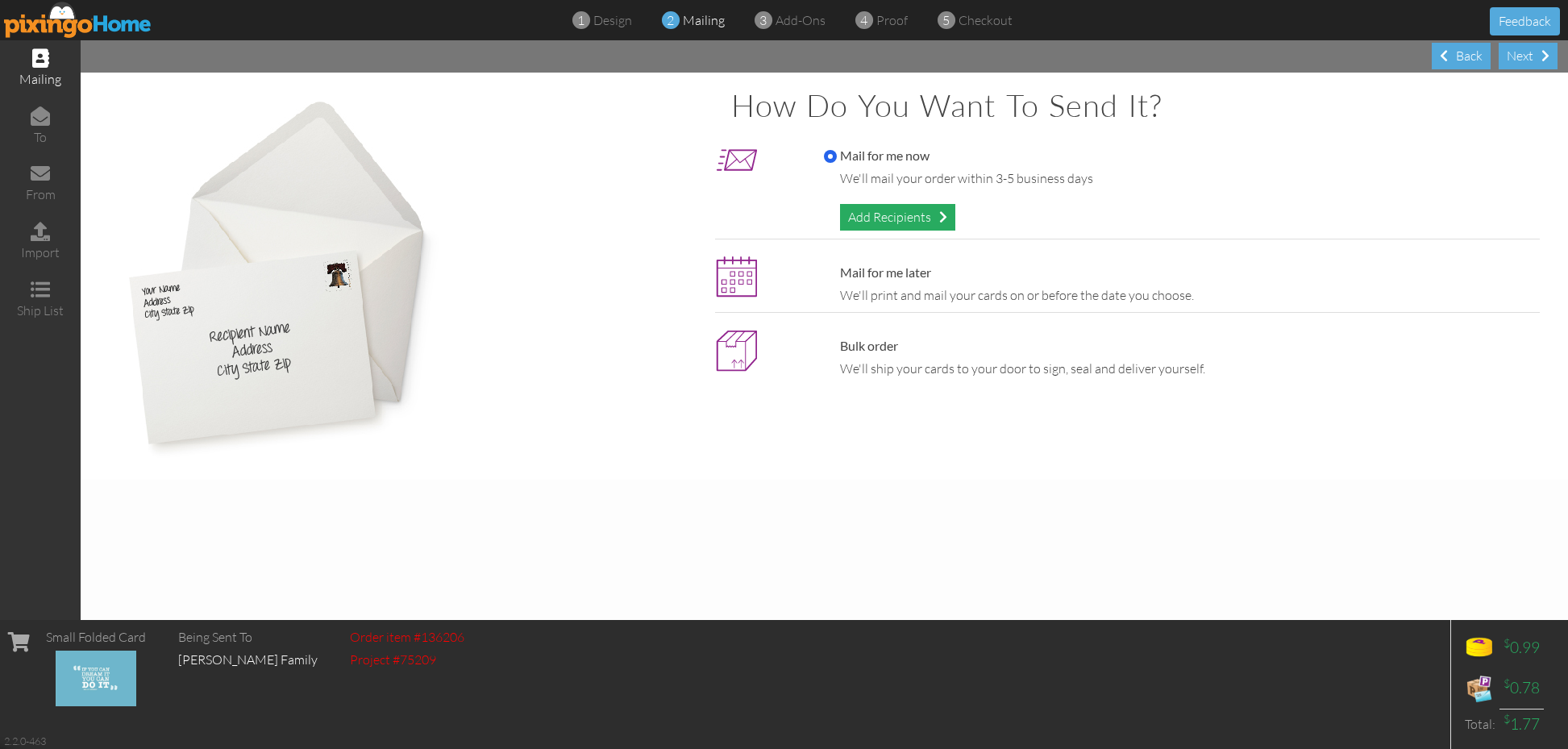
click at [909, 220] on div "Add Recipients" at bounding box center [898, 217] width 115 height 27
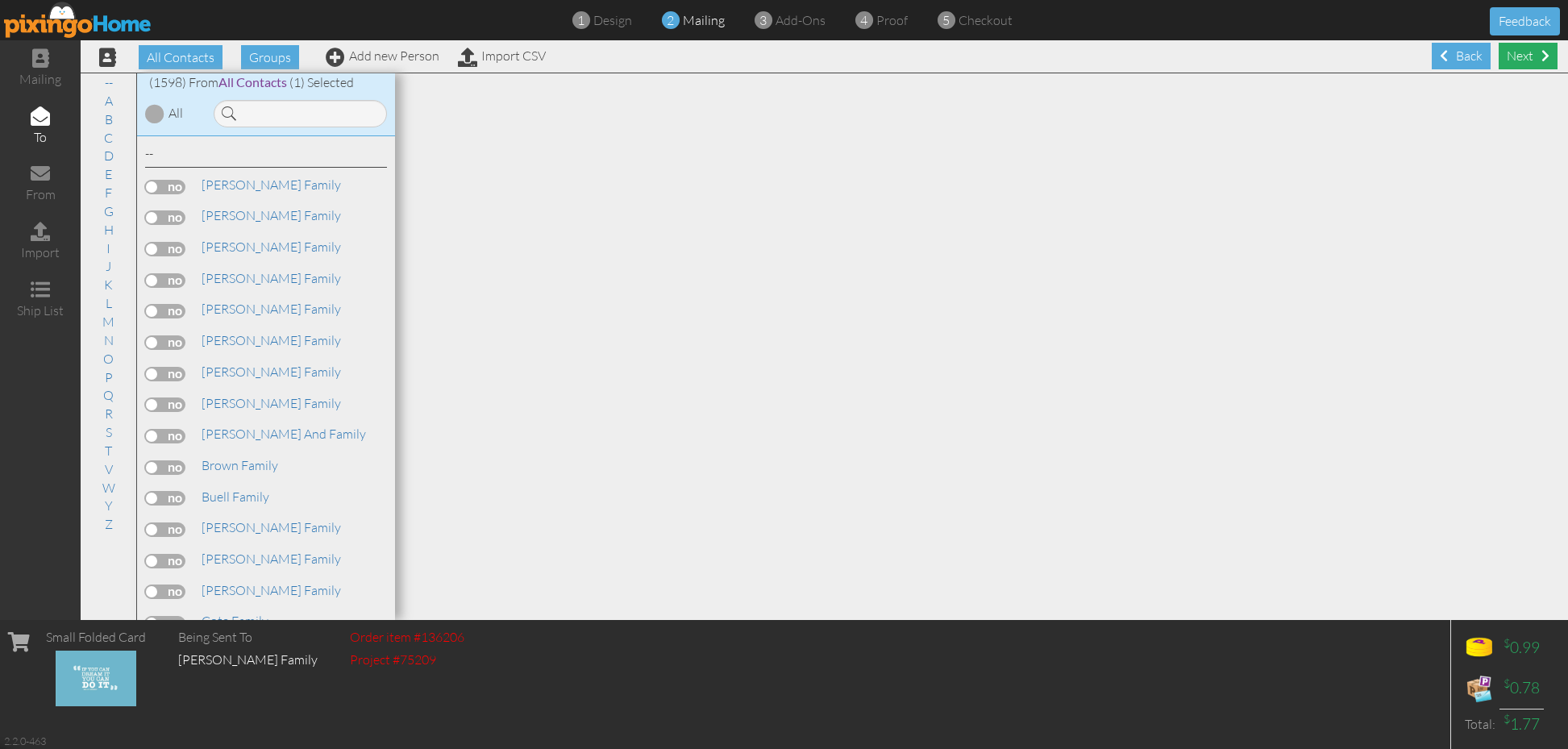
click at [1532, 64] on div "Next" at bounding box center [1528, 56] width 58 height 27
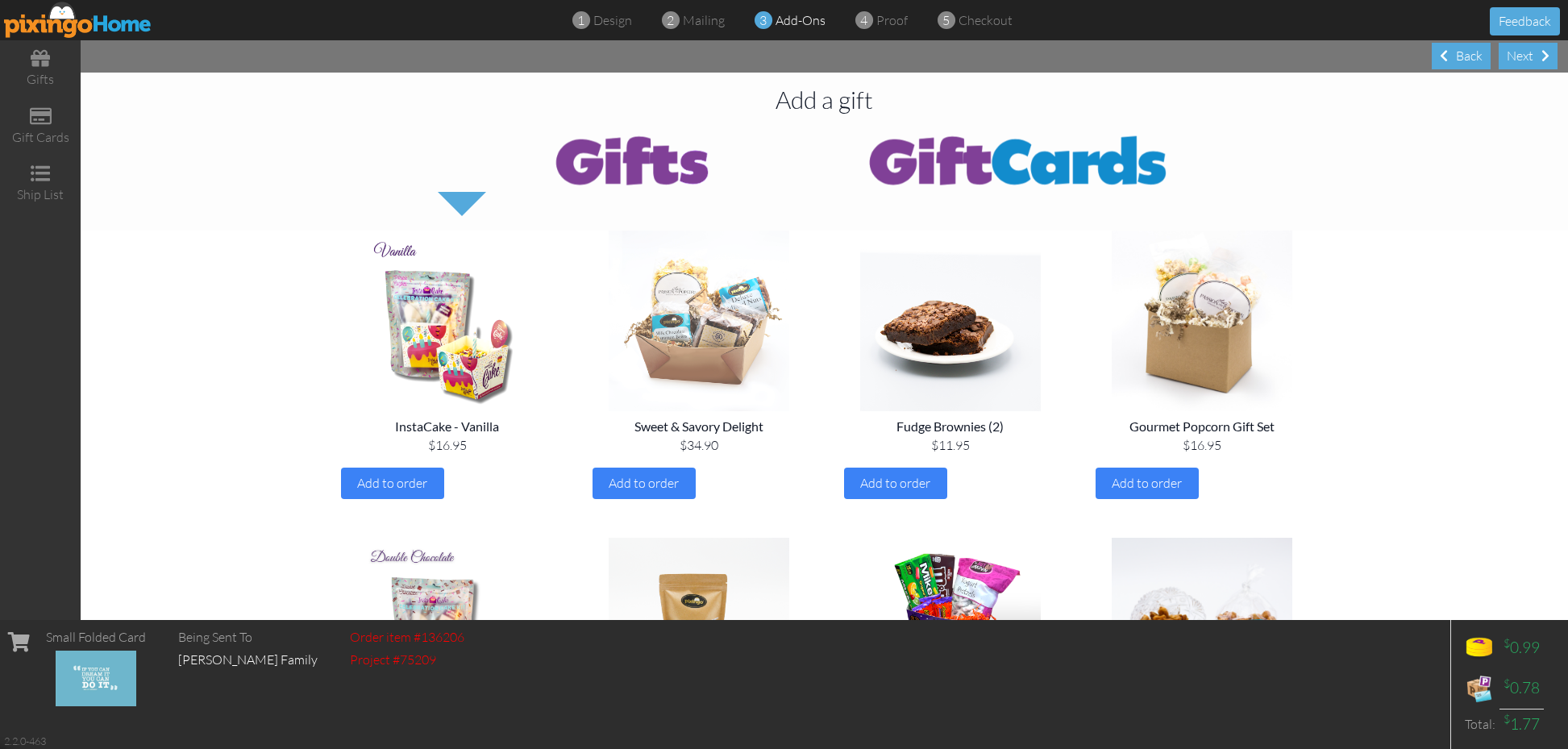
scroll to position [51, 0]
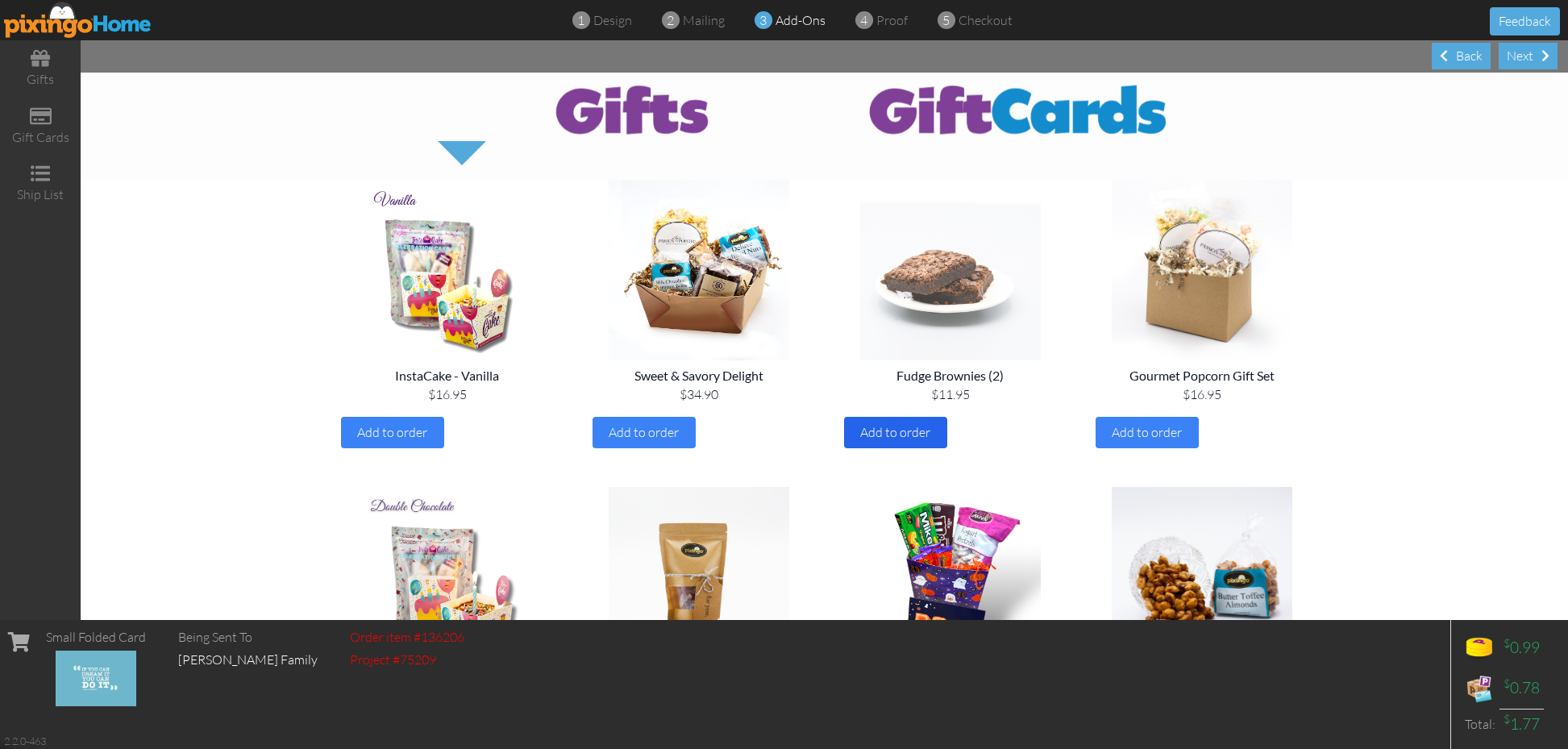
click at [903, 433] on span "Add to order" at bounding box center [895, 432] width 71 height 16
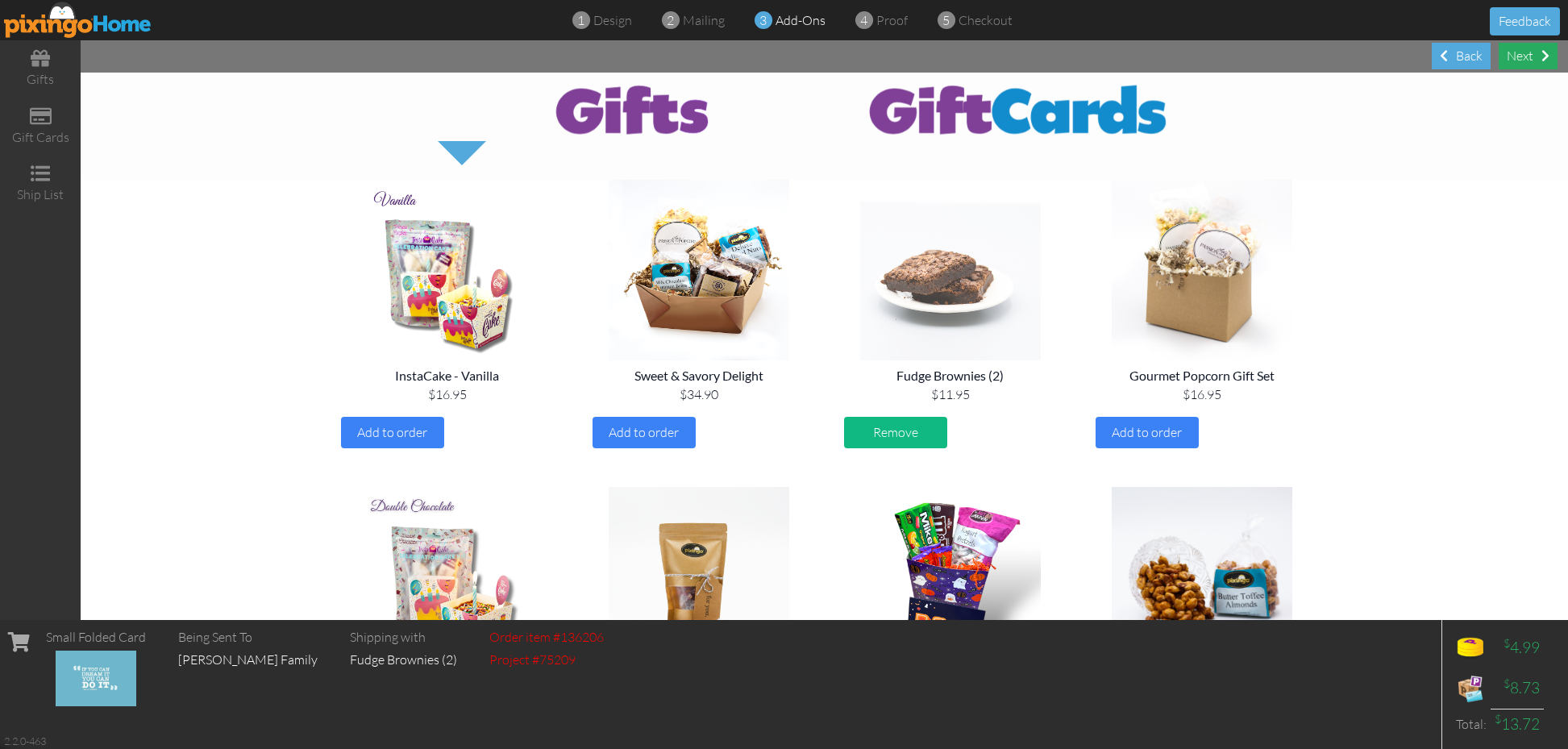
click at [1540, 63] on div "Next" at bounding box center [1528, 56] width 58 height 27
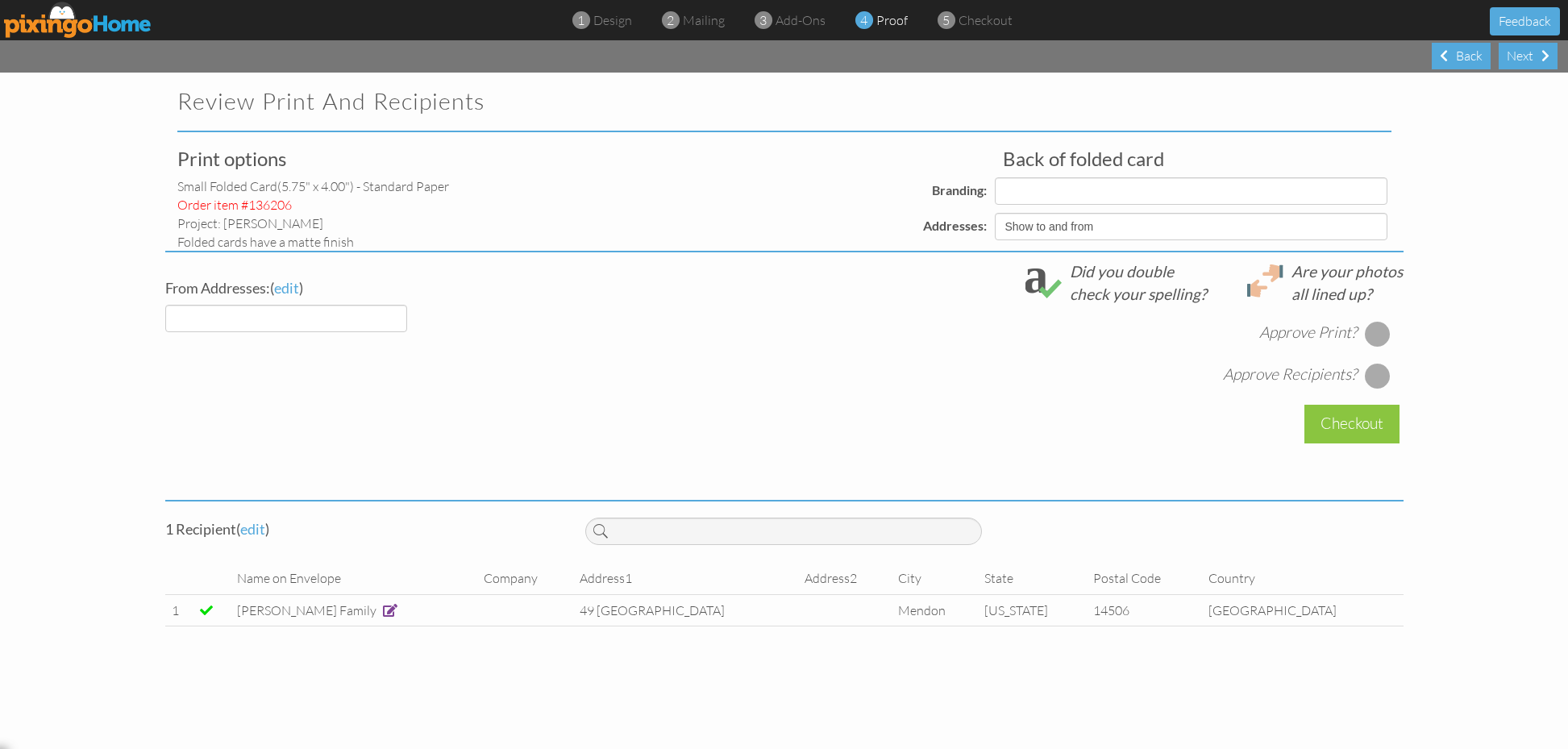
select select "object:5001"
select select "object:5002"
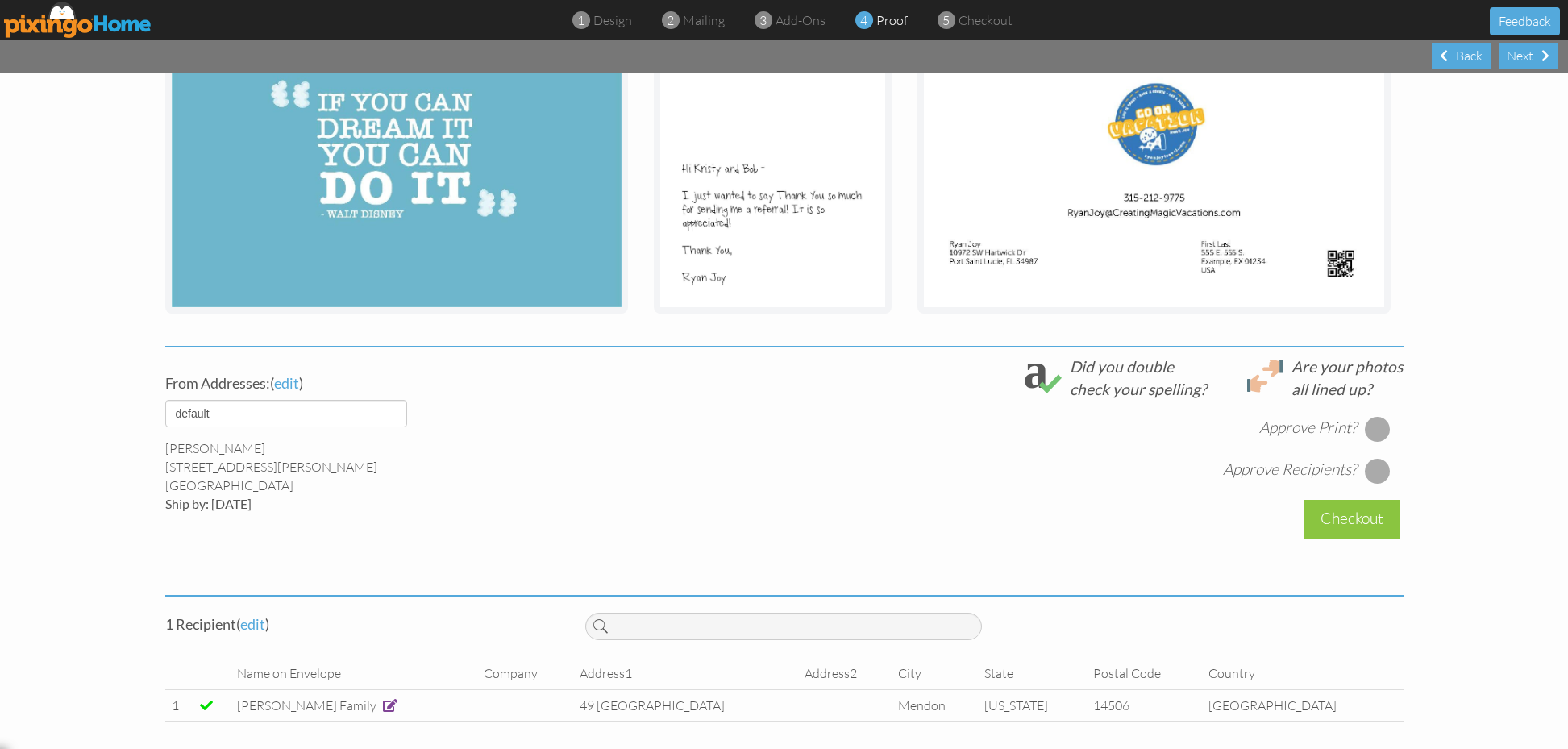
scroll to position [327, 0]
click at [1374, 432] on div at bounding box center [1378, 430] width 26 height 26
click at [1375, 464] on div at bounding box center [1378, 471] width 26 height 26
click at [1331, 515] on div "Checkout" at bounding box center [1352, 519] width 95 height 38
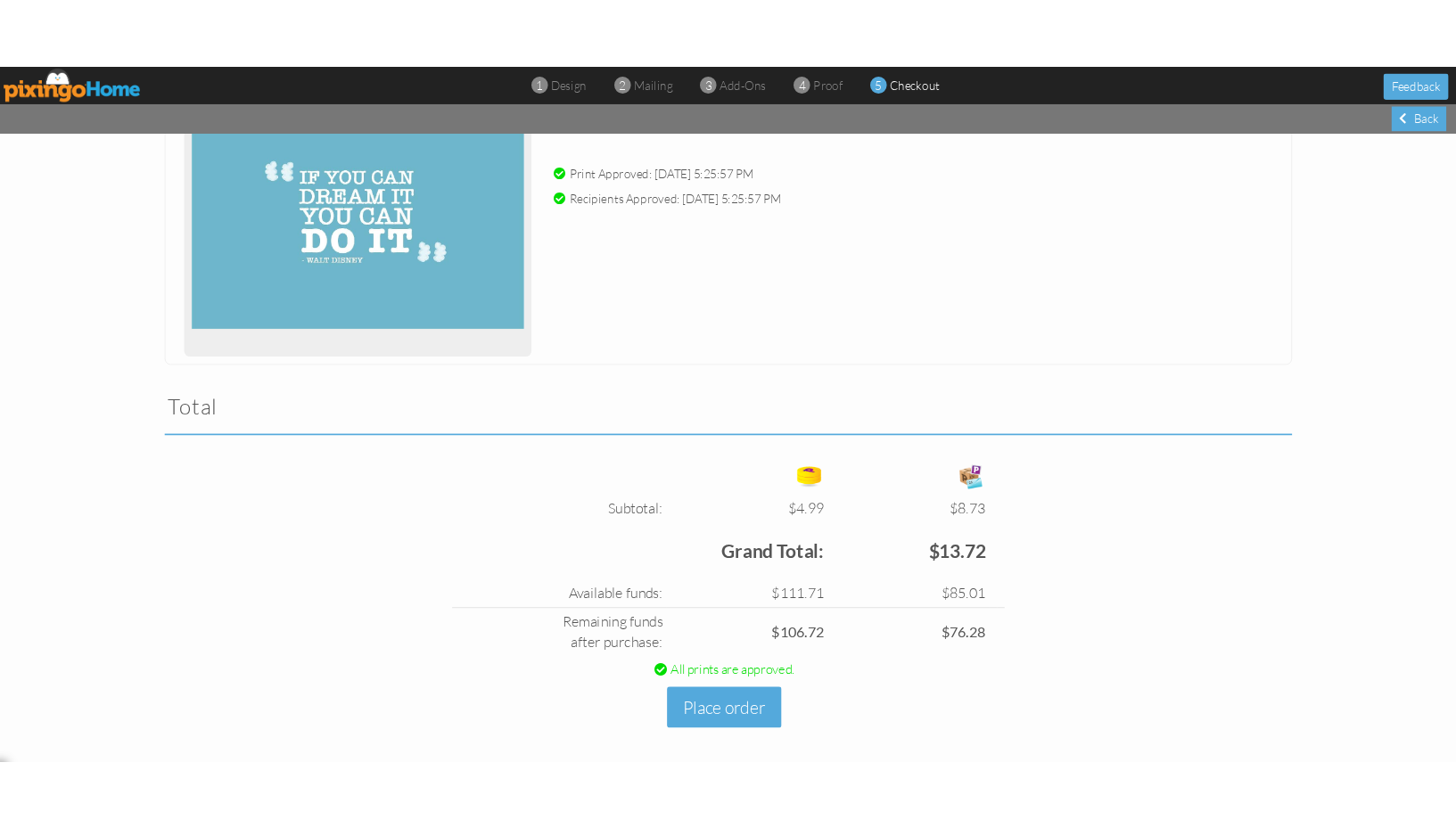
scroll to position [295, 0]
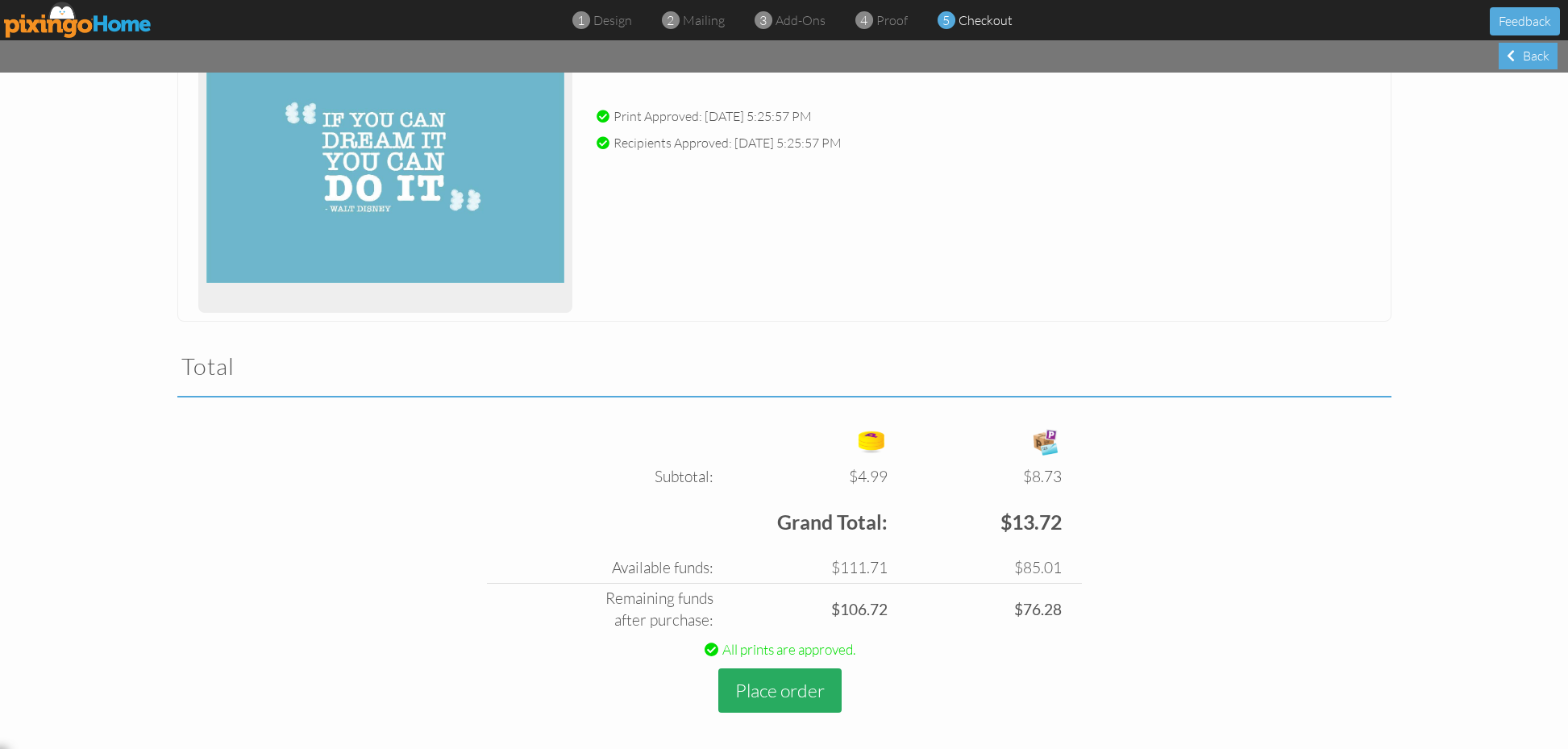
click at [810, 684] on button "Place order" at bounding box center [779, 691] width 123 height 45
